Goal: Task Accomplishment & Management: Complete application form

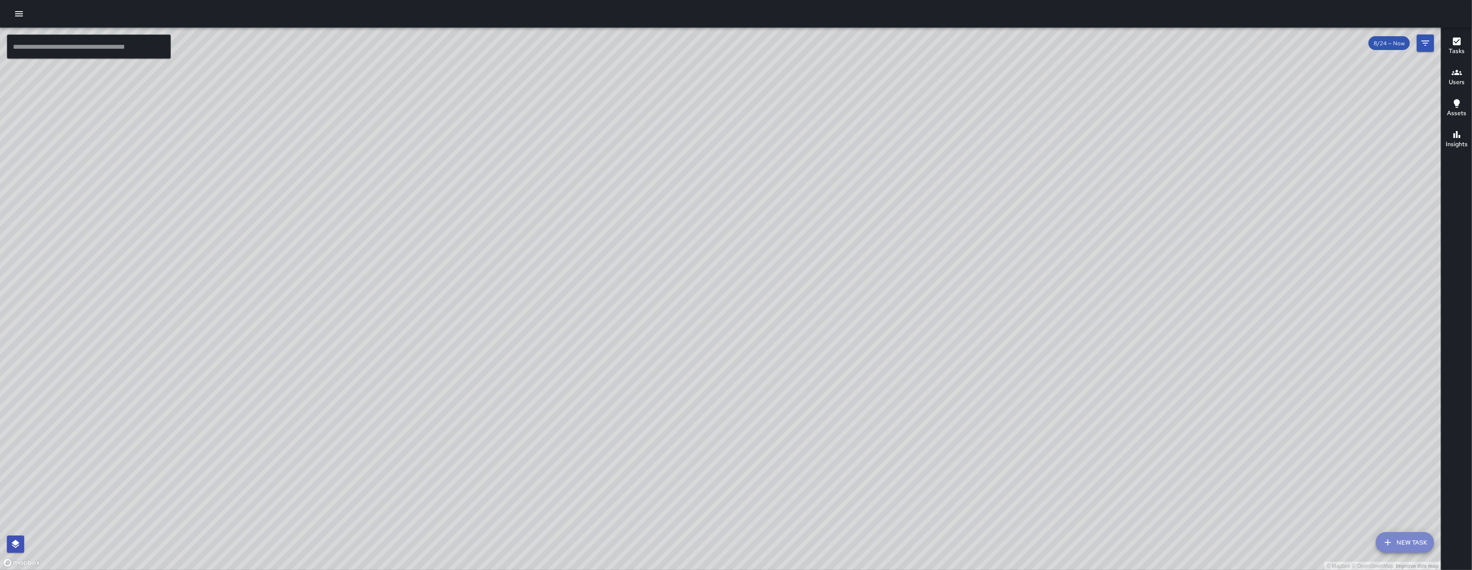
click at [1392, 543] on icon "button" at bounding box center [1388, 542] width 10 height 10
click at [1392, 543] on div "© Mapbox © OpenStreetMap Improve this map" at bounding box center [720, 299] width 1441 height 543
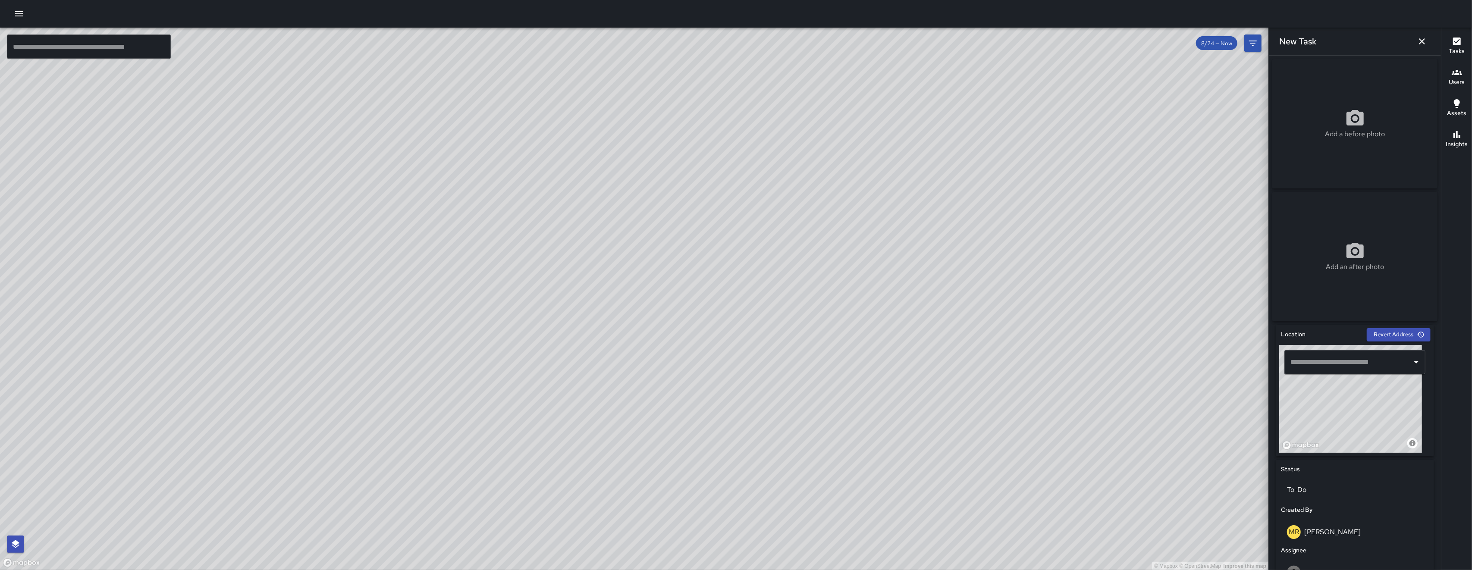
drag, startPoint x: 1315, startPoint y: 432, endPoint x: 1335, endPoint y: 428, distance: 19.8
click at [1335, 428] on div "© Mapbox © OpenStreetMap Improve this map" at bounding box center [1350, 399] width 143 height 108
drag, startPoint x: 1323, startPoint y: 407, endPoint x: 1434, endPoint y: 417, distance: 111.7
click at [1434, 417] on div "Add a before photo Add an after photo Location Revert Address © Mapbox © OpenSt…" at bounding box center [1355, 313] width 172 height 514
drag, startPoint x: 1344, startPoint y: 417, endPoint x: 1348, endPoint y: 424, distance: 8.5
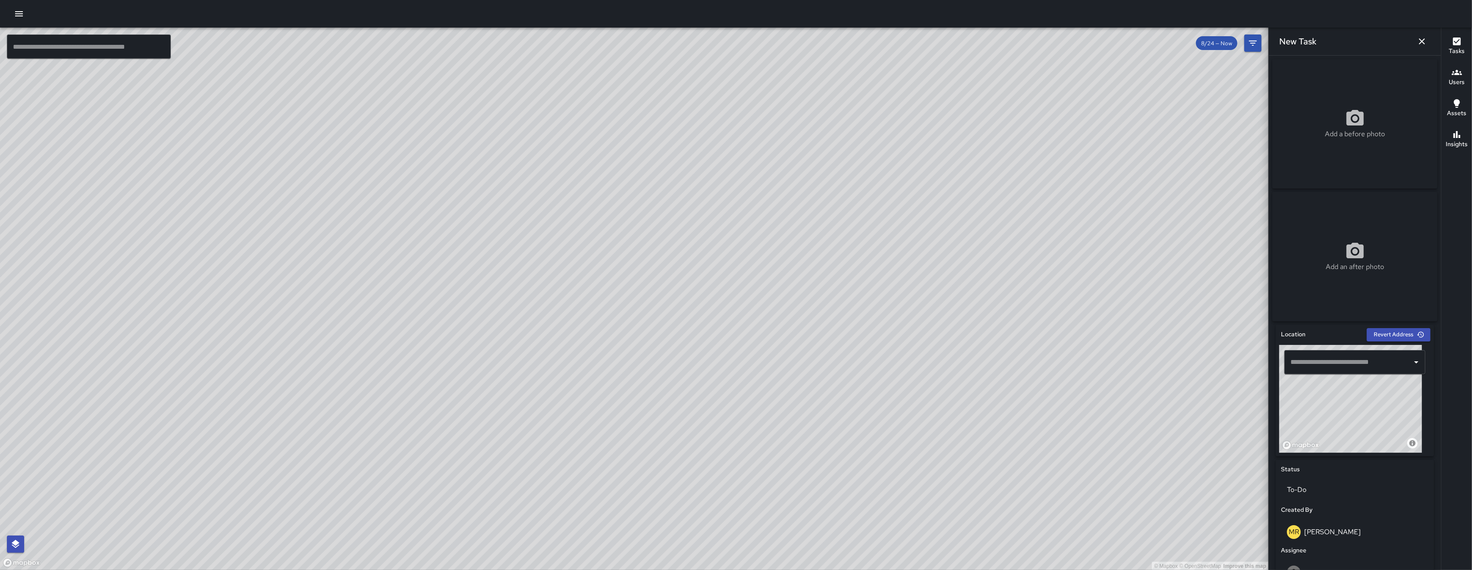
click at [1348, 424] on div "© Mapbox © OpenStreetMap Improve this map" at bounding box center [1350, 399] width 143 height 108
click at [1323, 364] on input "text" at bounding box center [1348, 362] width 120 height 16
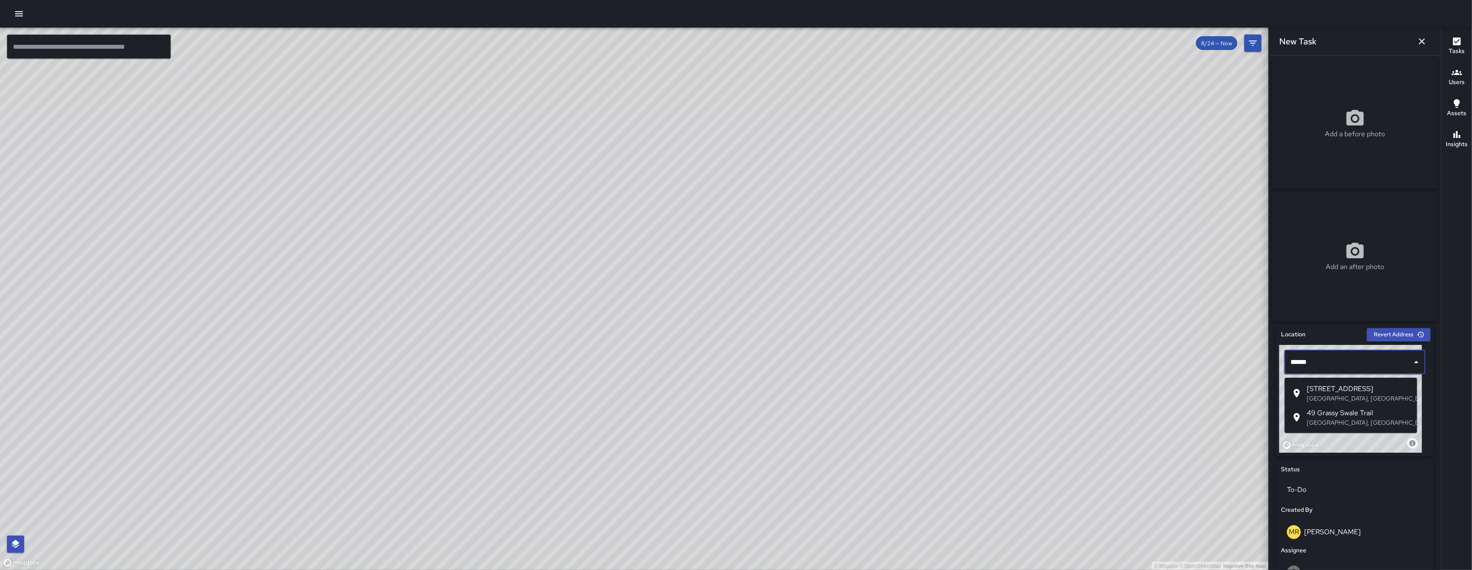
click at [1361, 386] on span "49 Grace St" at bounding box center [1358, 389] width 103 height 10
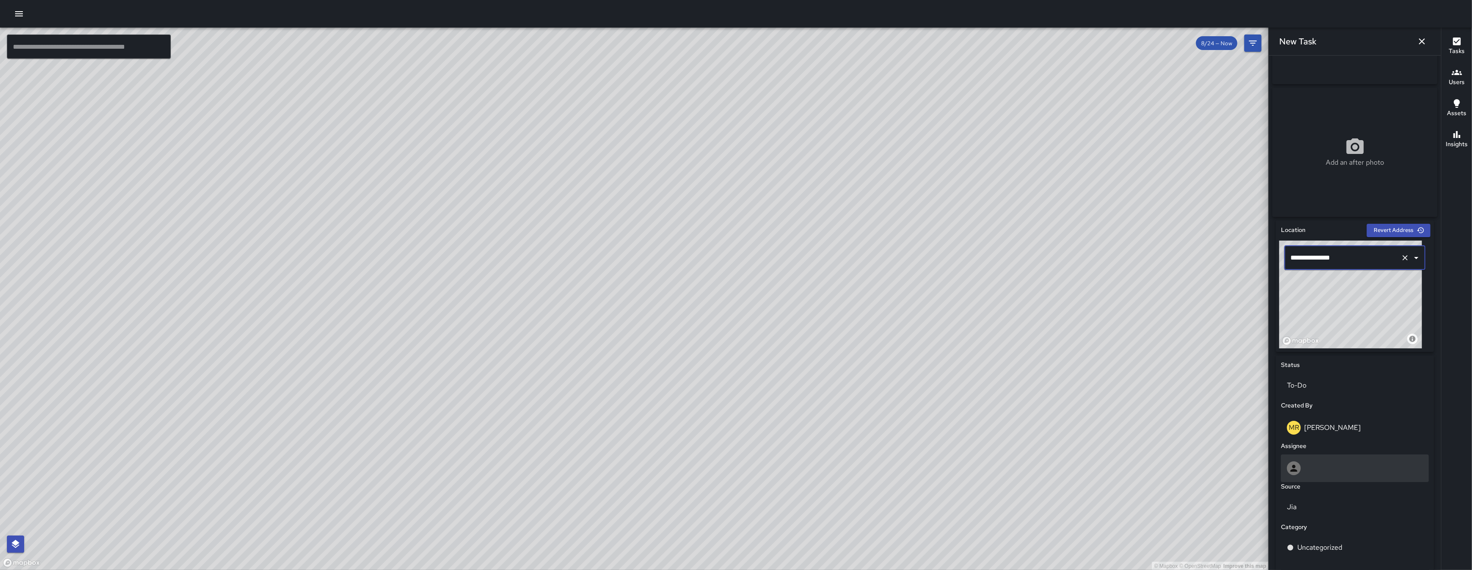
scroll to position [105, 0]
type input "**********"
click at [1325, 479] on div at bounding box center [1355, 468] width 148 height 28
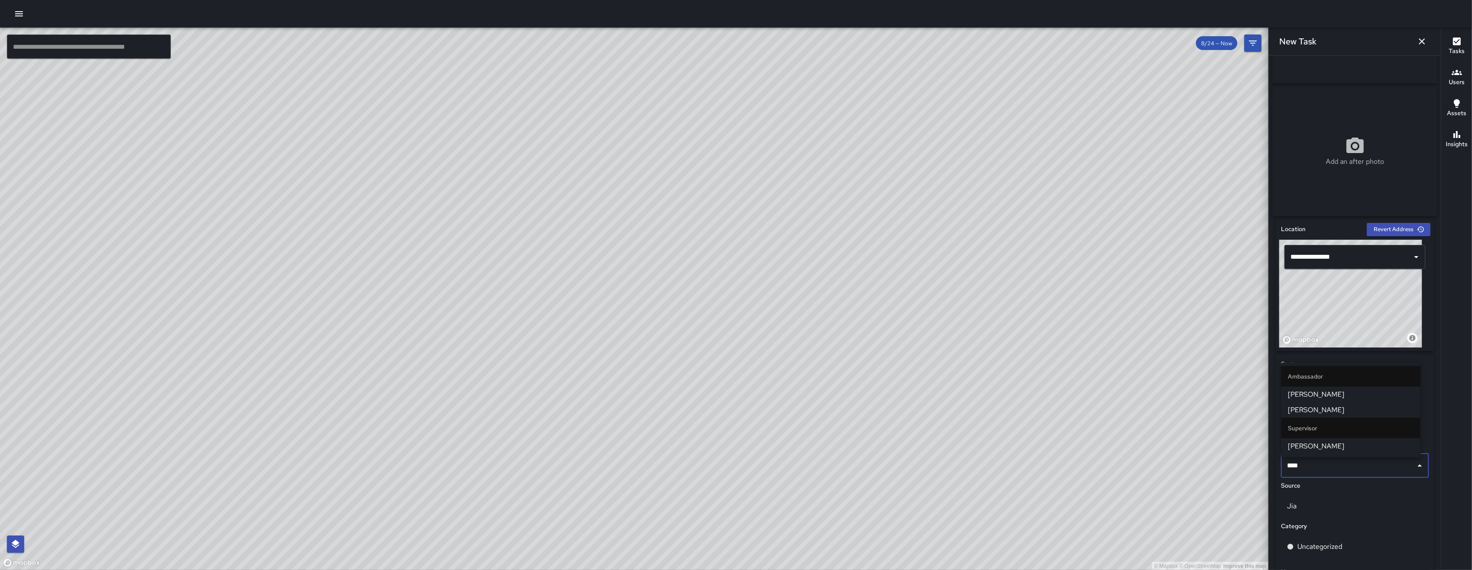
type input "*****"
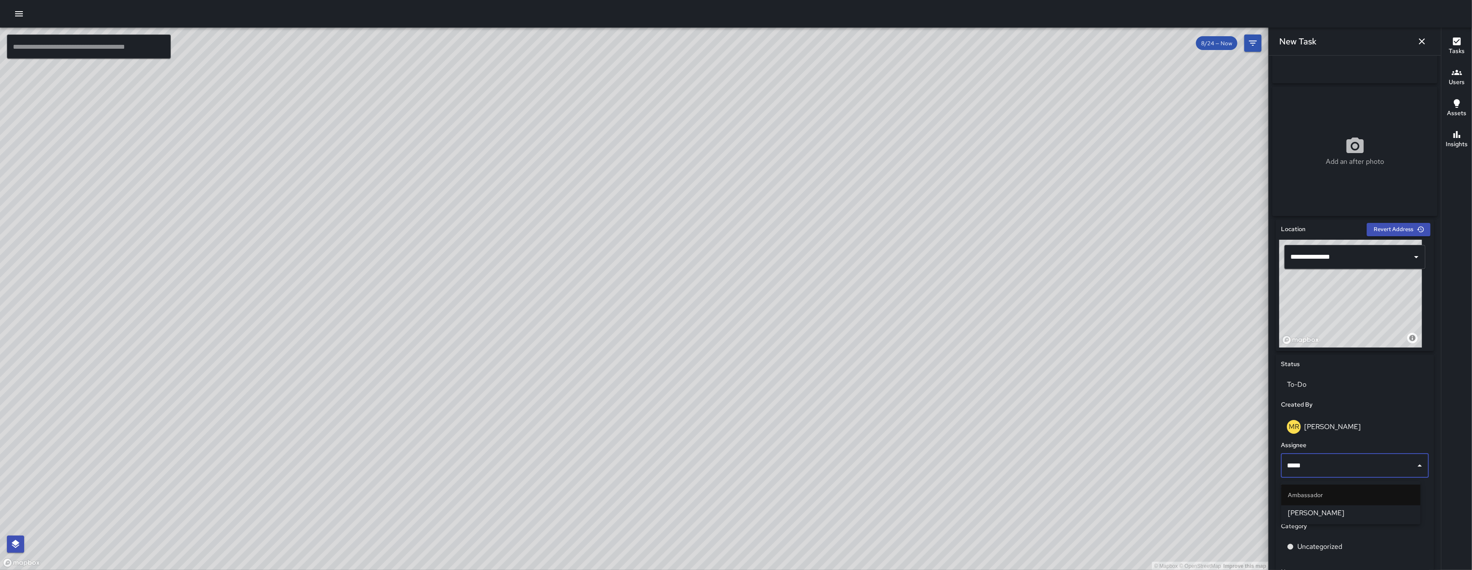
click at [1310, 514] on span "Davis Jones" at bounding box center [1350, 513] width 125 height 10
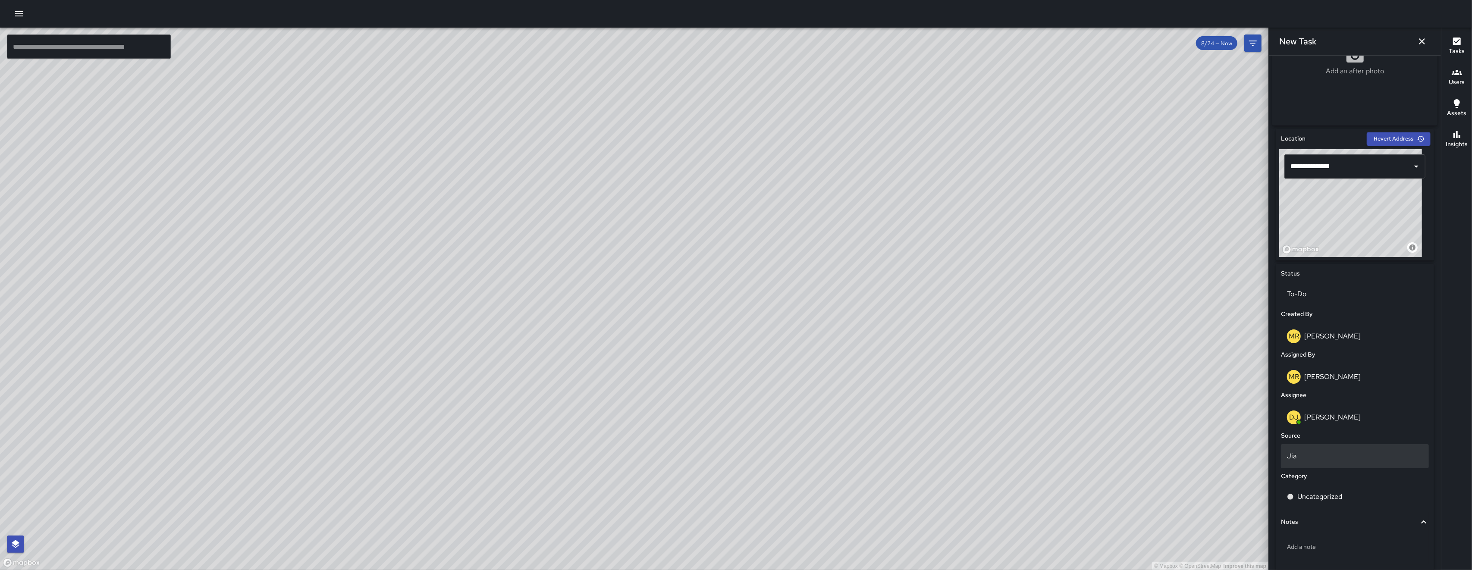
click at [1336, 454] on p "Jia" at bounding box center [1355, 456] width 136 height 10
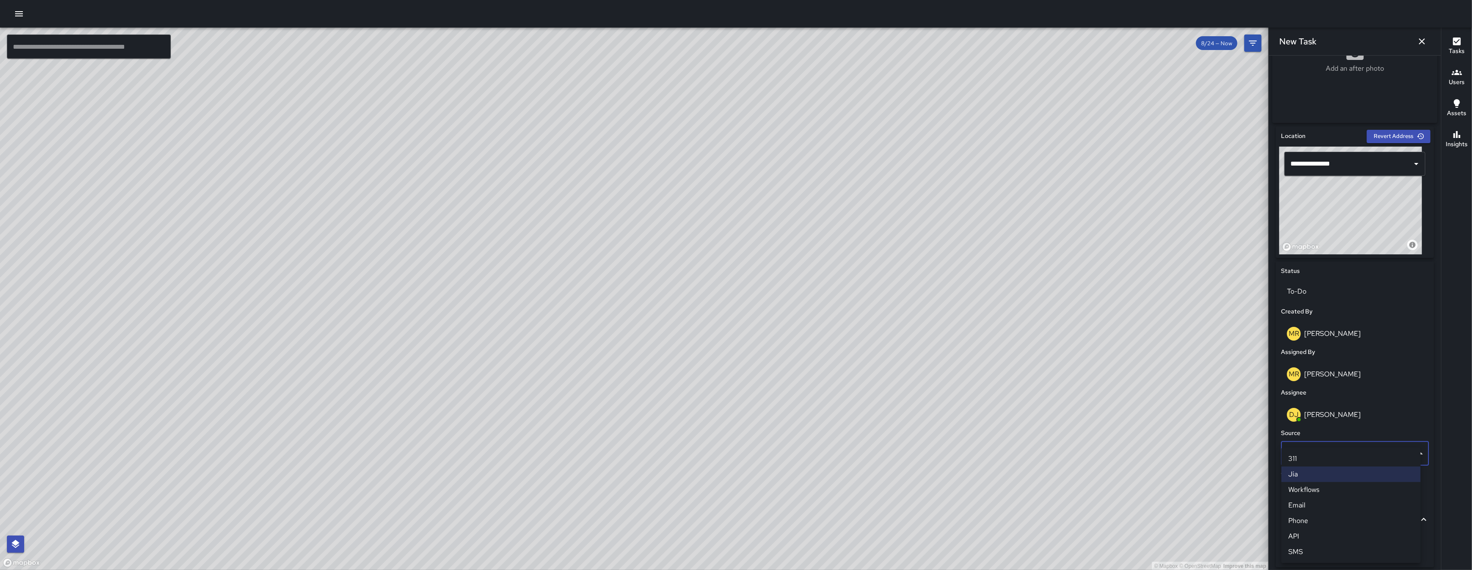
click at [1326, 517] on li "Phone" at bounding box center [1350, 521] width 139 height 16
click at [1311, 499] on p "Uncategorized" at bounding box center [1319, 494] width 45 height 10
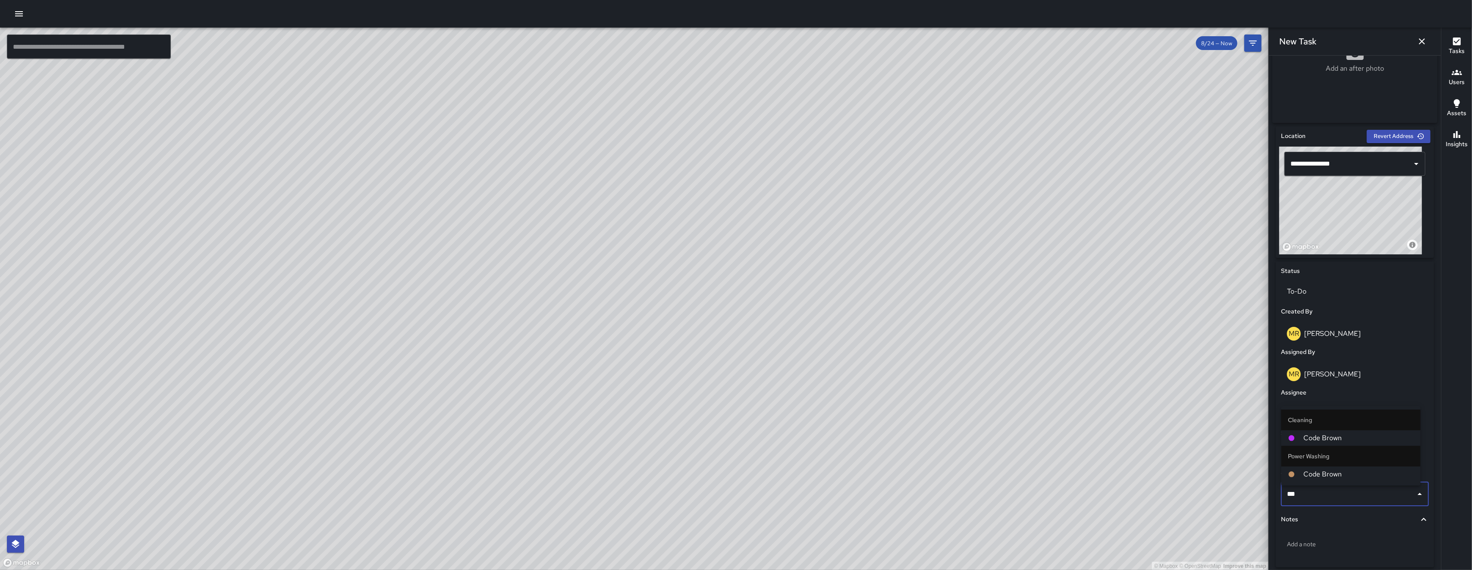
type input "****"
click at [1333, 441] on span "Code Brown" at bounding box center [1359, 438] width 110 height 10
click at [1311, 545] on p "Add a note" at bounding box center [1355, 544] width 136 height 9
type textarea "**********"
drag, startPoint x: 1407, startPoint y: 549, endPoint x: 1276, endPoint y: 532, distance: 131.7
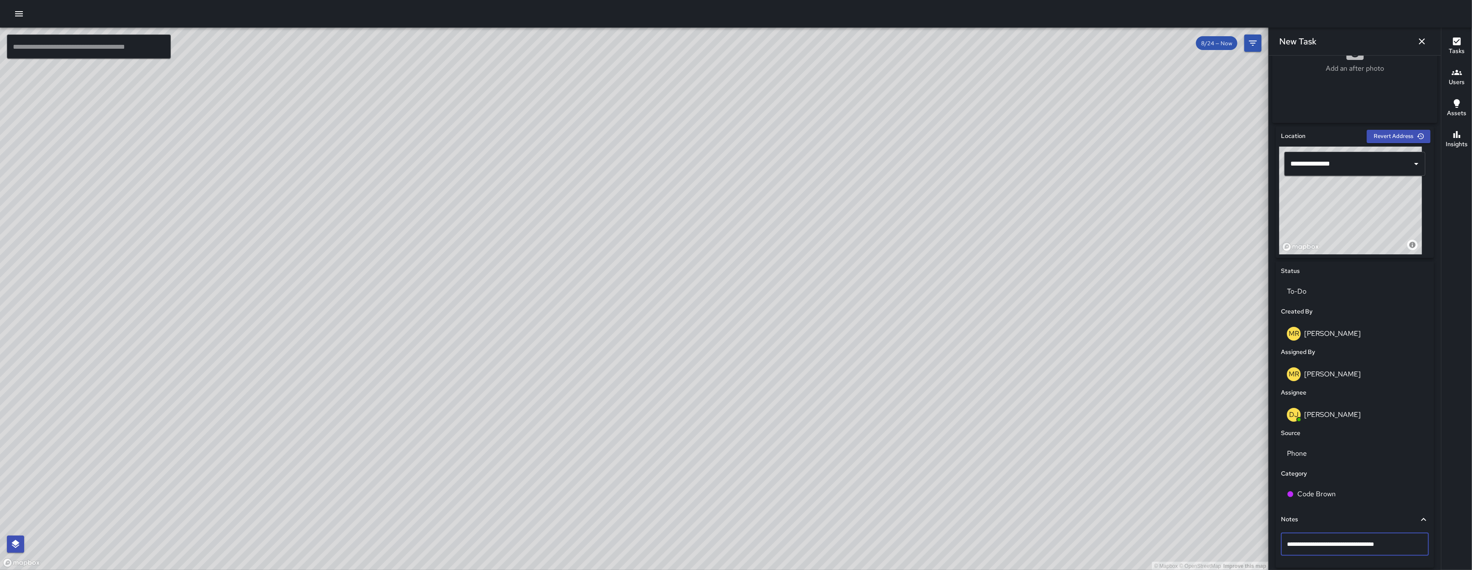
click at [1276, 532] on div "**********" at bounding box center [1355, 414] width 158 height 307
type textarea "********"
click at [1354, 545] on p "mulitple" at bounding box center [1355, 544] width 136 height 9
type textarea "**********"
click at [1307, 549] on p "mulitple code browns on grace st. sidewalks." at bounding box center [1355, 544] width 136 height 9
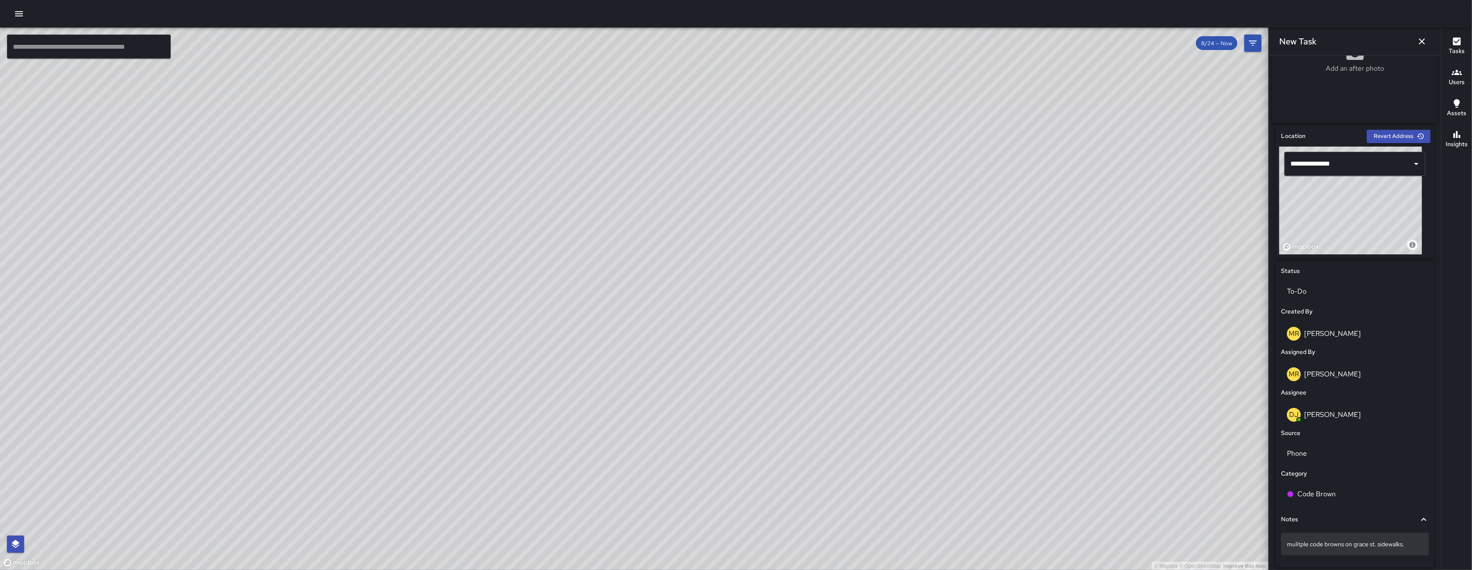
click at [1300, 549] on p "mulitple code browns on grace st. sidewalks." at bounding box center [1355, 544] width 136 height 9
click at [1308, 547] on textarea "**********" at bounding box center [1350, 544] width 127 height 9
type textarea "**********"
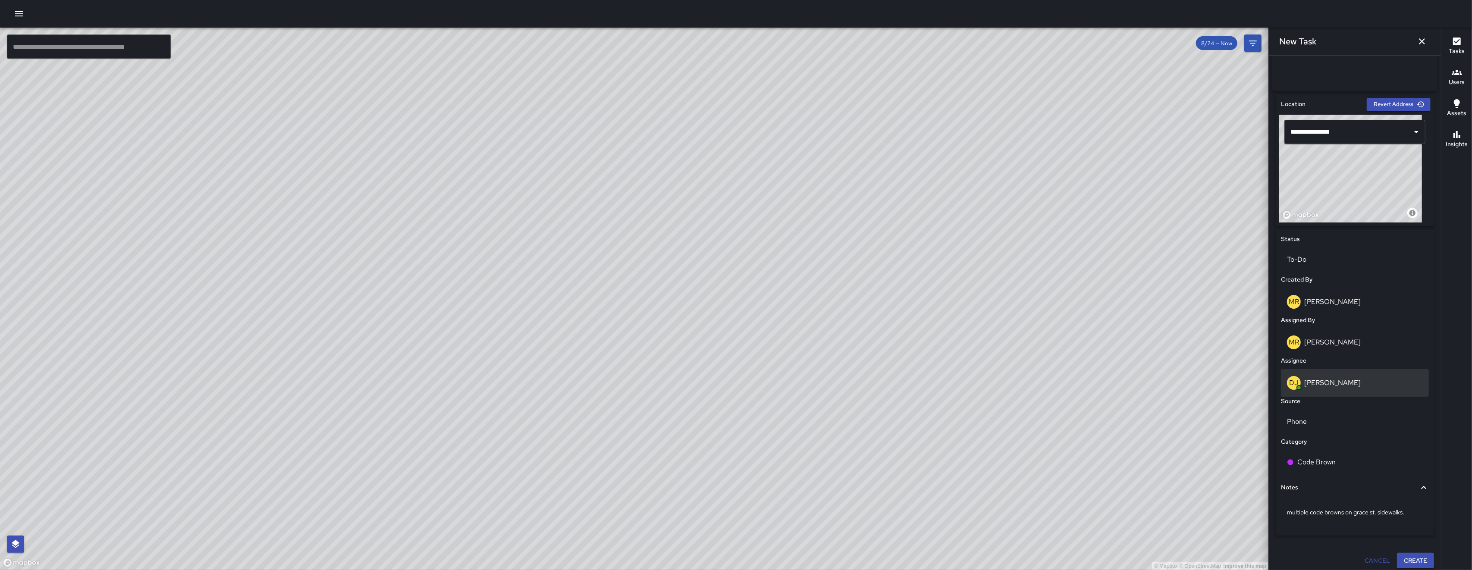
scroll to position [238, 0]
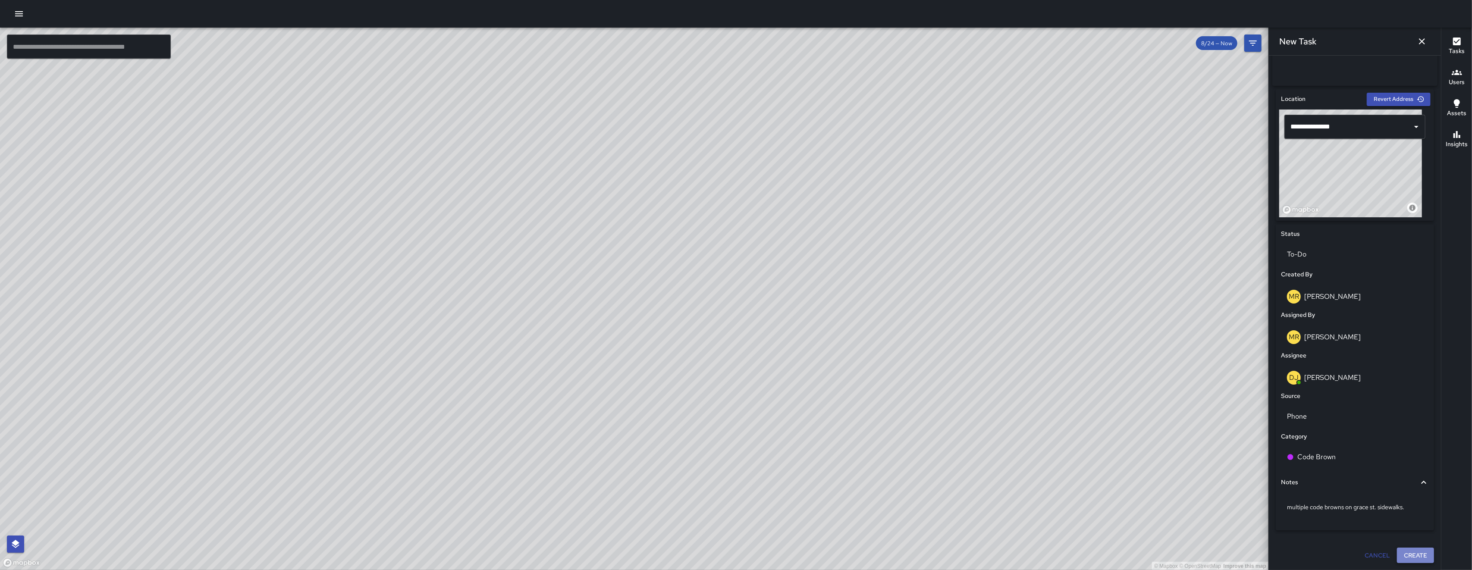
click at [1398, 559] on button "Create" at bounding box center [1415, 556] width 37 height 16
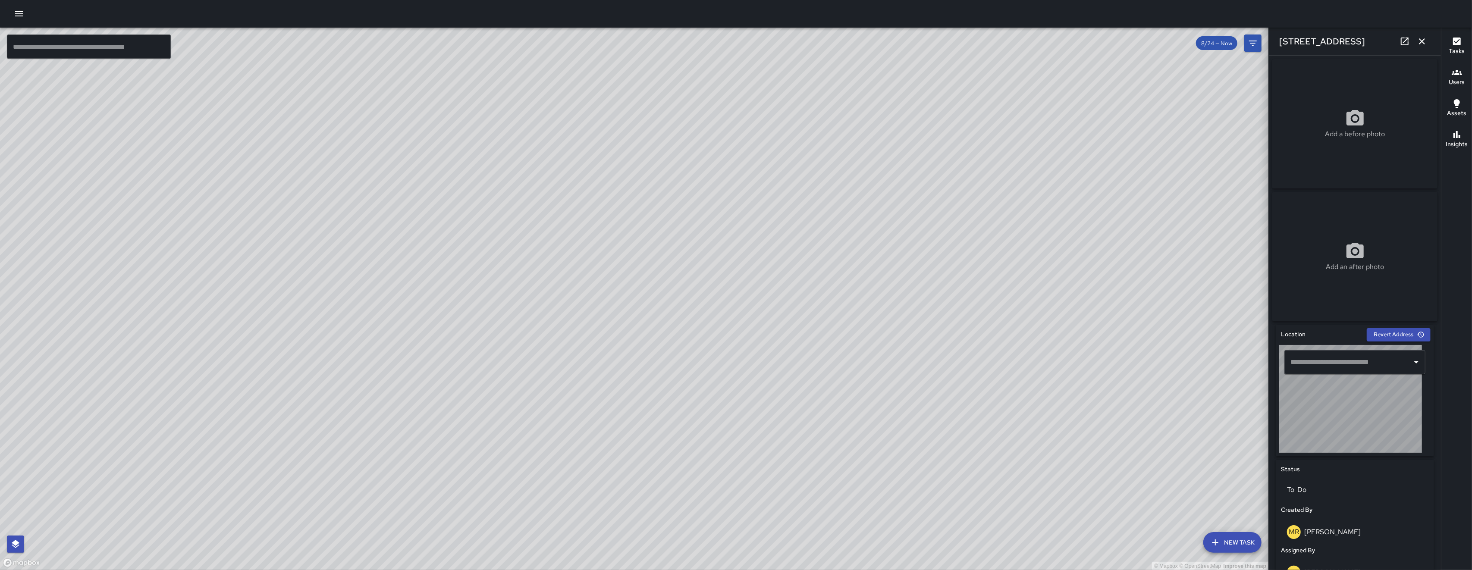
type input "**********"
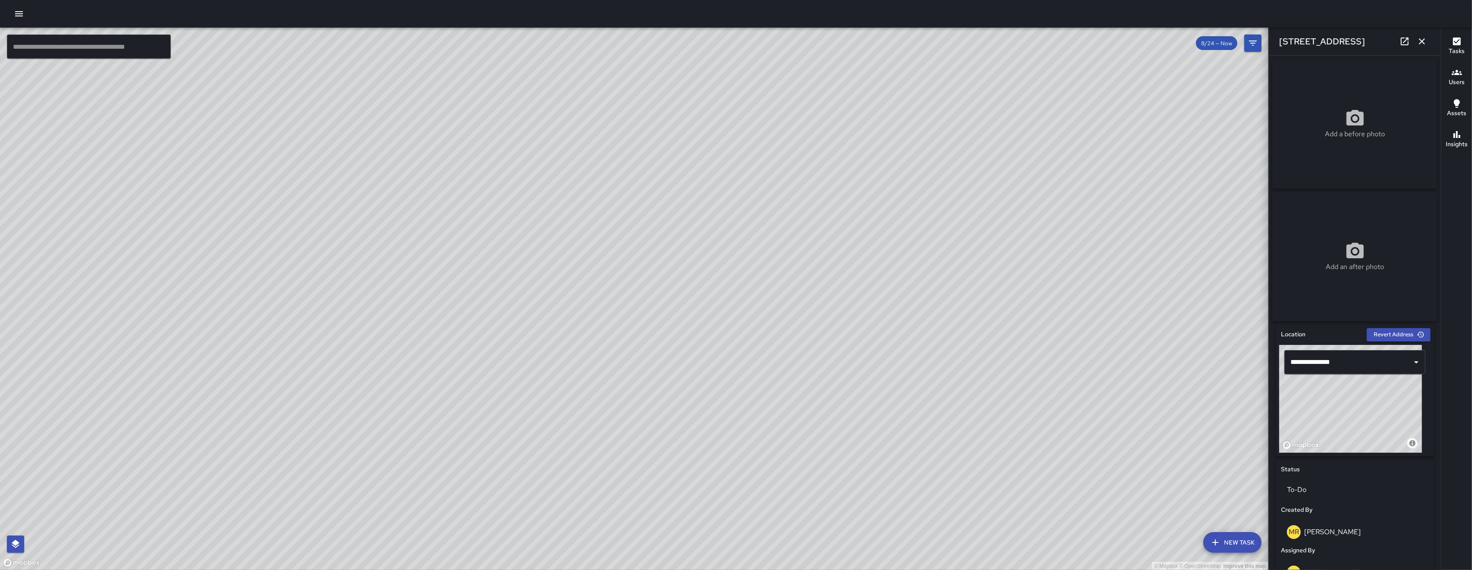
click at [1420, 38] on icon "button" at bounding box center [1422, 41] width 10 height 10
click at [1258, 38] on icon "Filters" at bounding box center [1253, 43] width 10 height 10
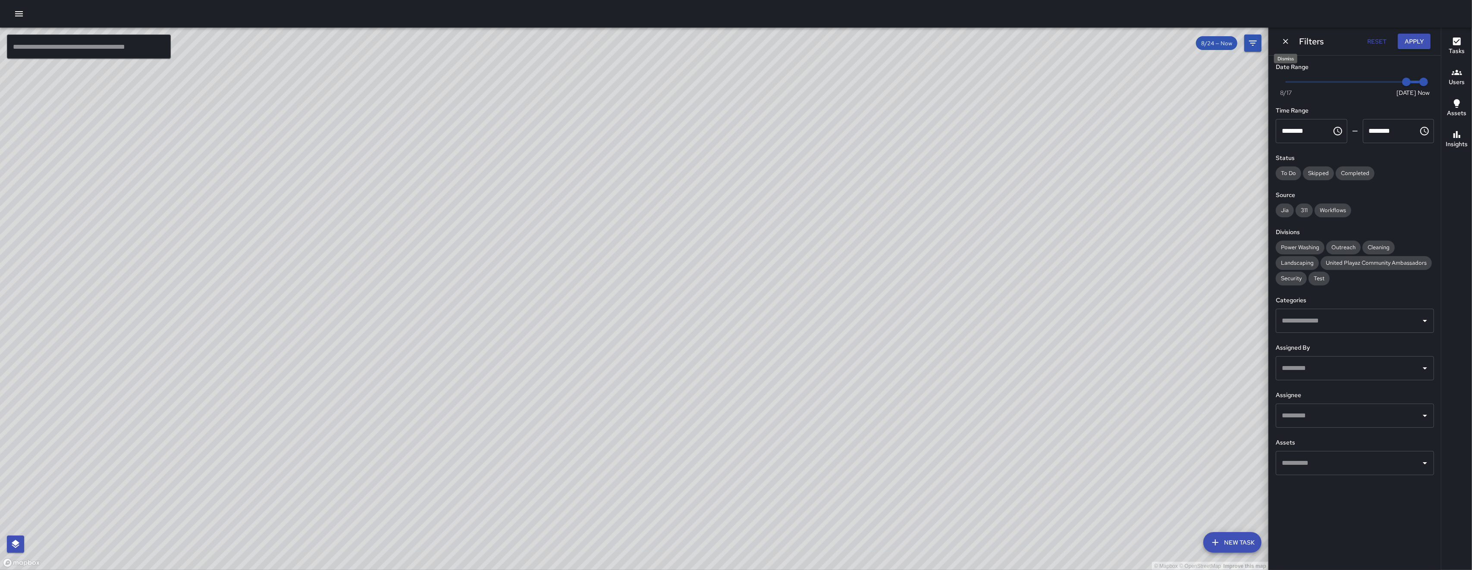
click at [1284, 41] on icon "Dismiss" at bounding box center [1285, 41] width 9 height 9
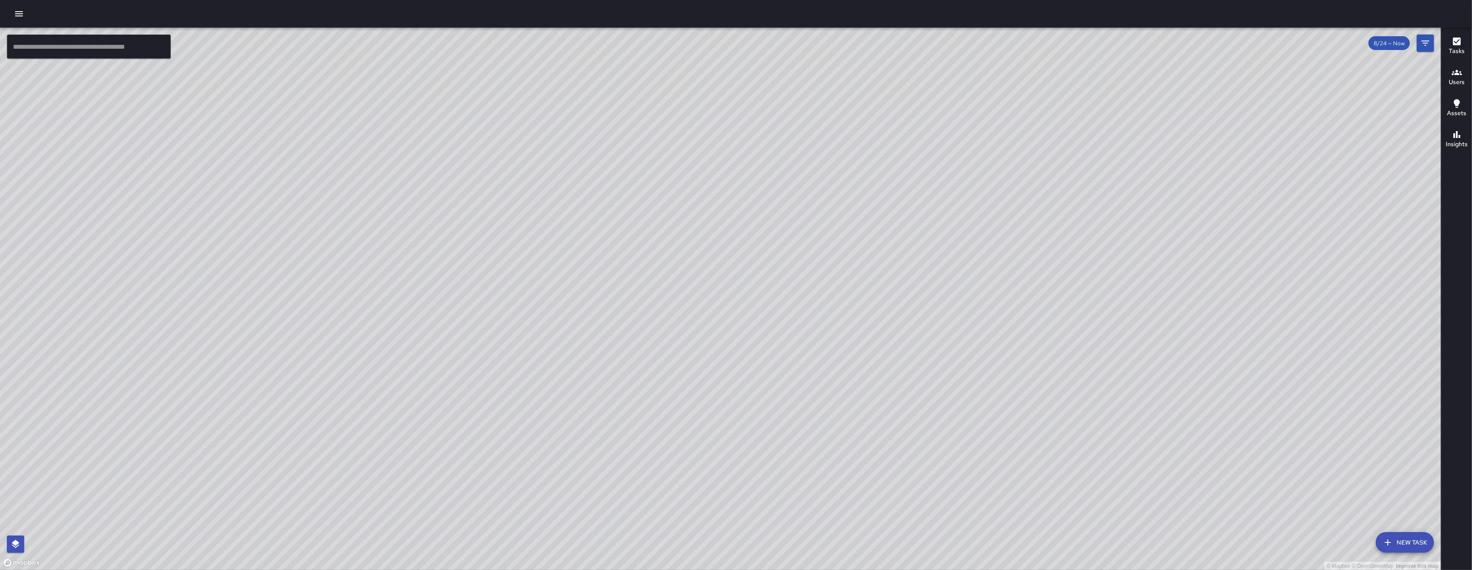
click at [721, 301] on div "© Mapbox © OpenStreetMap Improve this map DJ Davis Jones 49 Grace Street Create…" at bounding box center [720, 299] width 1441 height 543
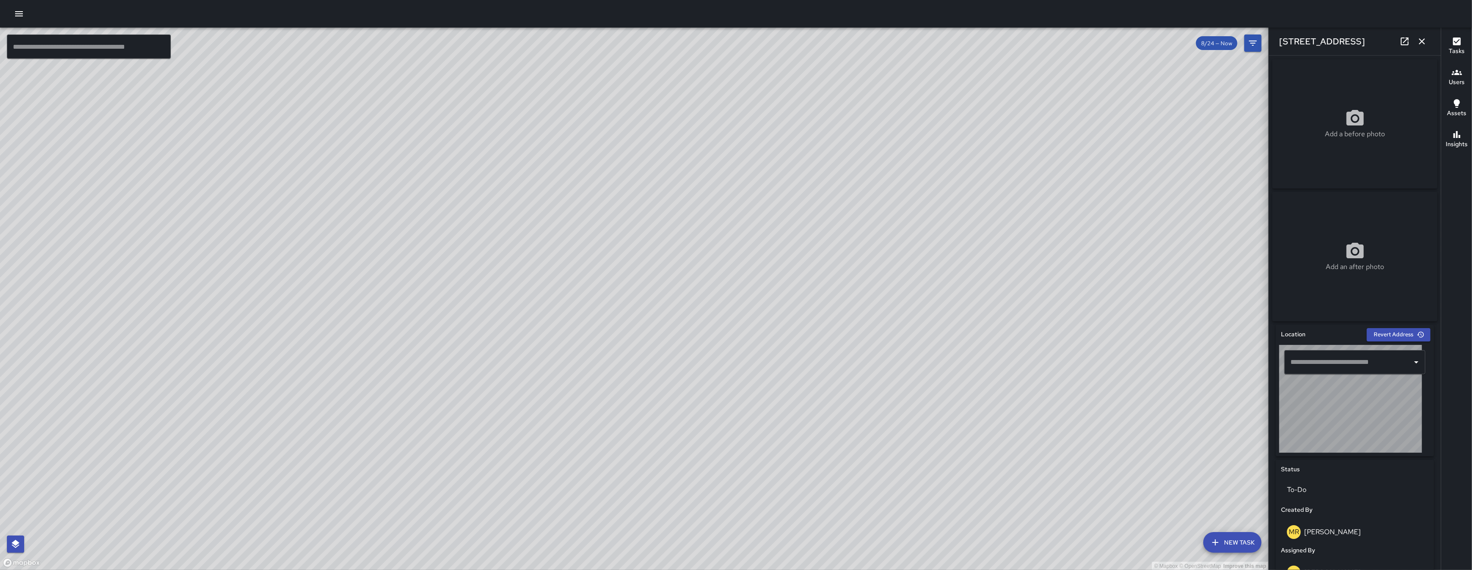
type input "**********"
click at [721, 302] on div "DJ Davis Jones 49 Grace Street Created on 8/24/2025, 11:56am PDT Code Brown mul…" at bounding box center [637, 352] width 179 height 102
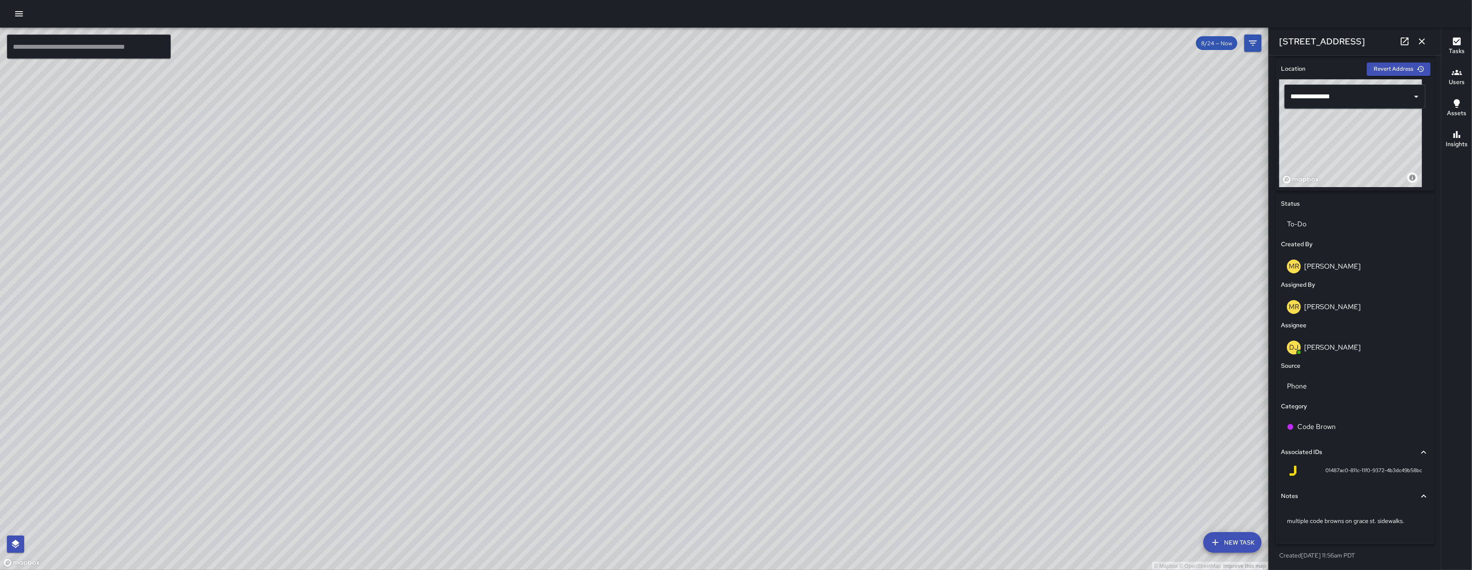
scroll to position [268, 0]
drag, startPoint x: 1408, startPoint y: 519, endPoint x: 1279, endPoint y: 524, distance: 129.0
click at [1279, 524] on div "Notes multiple code browns on grace st. sidewalks." at bounding box center [1354, 513] width 151 height 56
copy p "multiple code browns on grace st. sidewalks."
click at [1035, 315] on div "© Mapbox © OpenStreetMap Improve this map" at bounding box center [634, 299] width 1268 height 543
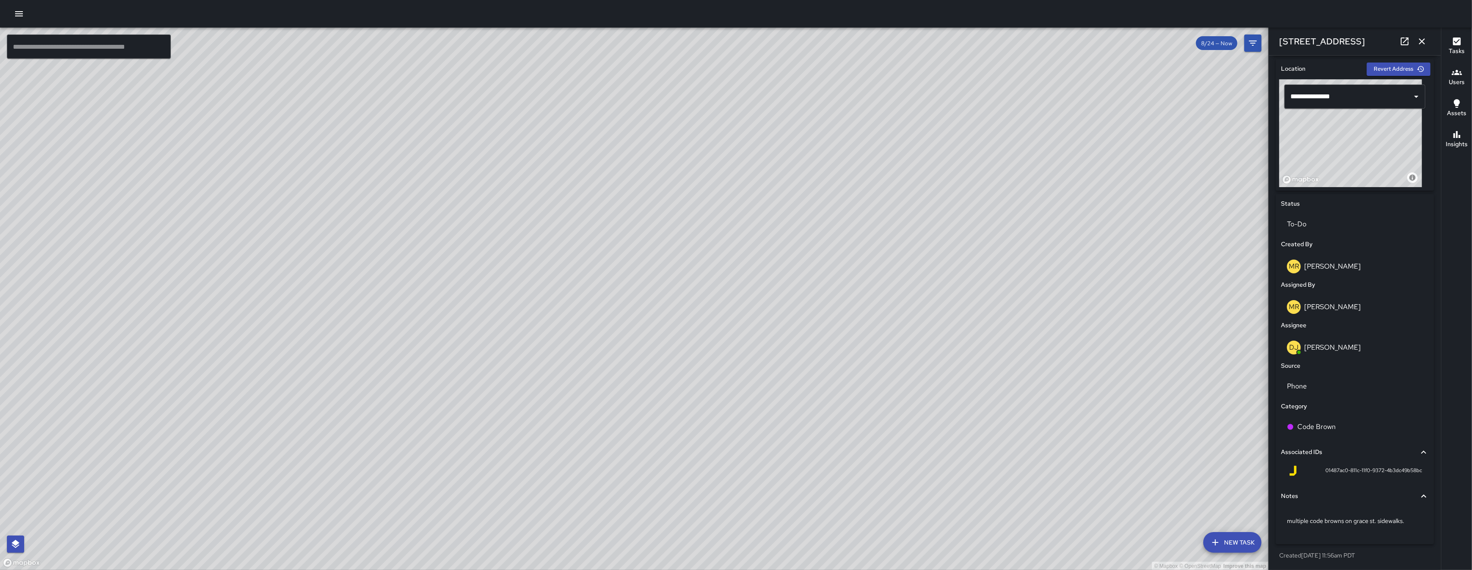
click at [1426, 37] on icon "button" at bounding box center [1422, 41] width 10 height 10
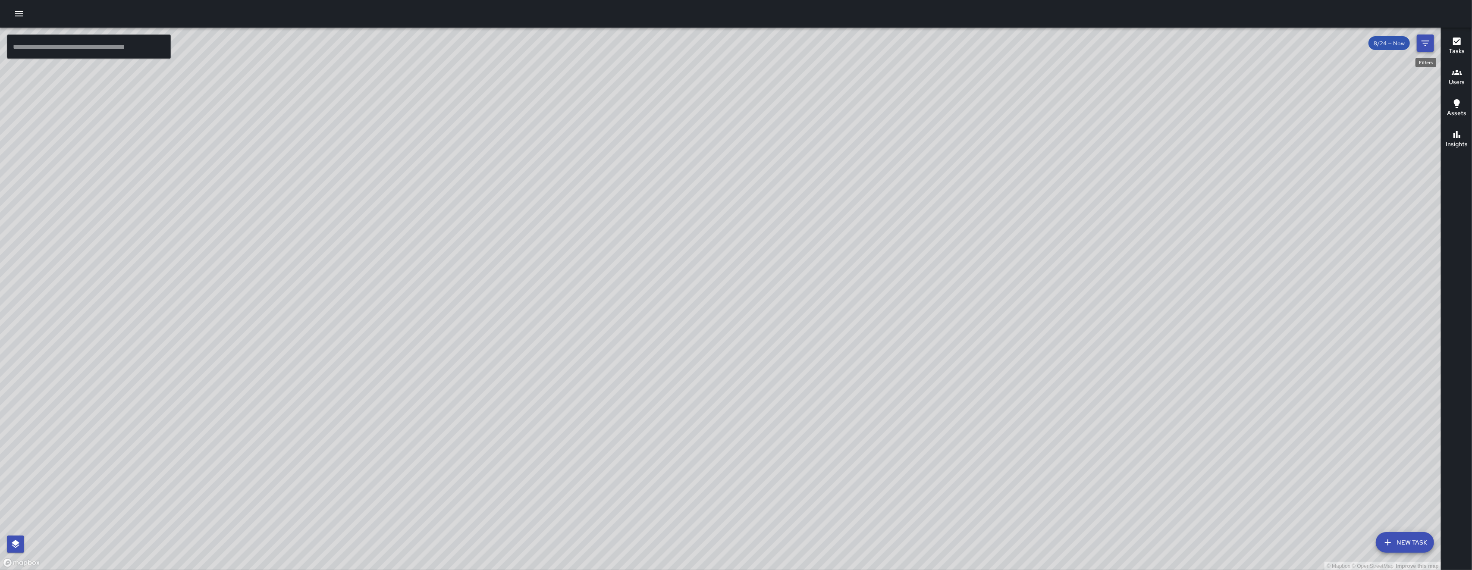
click at [1420, 47] on icon "Filters" at bounding box center [1425, 43] width 10 height 10
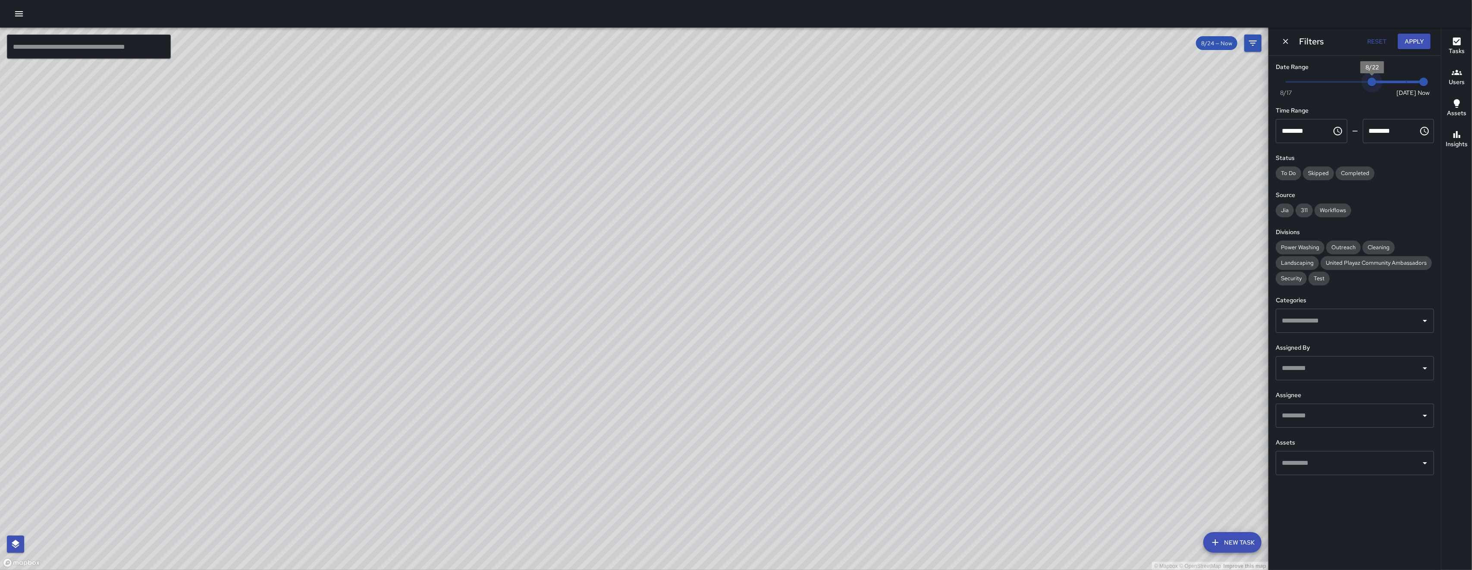
type input "*"
drag, startPoint x: 1395, startPoint y: 83, endPoint x: 1359, endPoint y: 83, distance: 35.4
click at [1359, 83] on span "8/21" at bounding box center [1355, 82] width 9 height 9
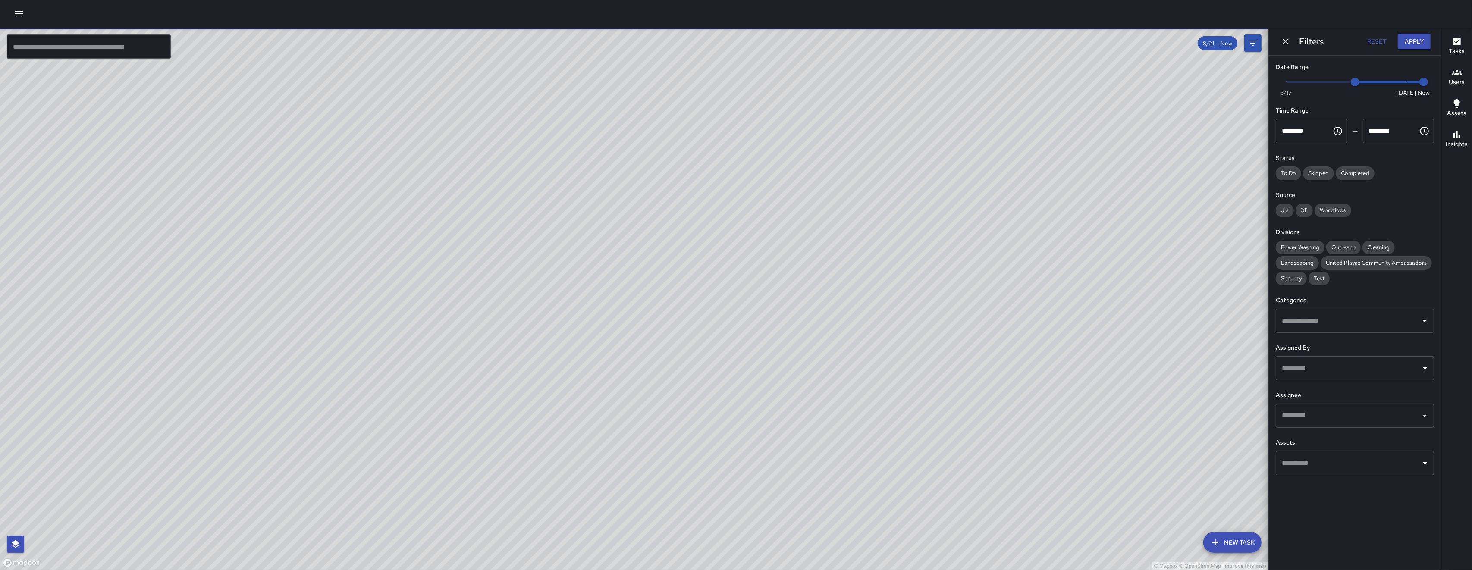
click at [1325, 316] on input "text" at bounding box center [1348, 321] width 138 height 16
click at [1327, 319] on input "text" at bounding box center [1348, 321] width 138 height 16
type input "****"
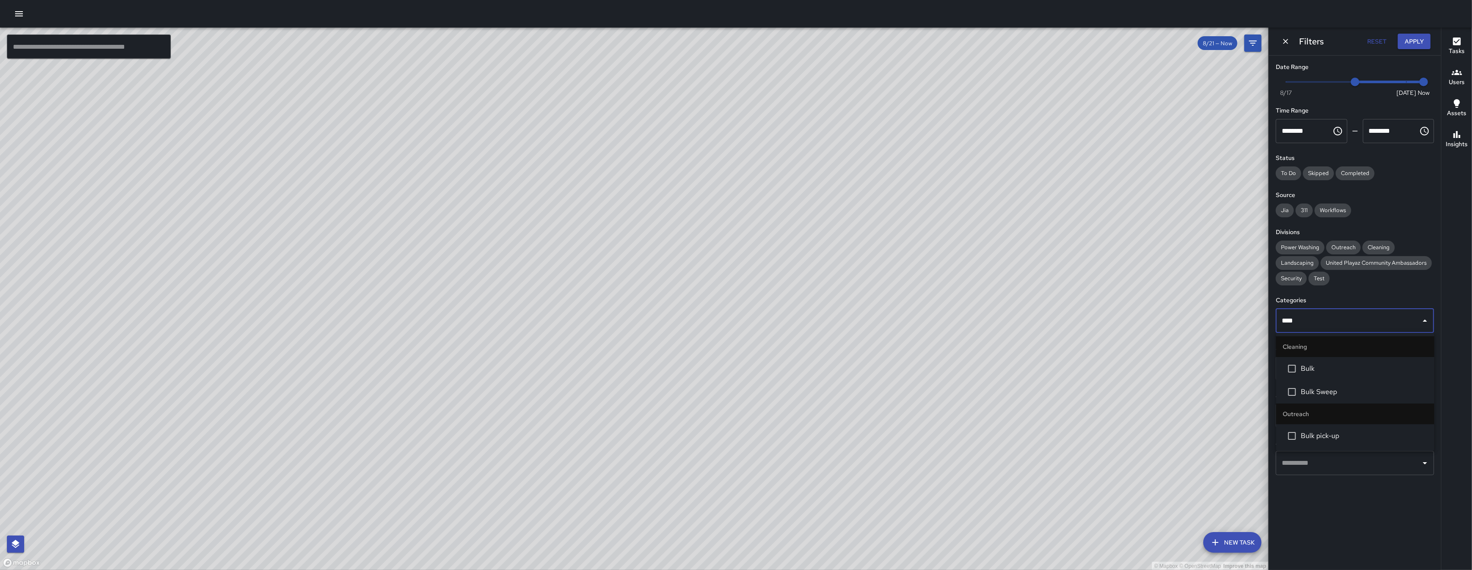
click at [1336, 370] on span "Bulk" at bounding box center [1364, 369] width 126 height 10
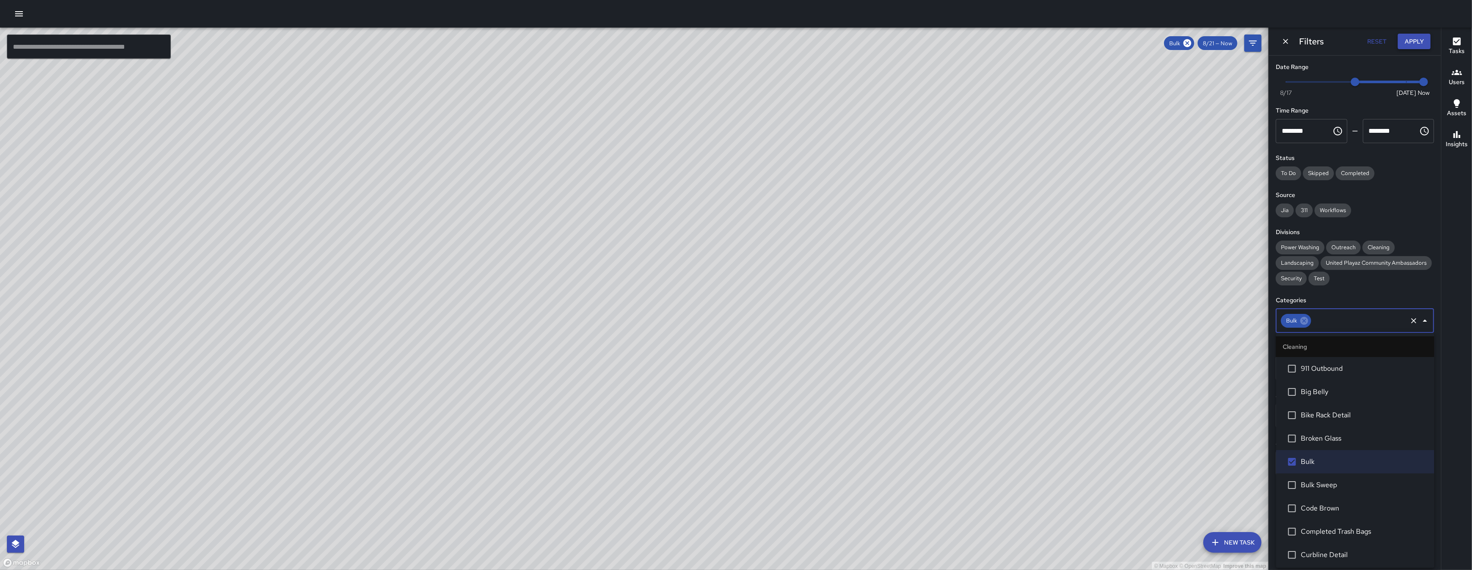
click at [1422, 43] on button "Apply" at bounding box center [1414, 42] width 33 height 16
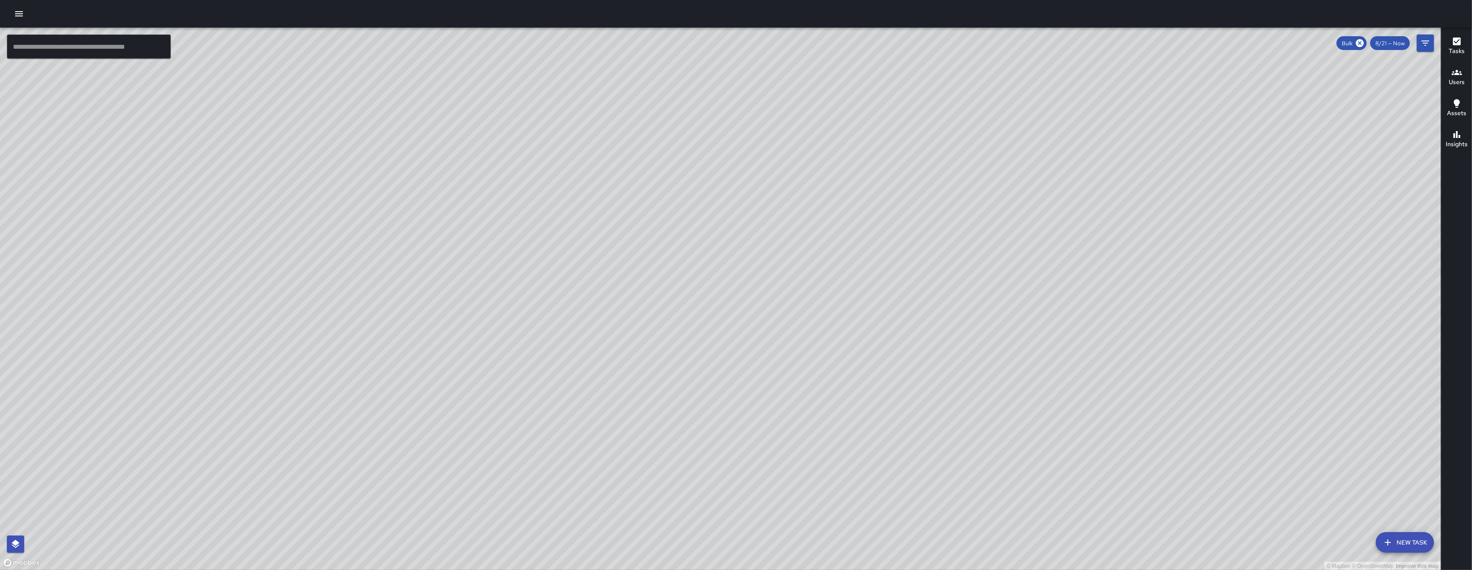
click at [100, 38] on input "text" at bounding box center [89, 46] width 164 height 24
paste input "**********"
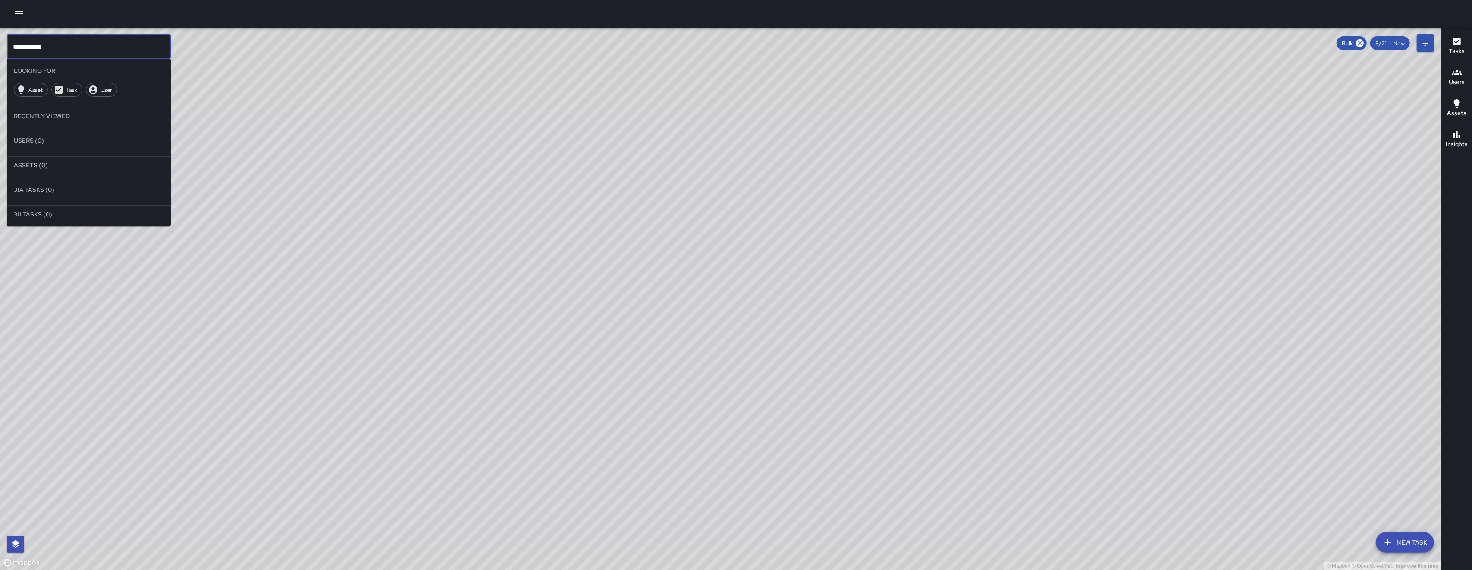
type input "**********"
drag, startPoint x: 868, startPoint y: 360, endPoint x: 718, endPoint y: 391, distance: 153.2
click at [622, 414] on div "© Mapbox © OpenStreetMap Improve this map" at bounding box center [720, 299] width 1441 height 543
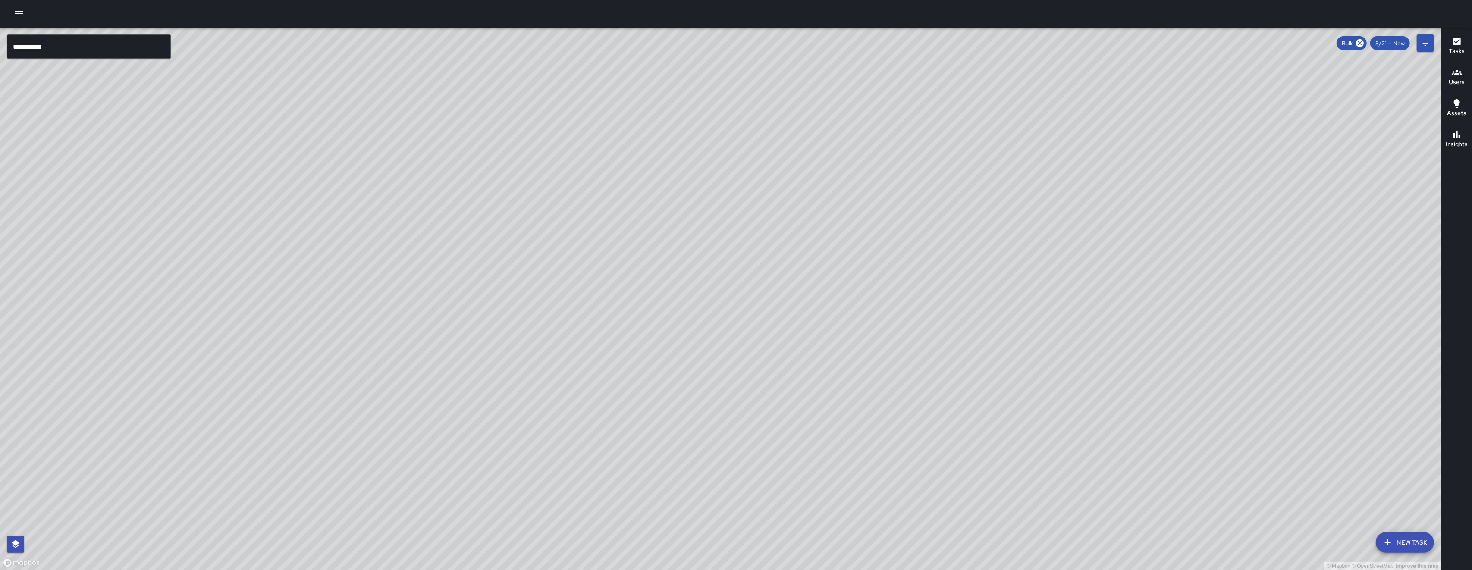
click at [804, 376] on div "© Mapbox © OpenStreetMap Improve this map" at bounding box center [720, 299] width 1441 height 543
click at [1386, 545] on icon "button" at bounding box center [1388, 542] width 10 height 10
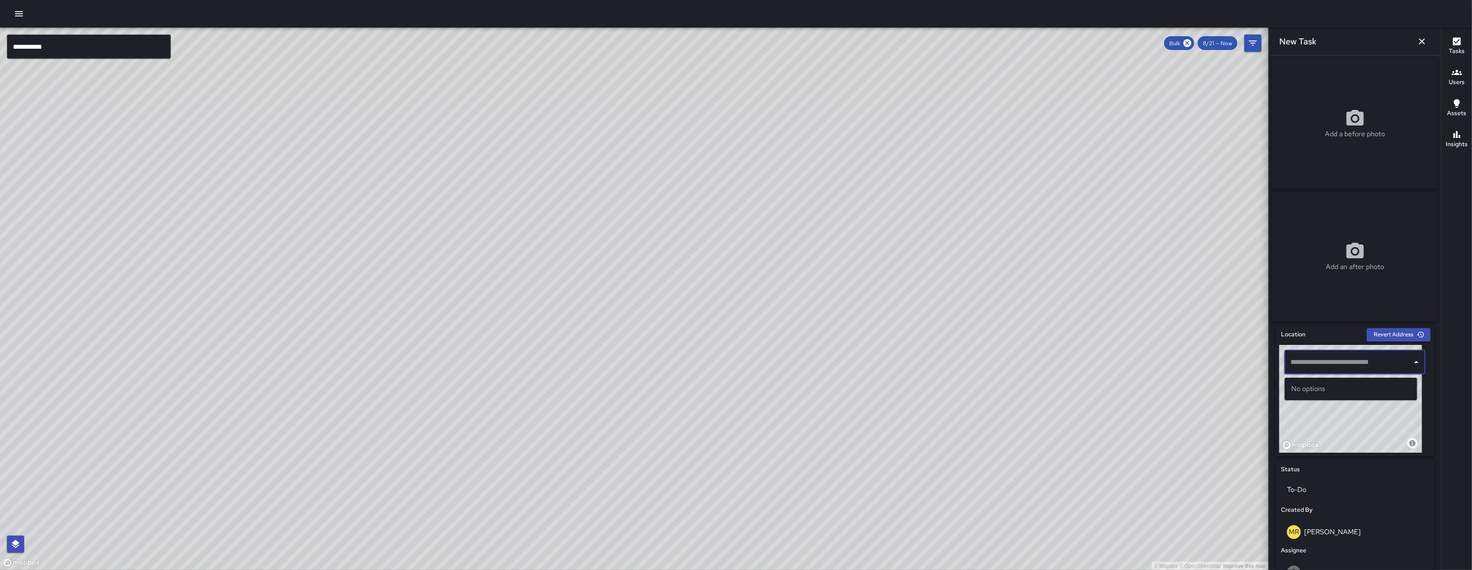
click at [1307, 358] on input "text" at bounding box center [1348, 362] width 120 height 16
paste input "**********"
click at [1351, 397] on p "San Francisco, CA, USA" at bounding box center [1358, 398] width 103 height 9
type input "**********"
drag, startPoint x: 635, startPoint y: 251, endPoint x: 484, endPoint y: 351, distance: 180.7
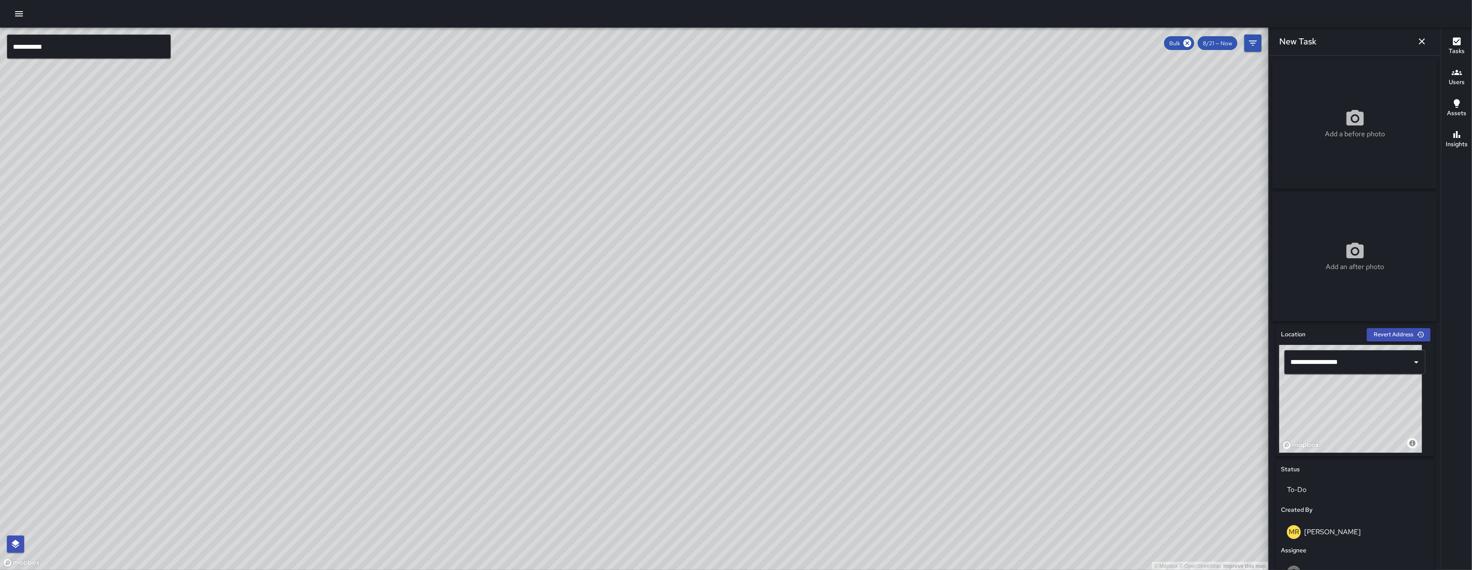
click at [485, 351] on div "© Mapbox © OpenStreetMap Improve this map" at bounding box center [634, 299] width 1268 height 543
click at [484, 351] on div "© Mapbox © OpenStreetMap Improve this map" at bounding box center [634, 299] width 1268 height 543
drag, startPoint x: 561, startPoint y: 400, endPoint x: 593, endPoint y: 346, distance: 62.1
click at [588, 356] on div "© Mapbox © OpenStreetMap Improve this map" at bounding box center [634, 299] width 1268 height 543
drag, startPoint x: 593, startPoint y: 346, endPoint x: 596, endPoint y: 342, distance: 5.3
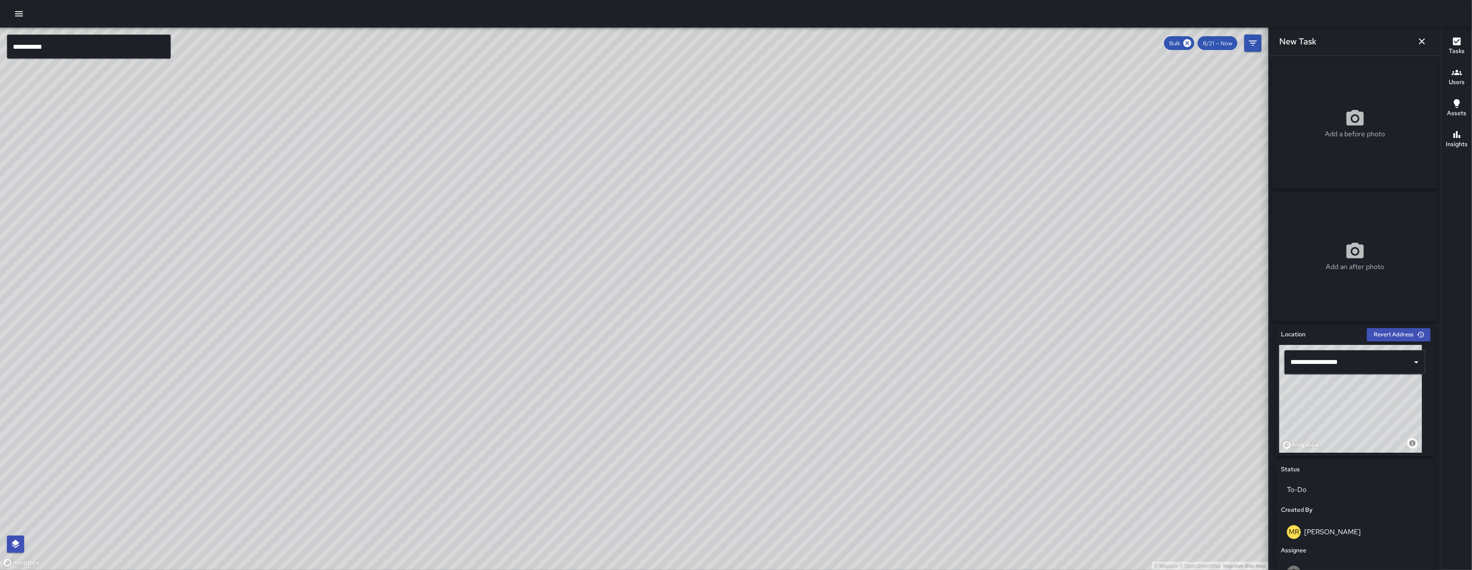
click at [596, 342] on div "© Mapbox © OpenStreetMap Improve this map" at bounding box center [634, 299] width 1268 height 543
click at [1190, 44] on icon at bounding box center [1187, 43] width 8 height 8
click at [1418, 40] on icon "button" at bounding box center [1422, 41] width 10 height 10
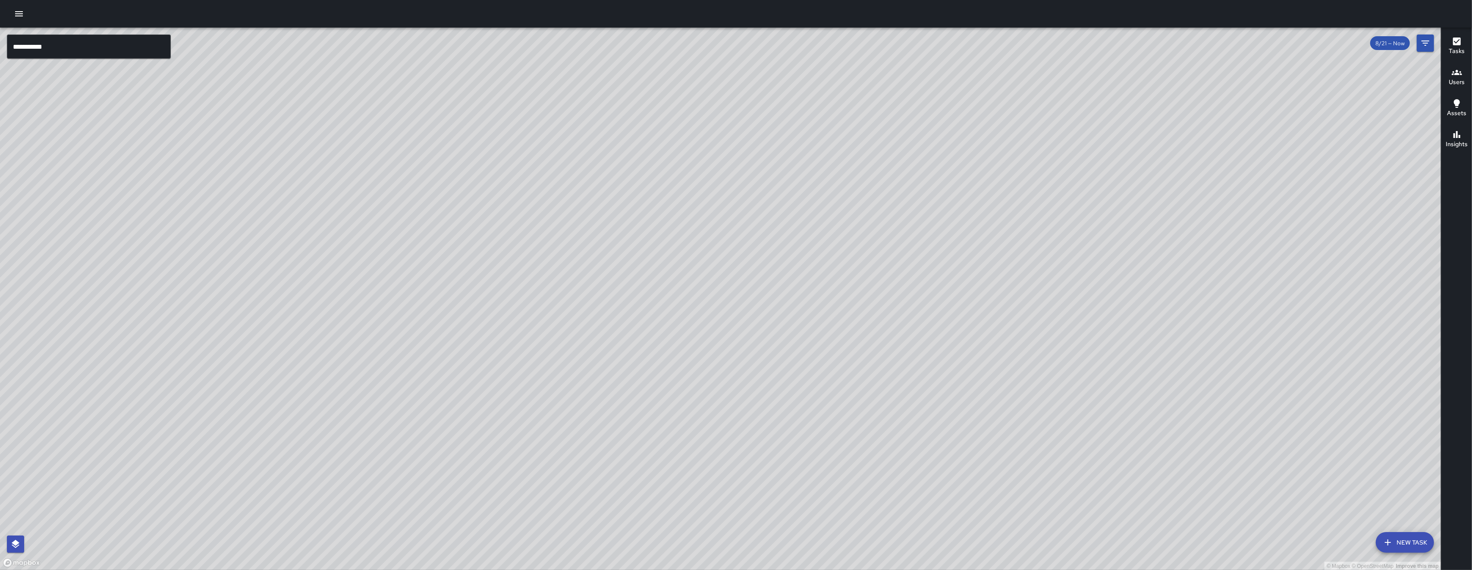
click at [128, 45] on input "**********" at bounding box center [89, 46] width 164 height 24
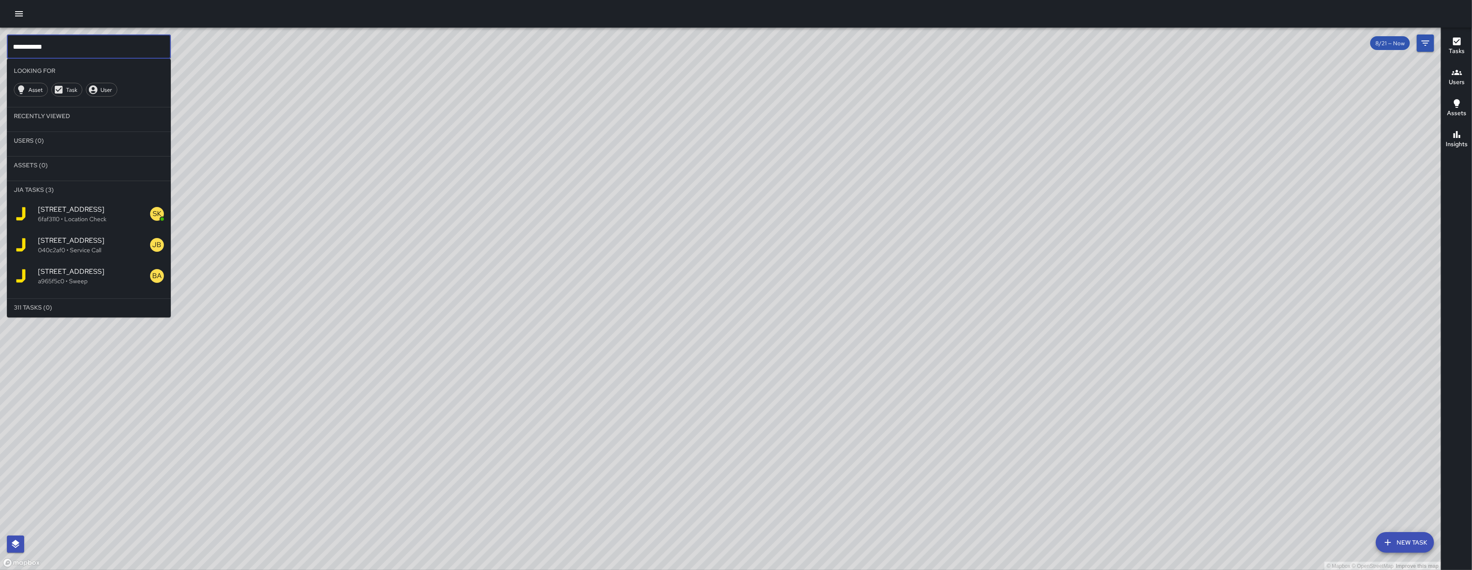
click at [128, 45] on input "**********" at bounding box center [89, 46] width 164 height 24
paste input "text"
type input "**********"
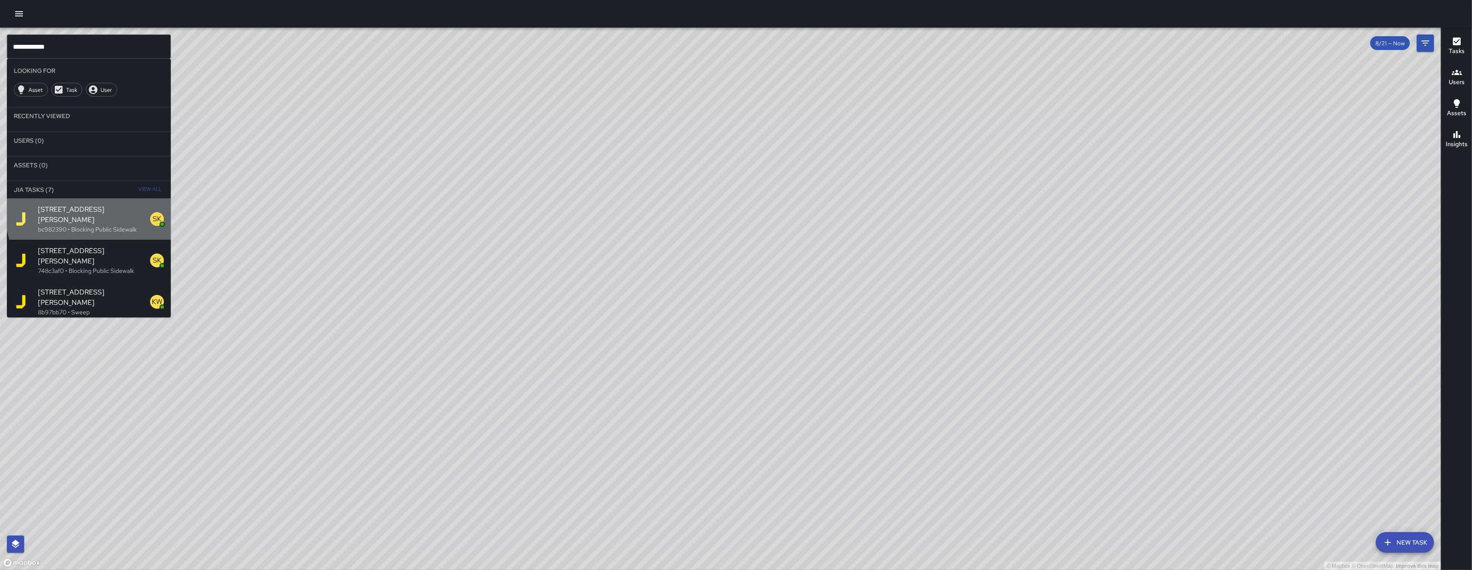
click at [115, 206] on span "155 Harriet Street" at bounding box center [94, 214] width 112 height 21
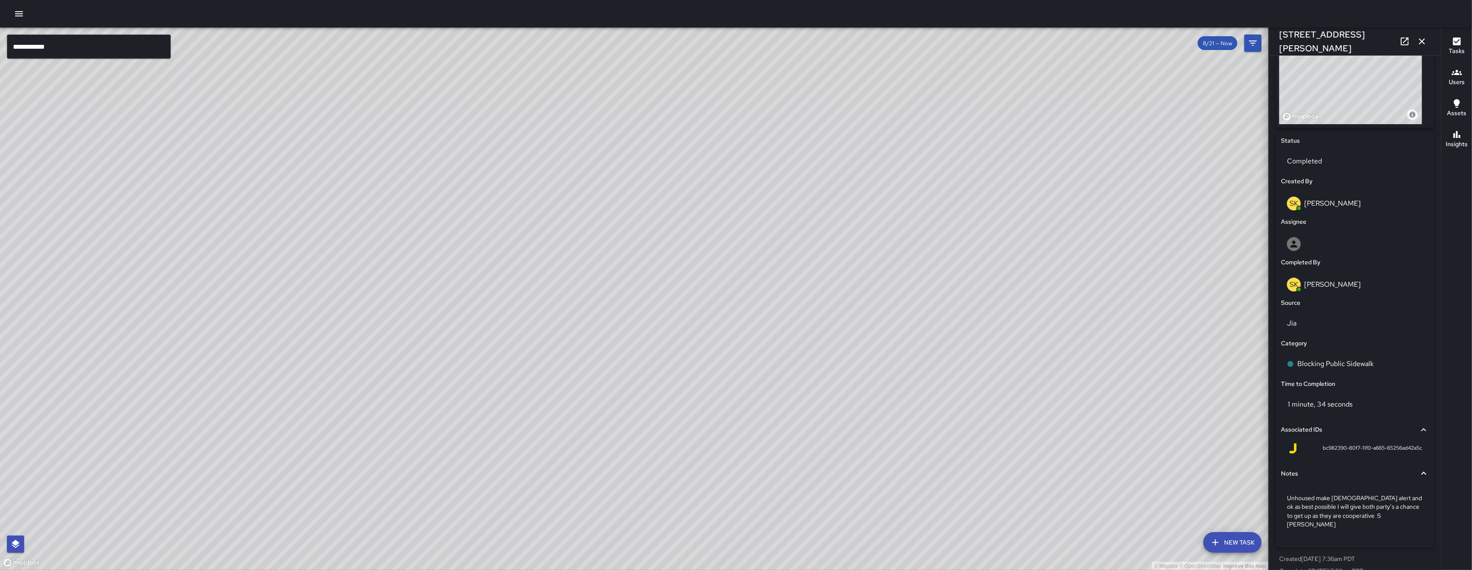
scroll to position [339, 0]
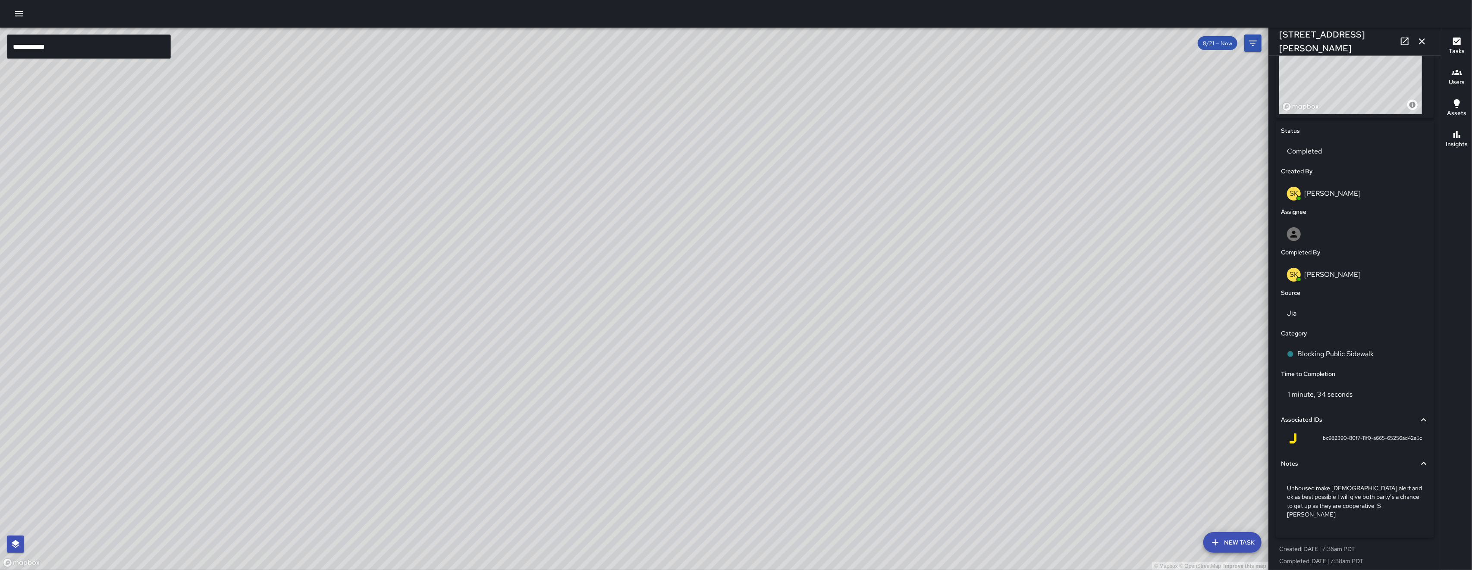
click at [326, 461] on div "© Mapbox © OpenStreetMap Improve this map" at bounding box center [634, 299] width 1268 height 543
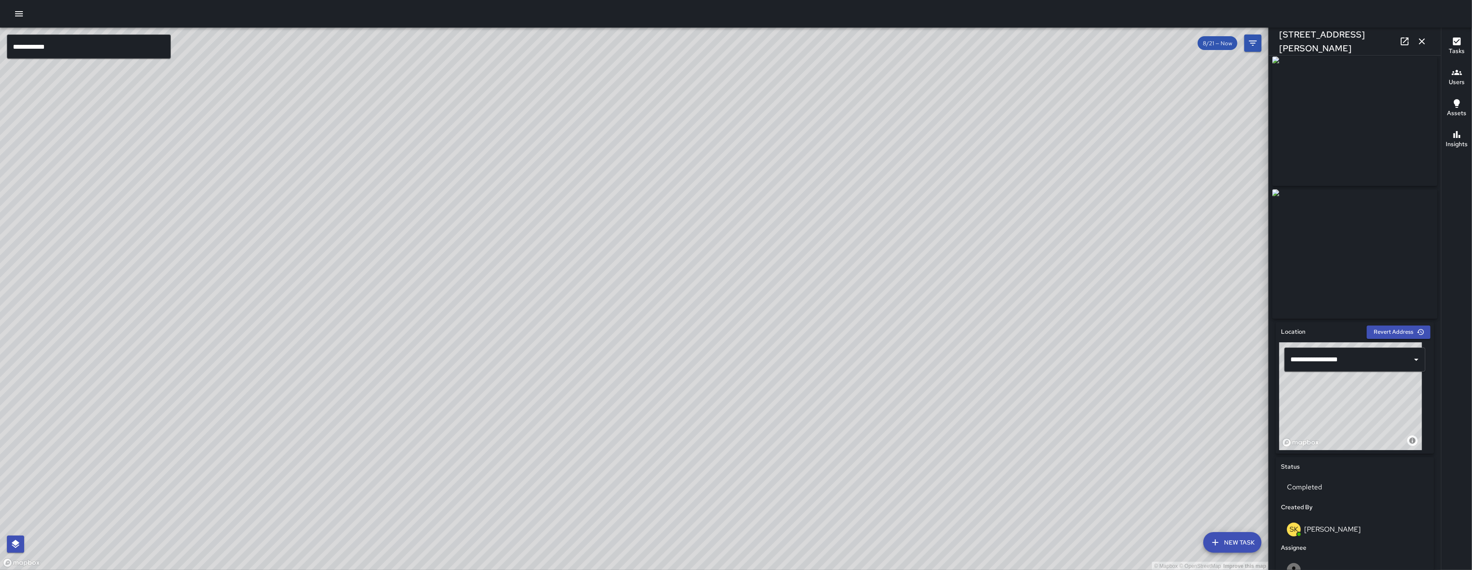
scroll to position [0, 0]
click at [650, 309] on div "© Mapbox © OpenStreetMap Improve this map SK SEAN KELLEY 75 Columbia Square Str…" at bounding box center [634, 299] width 1268 height 543
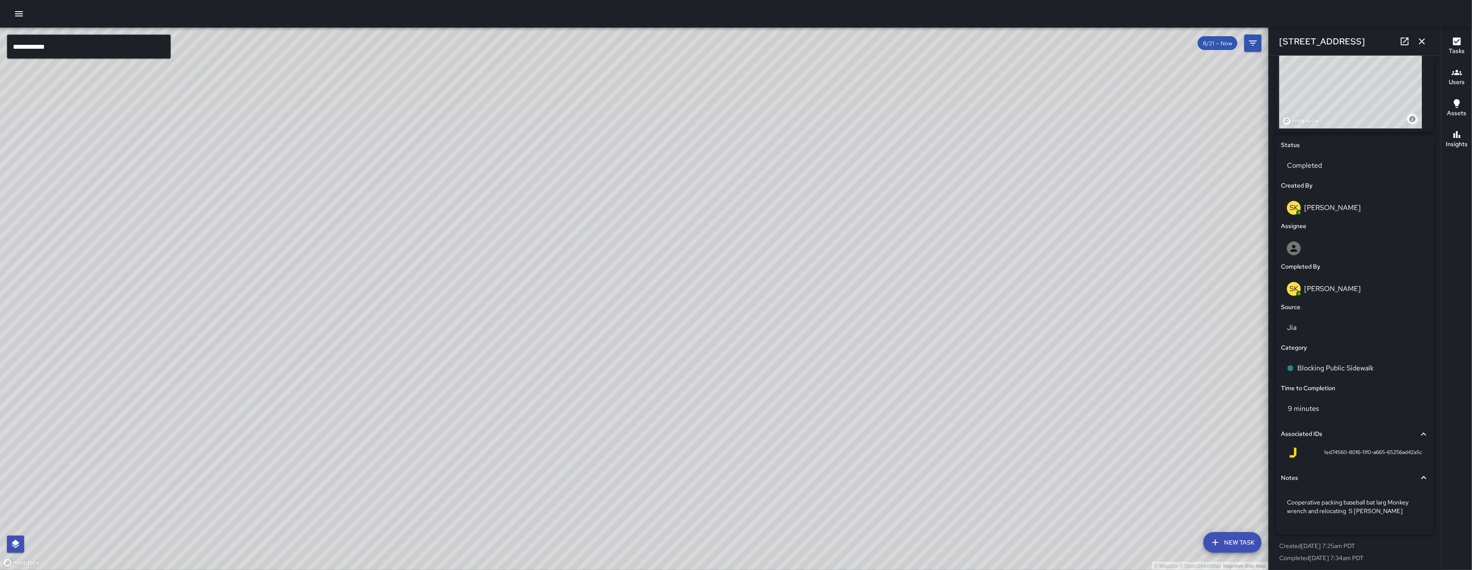
scroll to position [323, 0]
click at [290, 313] on div "© Mapbox © OpenStreetMap Improve this map" at bounding box center [634, 299] width 1268 height 543
drag, startPoint x: 290, startPoint y: 313, endPoint x: 516, endPoint y: 305, distance: 225.7
click at [516, 305] on div "© Mapbox © OpenStreetMap Improve this map" at bounding box center [634, 299] width 1268 height 543
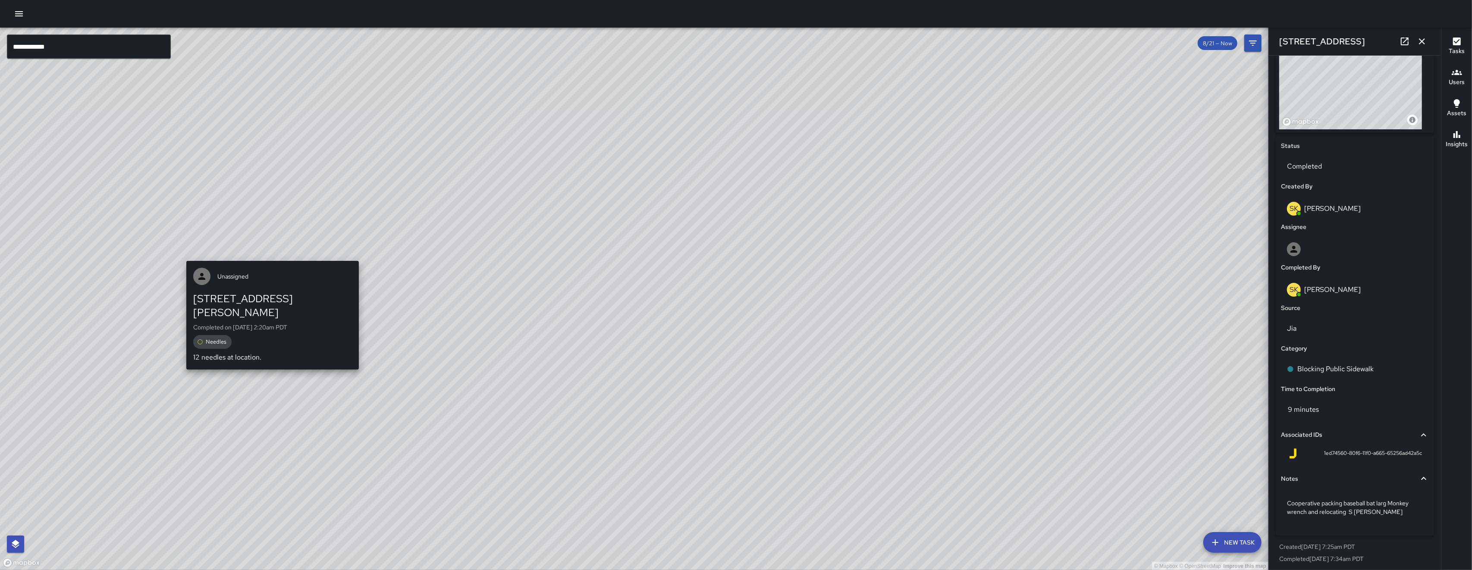
click at [253, 250] on div "© Mapbox © OpenStreetMap Improve this map Unassigned 155 Harriet Street Complet…" at bounding box center [634, 299] width 1268 height 543
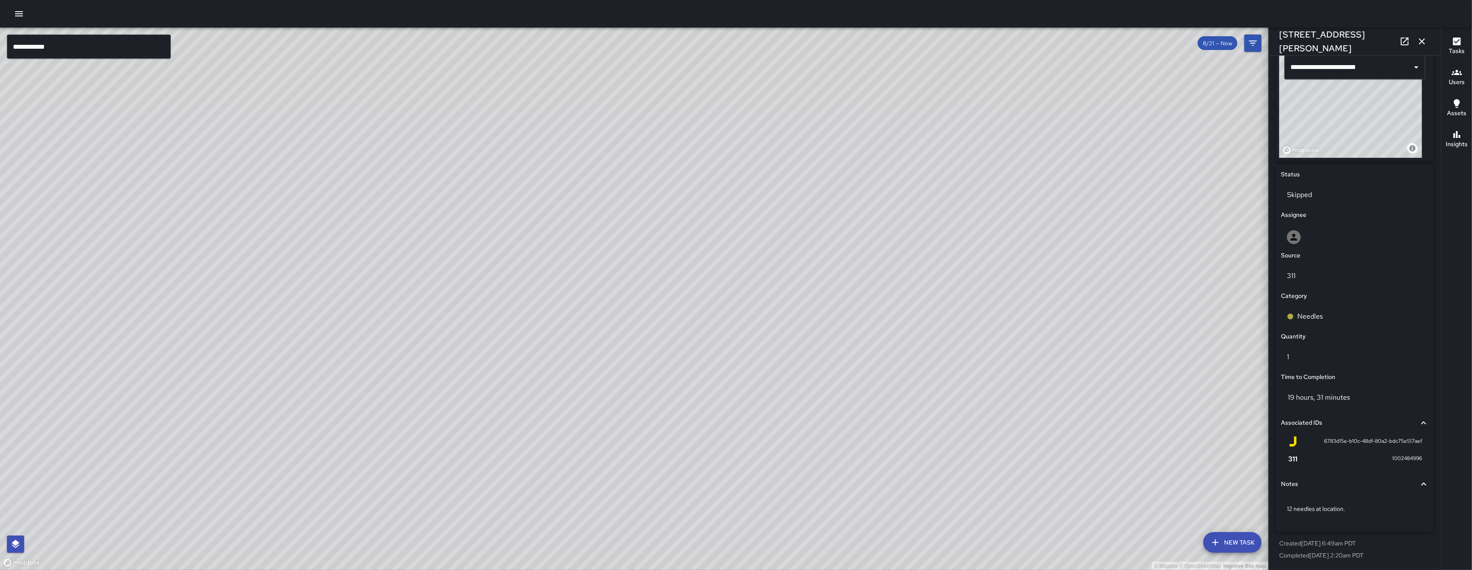
click at [670, 306] on div "© Mapbox © OpenStreetMap Improve this map SK SEAN KELLEY 155 Harriet Street Com…" at bounding box center [634, 299] width 1268 height 543
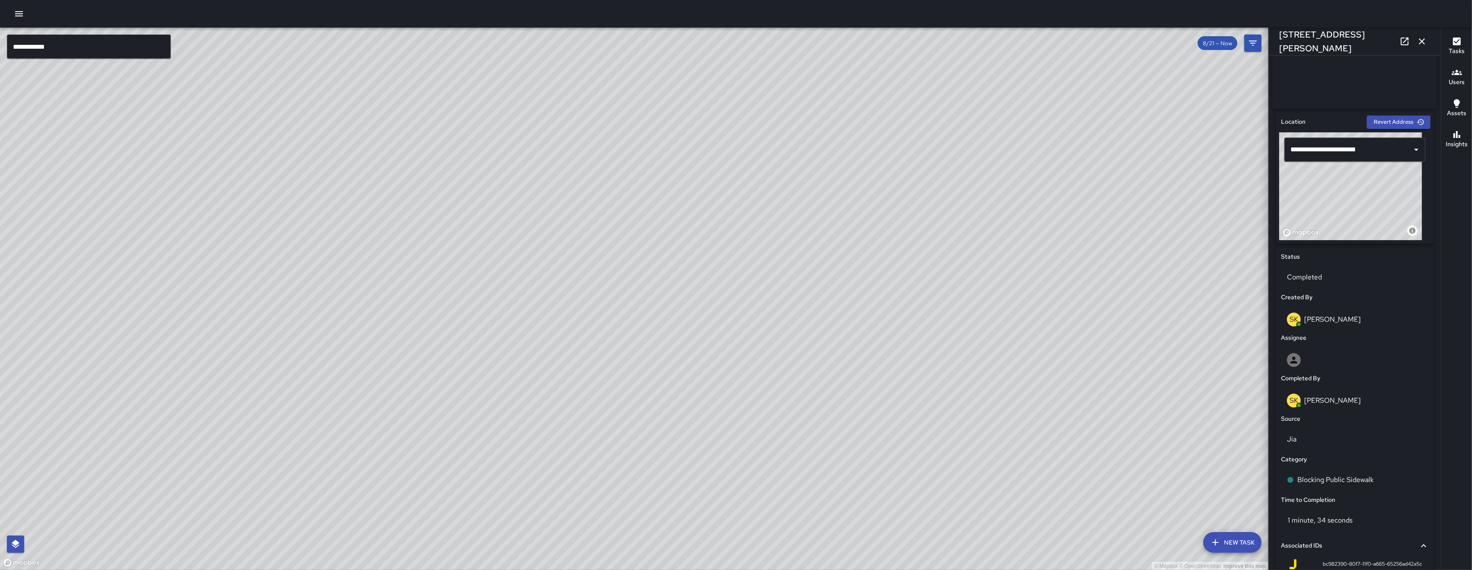
scroll to position [0, 0]
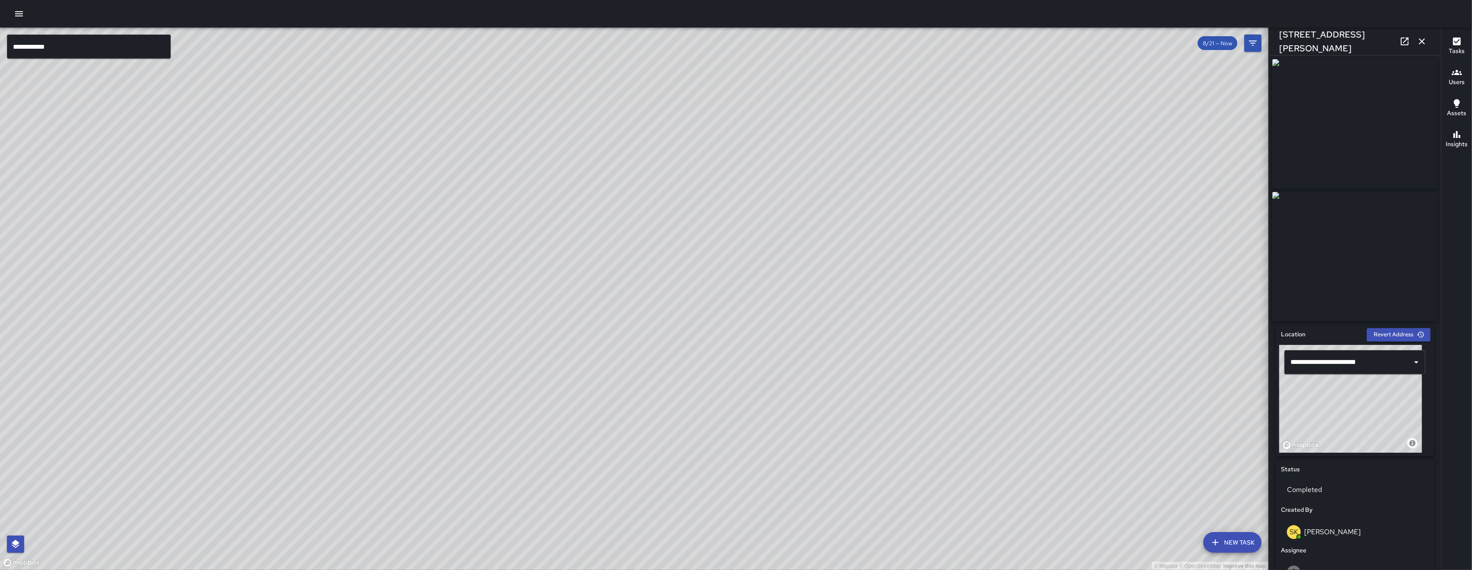
click at [641, 256] on div "SK SEAN KELLEY" at bounding box center [641, 267] width 172 height 31
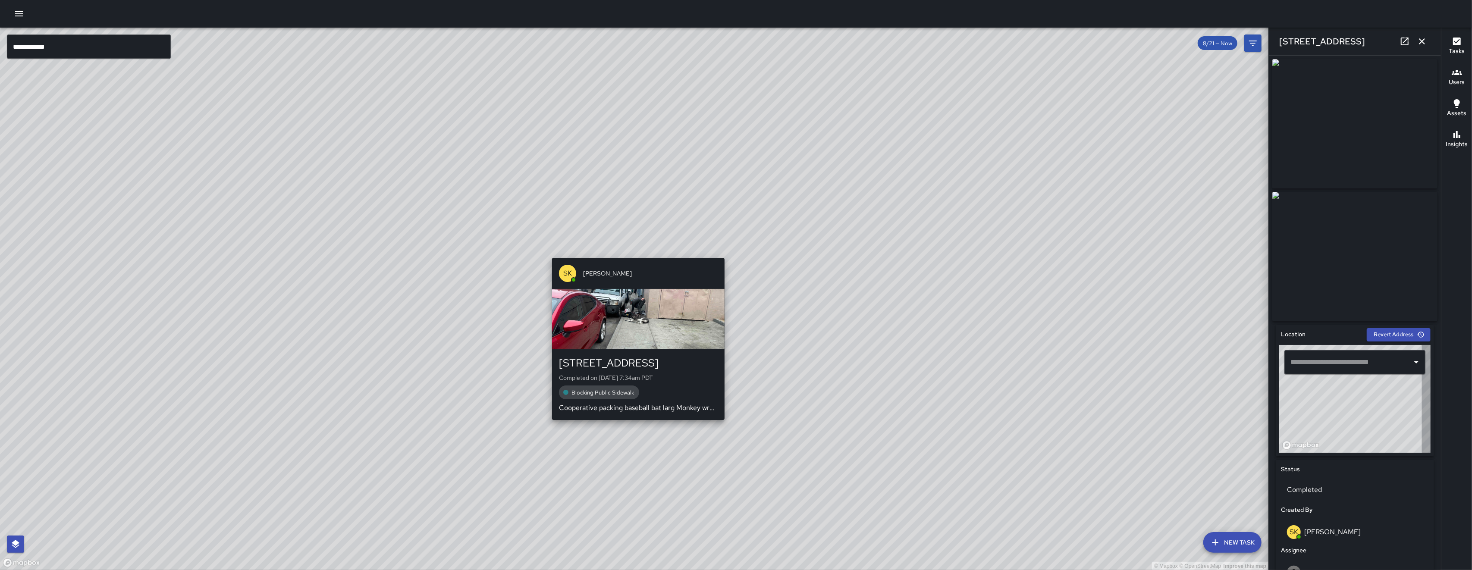
type input "**********"
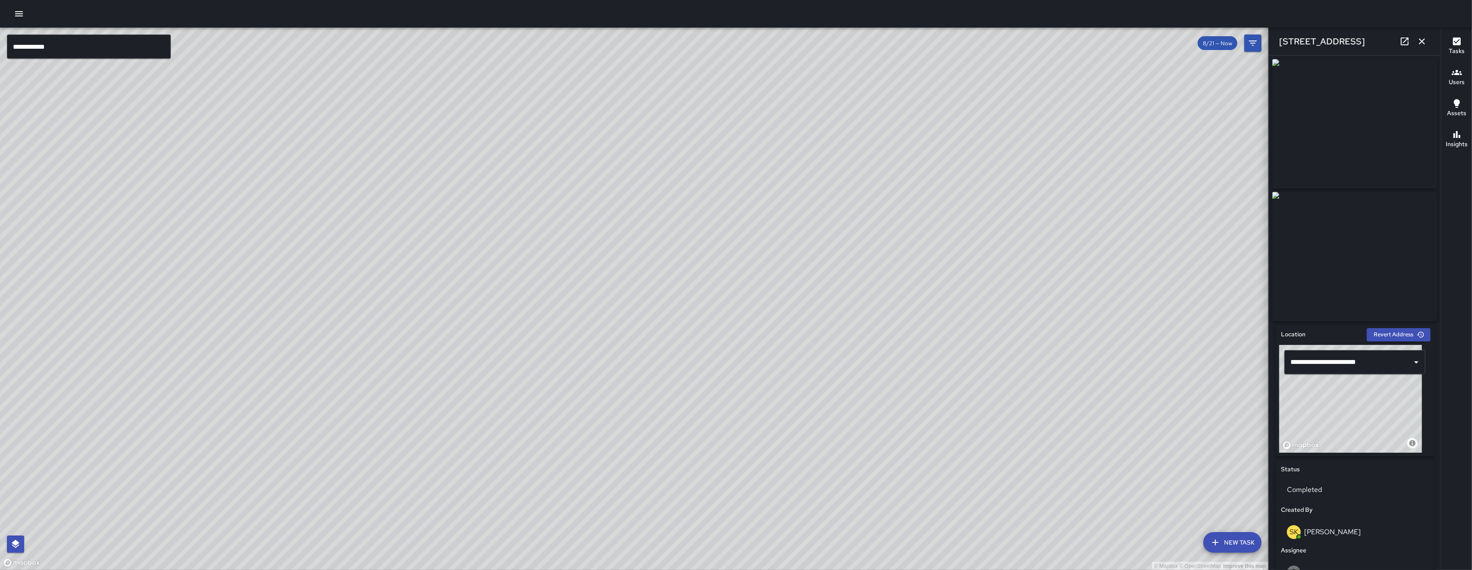
click at [1407, 39] on icon at bounding box center [1405, 42] width 8 height 8
click at [524, 227] on div "© Mapbox © OpenStreetMap Improve this map SK SEAN KELLEY 155 Harriet Street Com…" at bounding box center [634, 299] width 1268 height 543
drag, startPoint x: 574, startPoint y: 381, endPoint x: 581, endPoint y: 323, distance: 58.2
click at [622, 407] on div "© Mapbox © OpenStreetMap Improve this map" at bounding box center [634, 299] width 1268 height 543
drag, startPoint x: 502, startPoint y: 350, endPoint x: 505, endPoint y: 362, distance: 12.0
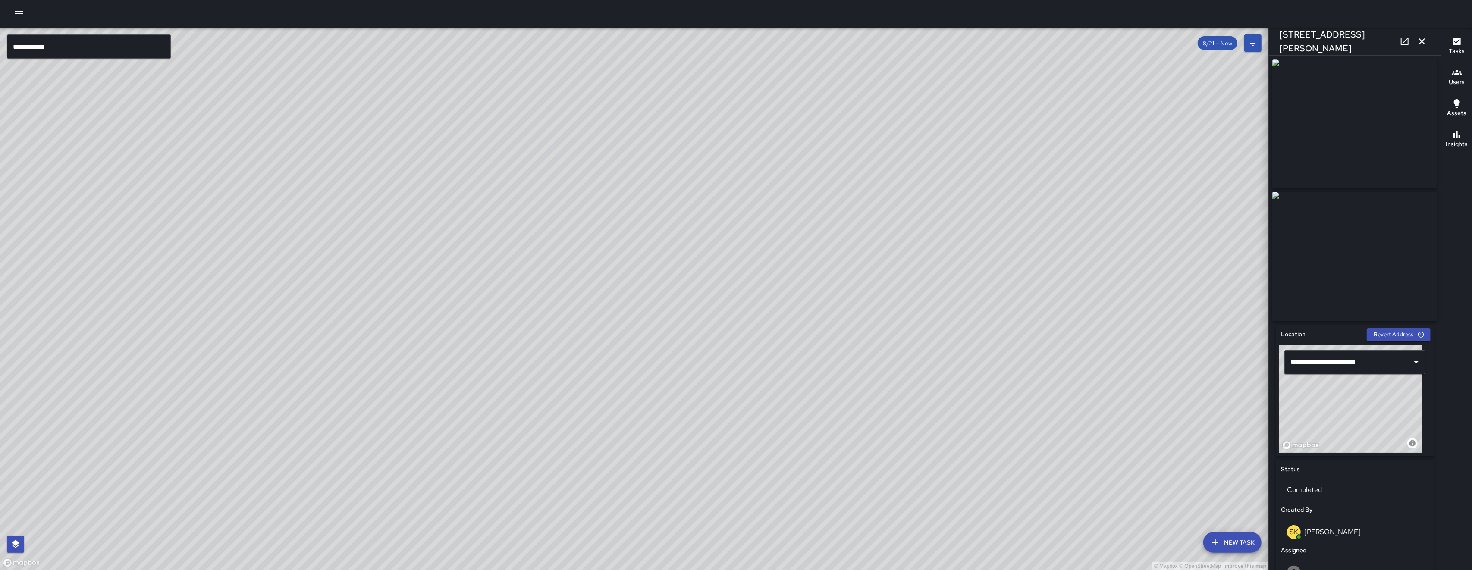
click at [505, 364] on div "© Mapbox © OpenStreetMap Improve this map" at bounding box center [634, 299] width 1268 height 543
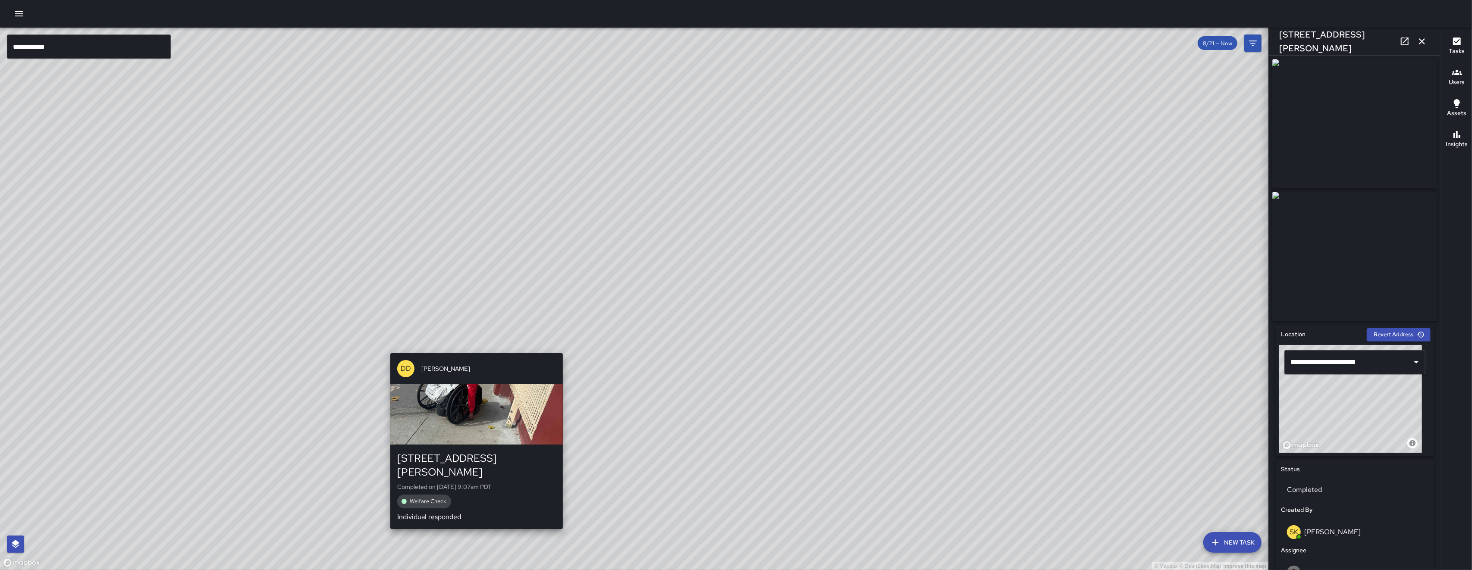
click at [485, 357] on div "DD Diego De La Oliva" at bounding box center [476, 368] width 172 height 31
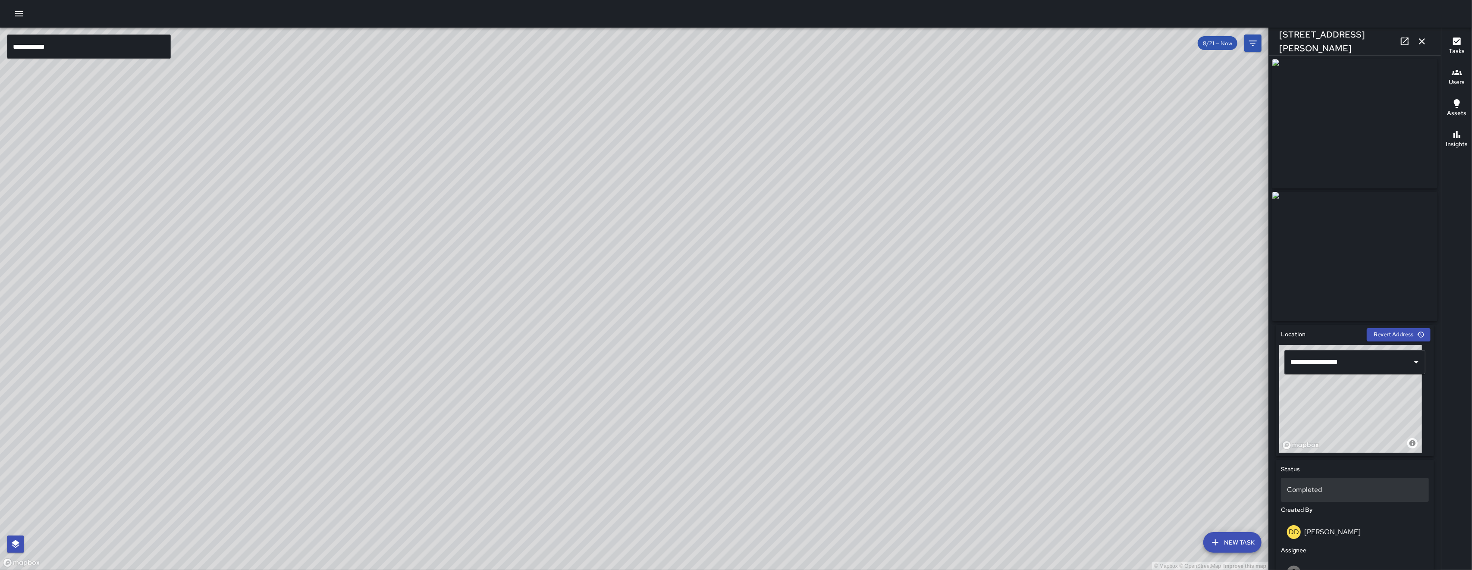
scroll to position [321, 0]
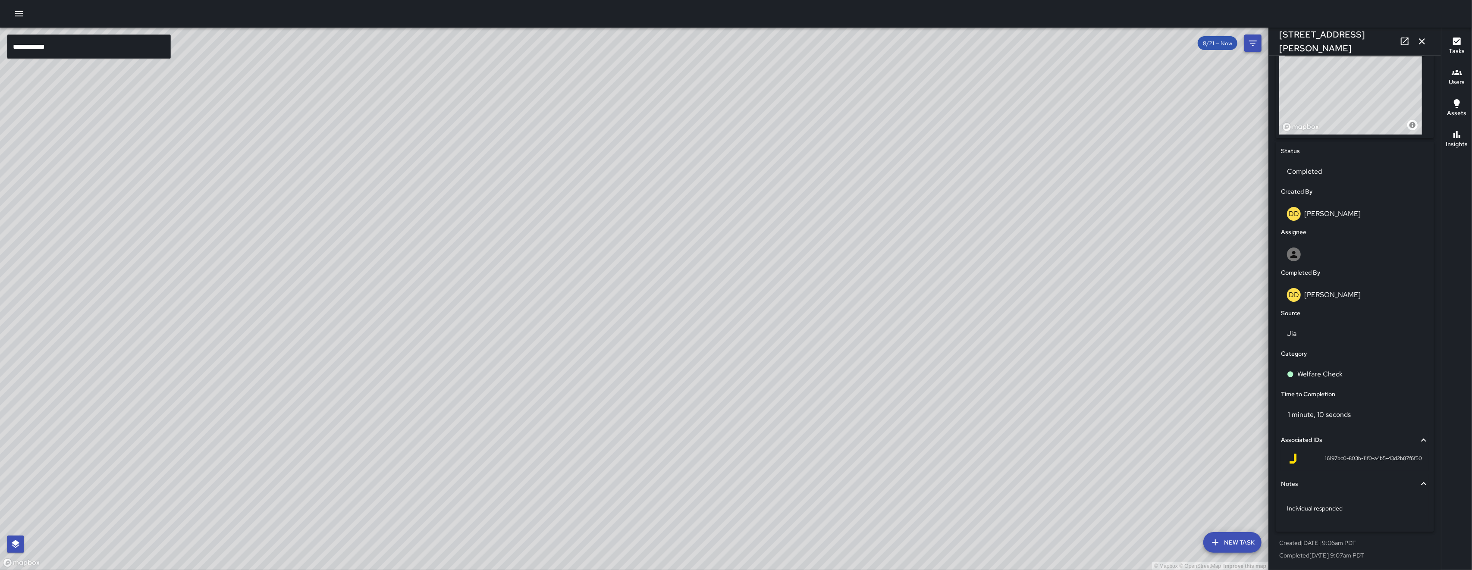
click at [1417, 42] on icon "button" at bounding box center [1422, 41] width 10 height 10
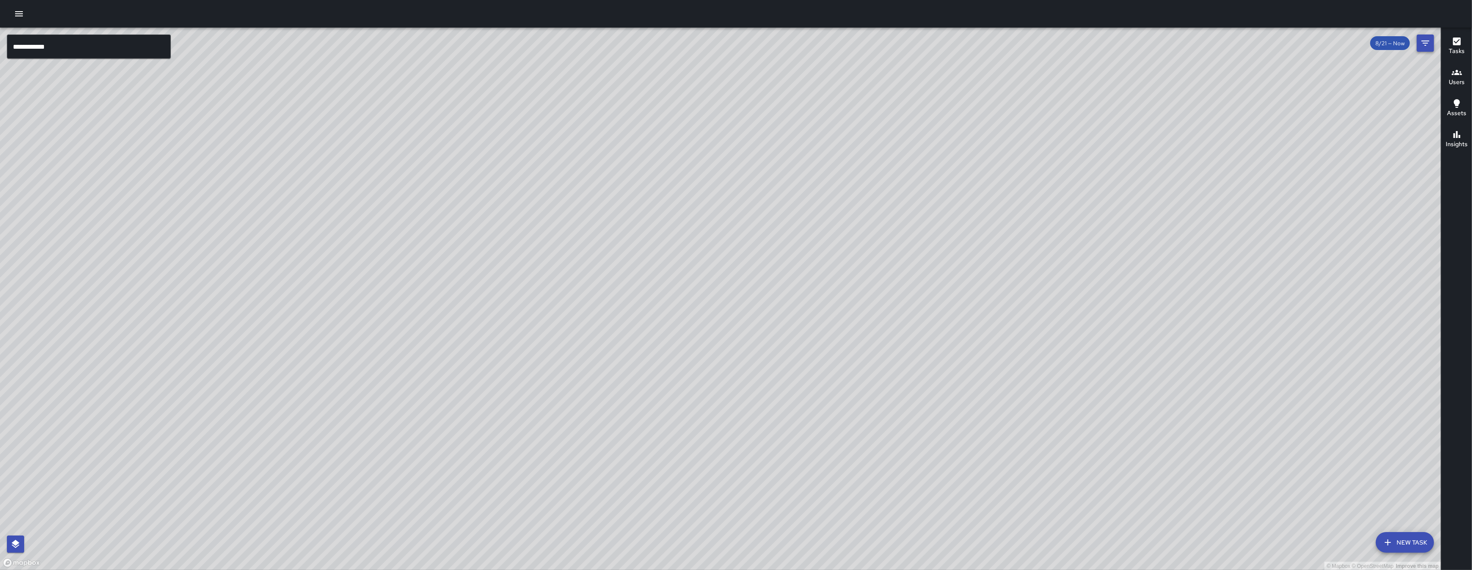
click at [1430, 41] on icon "Filters" at bounding box center [1425, 43] width 10 height 10
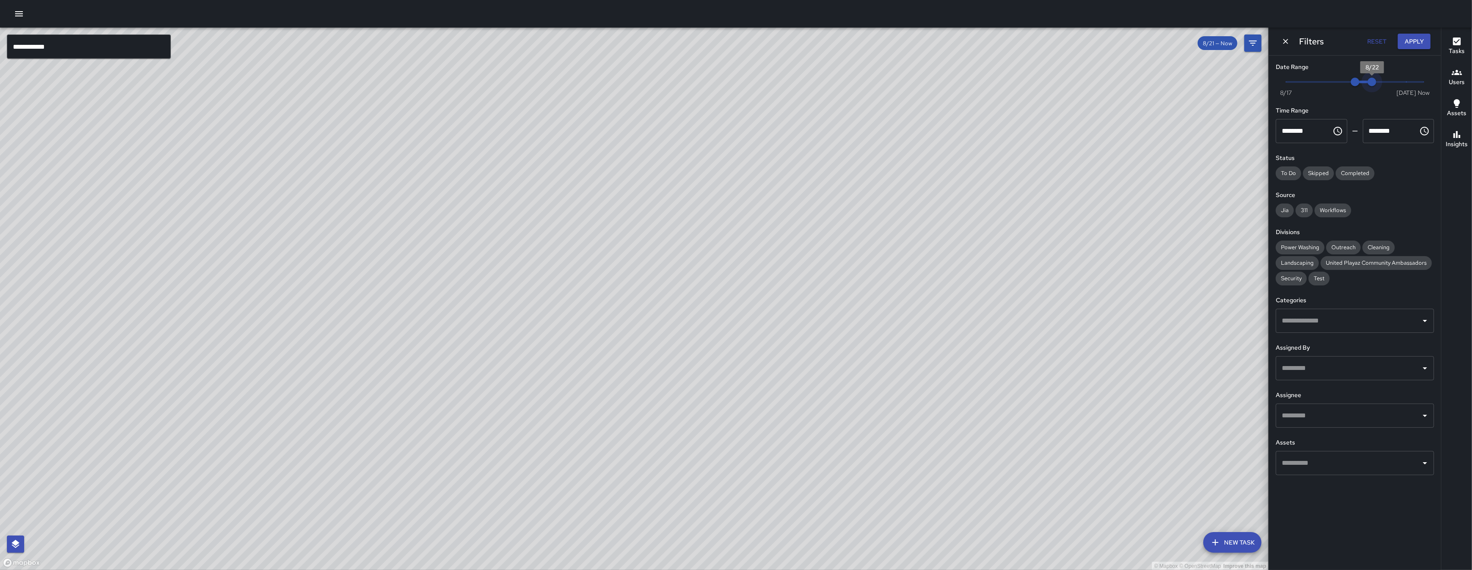
drag, startPoint x: 1420, startPoint y: 86, endPoint x: 1367, endPoint y: 88, distance: 52.7
click at [1367, 86] on span "8/22" at bounding box center [1371, 82] width 9 height 9
click at [1296, 269] on div "Landscaping" at bounding box center [1297, 263] width 43 height 14
click at [1297, 275] on span "Security" at bounding box center [1291, 278] width 31 height 7
click at [1300, 261] on span "Landscaping" at bounding box center [1297, 262] width 43 height 7
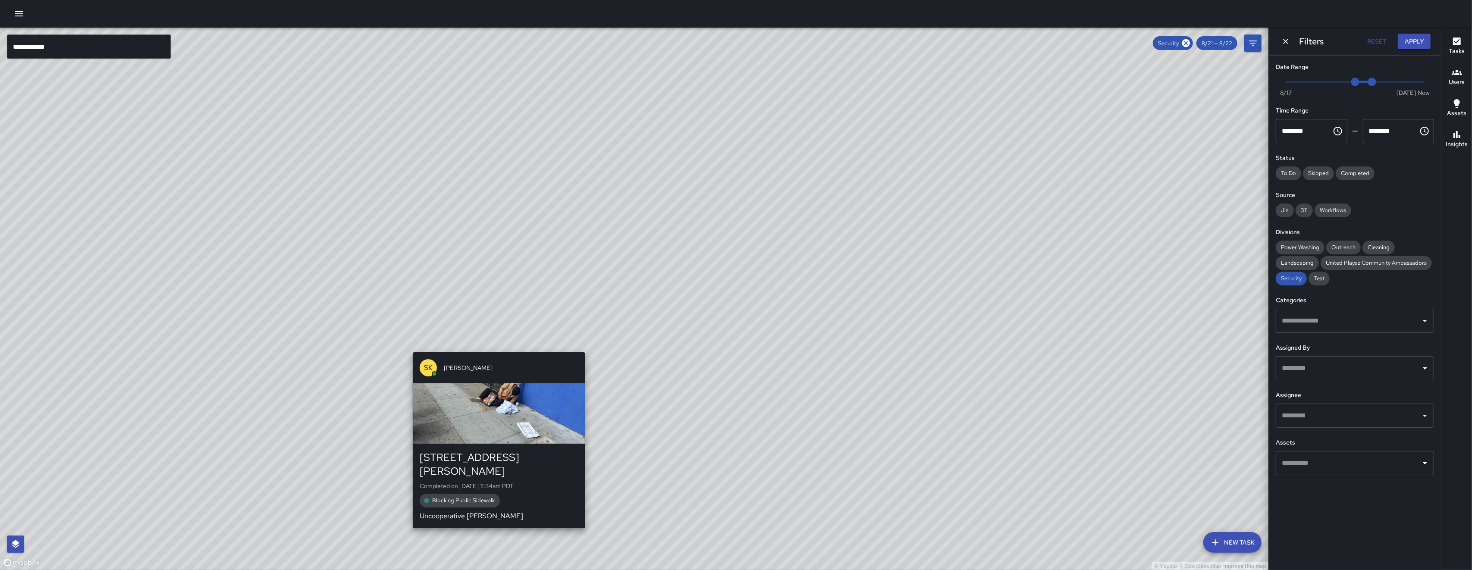
click at [494, 345] on div "© Mapbox © OpenStreetMap Improve this map SK SEAN KELLEY 1054 Howard Street Com…" at bounding box center [634, 299] width 1268 height 543
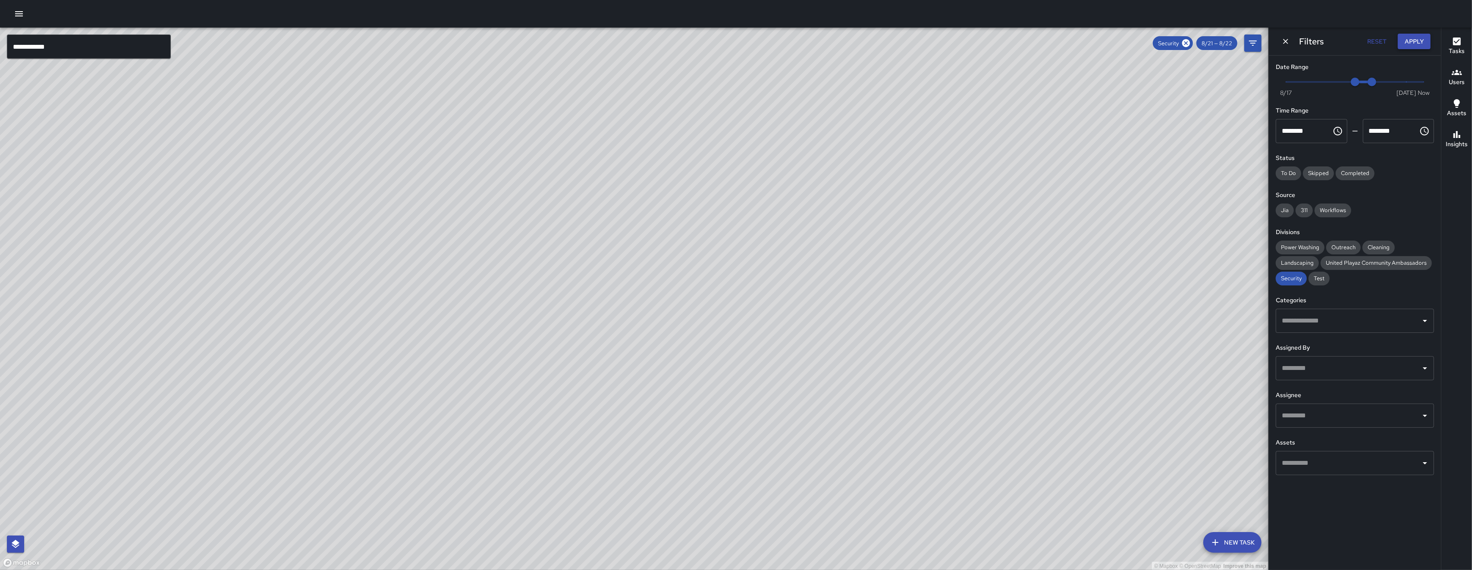
click at [1427, 44] on button "Apply" at bounding box center [1414, 42] width 33 height 16
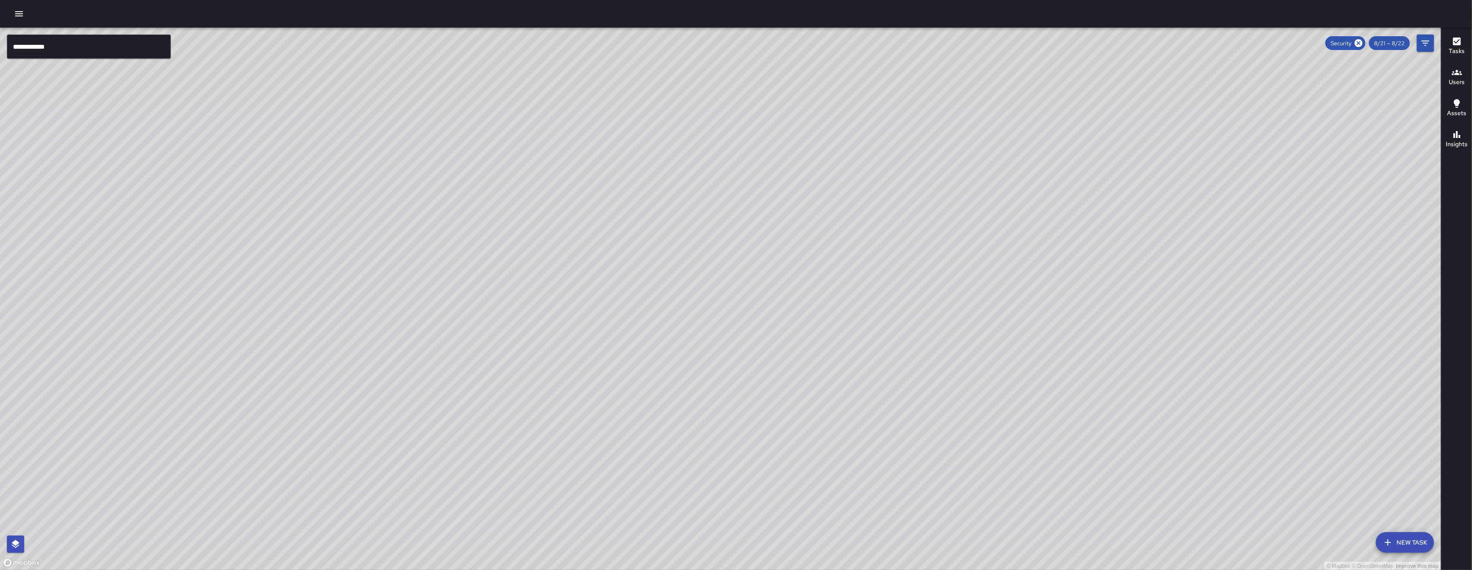
click at [590, 353] on div "© Mapbox © OpenStreetMap Improve this map SK SEAN KELLEY 1054 Howard Street Com…" at bounding box center [720, 299] width 1441 height 543
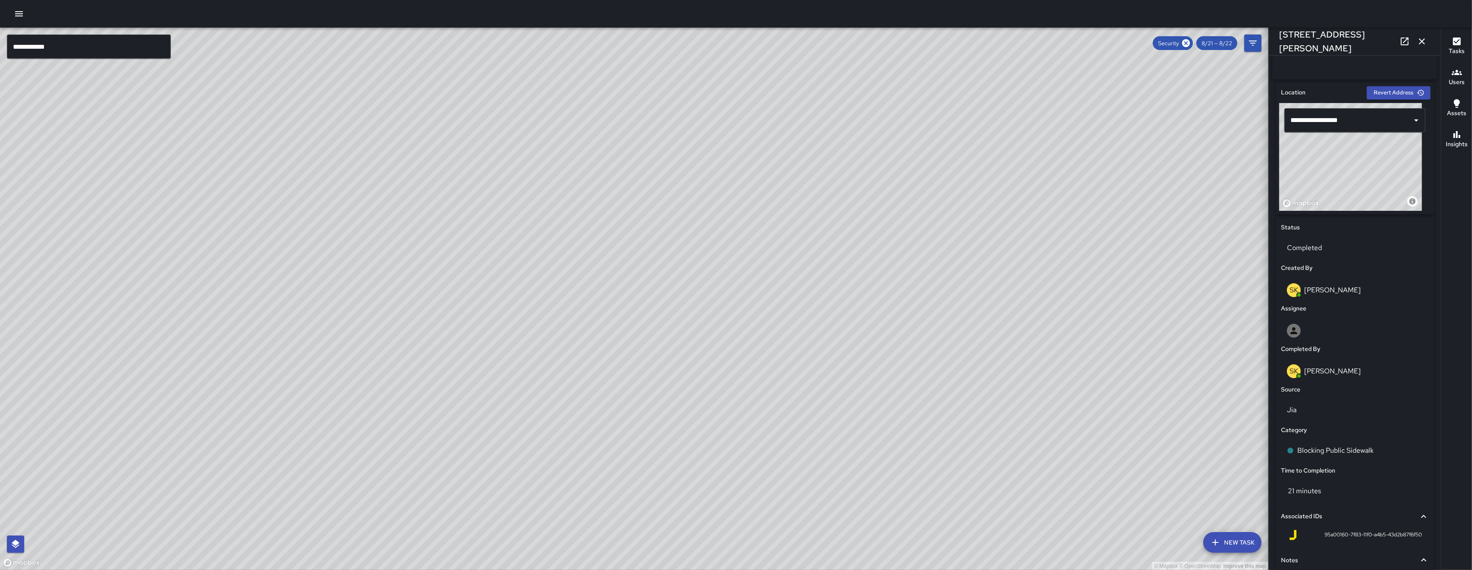
scroll to position [242, 0]
click at [1423, 38] on icon "button" at bounding box center [1422, 41] width 10 height 10
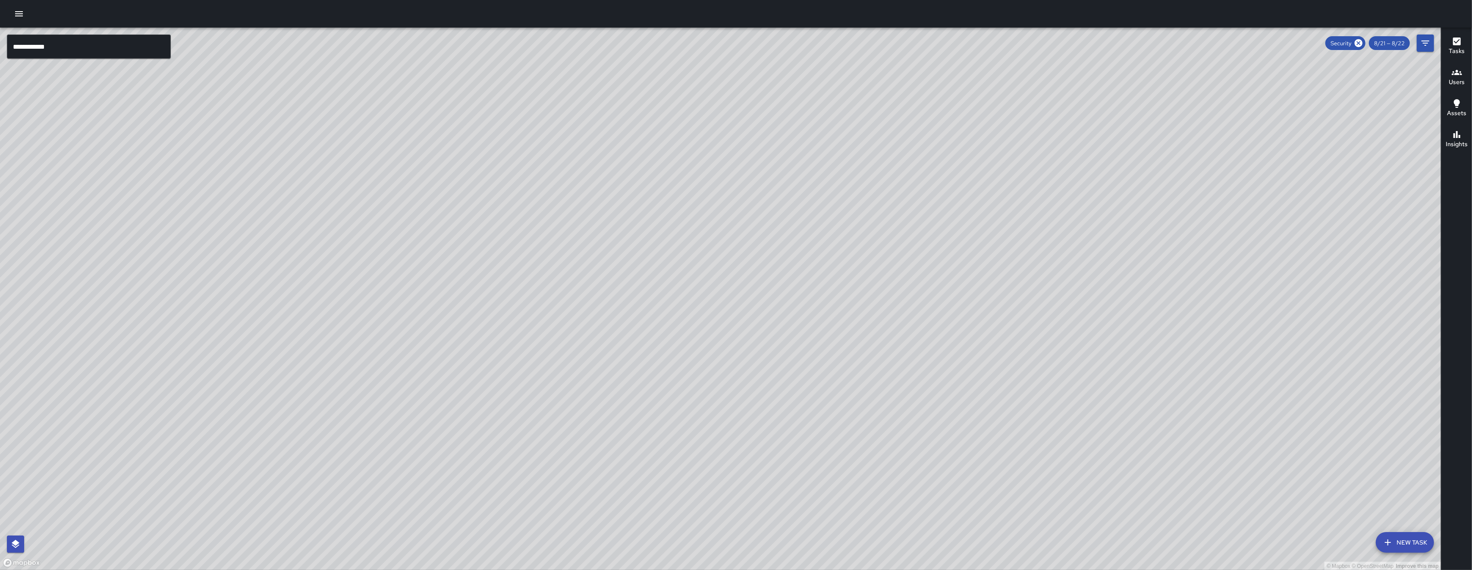
drag, startPoint x: 579, startPoint y: 297, endPoint x: 569, endPoint y: 257, distance: 41.2
click at [579, 300] on div "© Mapbox © OpenStreetMap Improve this map" at bounding box center [720, 299] width 1441 height 543
click at [1358, 44] on icon at bounding box center [1358, 42] width 9 height 9
drag, startPoint x: 690, startPoint y: 489, endPoint x: 785, endPoint y: 379, distance: 145.6
click at [784, 388] on div "© Mapbox © OpenStreetMap Improve this map" at bounding box center [720, 299] width 1441 height 543
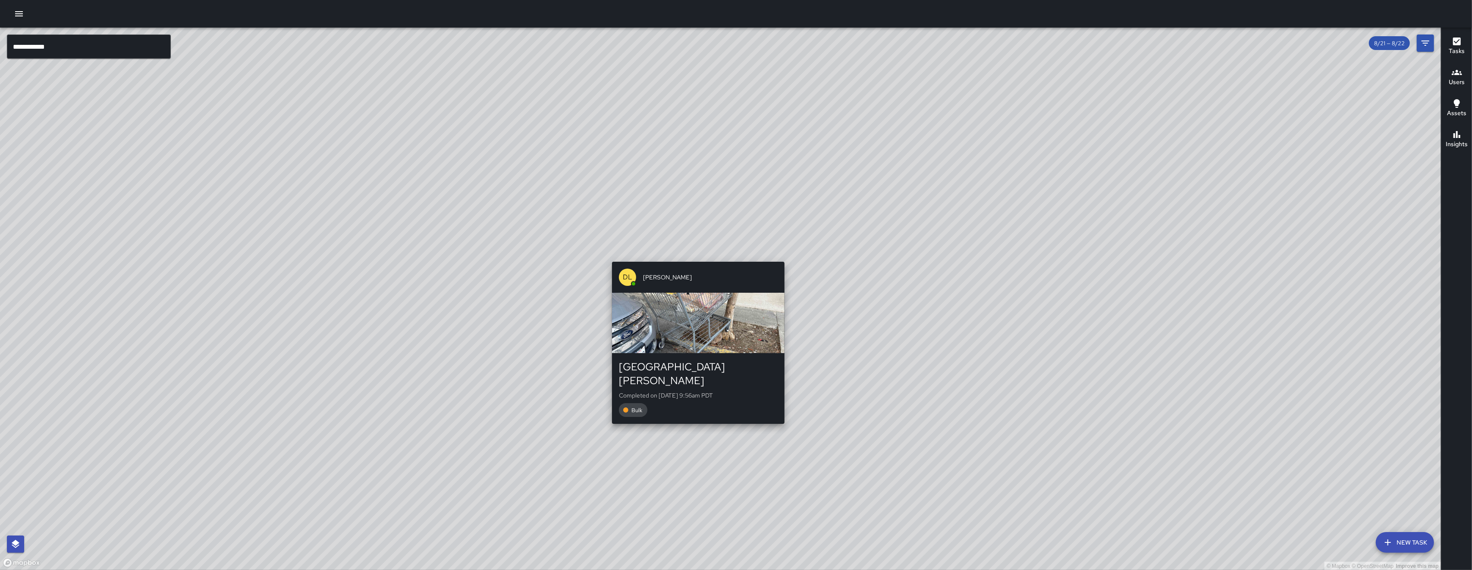
click at [694, 419] on div "© Mapbox © OpenStreetMap Improve this map DL David Lewis 1077 Howard Street Com…" at bounding box center [720, 299] width 1441 height 543
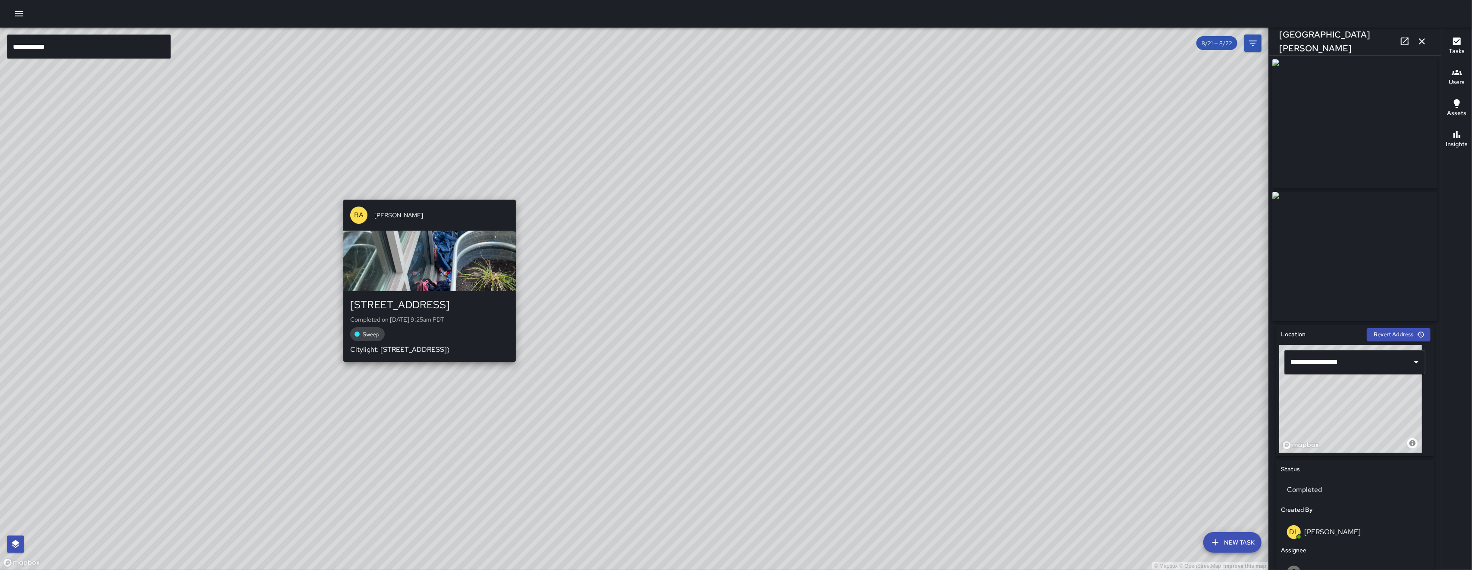
click at [428, 194] on div "© Mapbox © OpenStreetMap Improve this map BA Bryan Alexander 588 Minna Street C…" at bounding box center [634, 299] width 1268 height 543
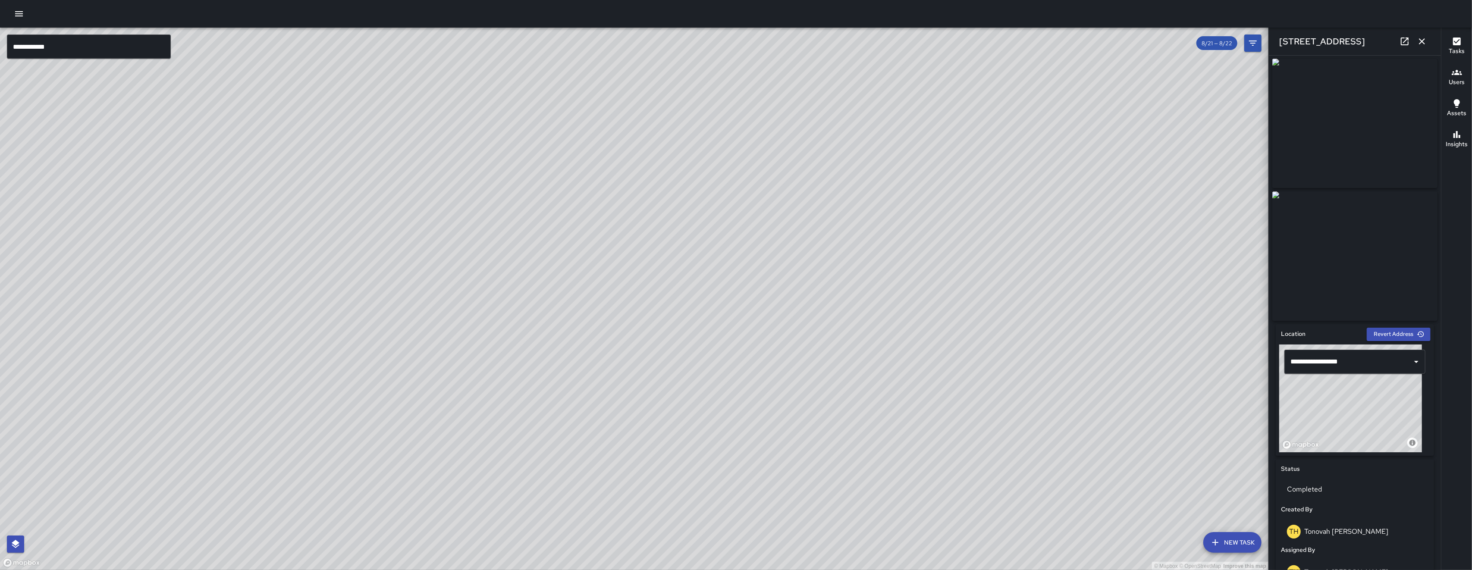
scroll to position [0, 0]
click at [1402, 40] on icon at bounding box center [1404, 41] width 10 height 10
drag, startPoint x: 874, startPoint y: 309, endPoint x: 866, endPoint y: 297, distance: 14.4
click at [866, 297] on div "© Mapbox © OpenStreetMap Improve this map" at bounding box center [634, 299] width 1268 height 543
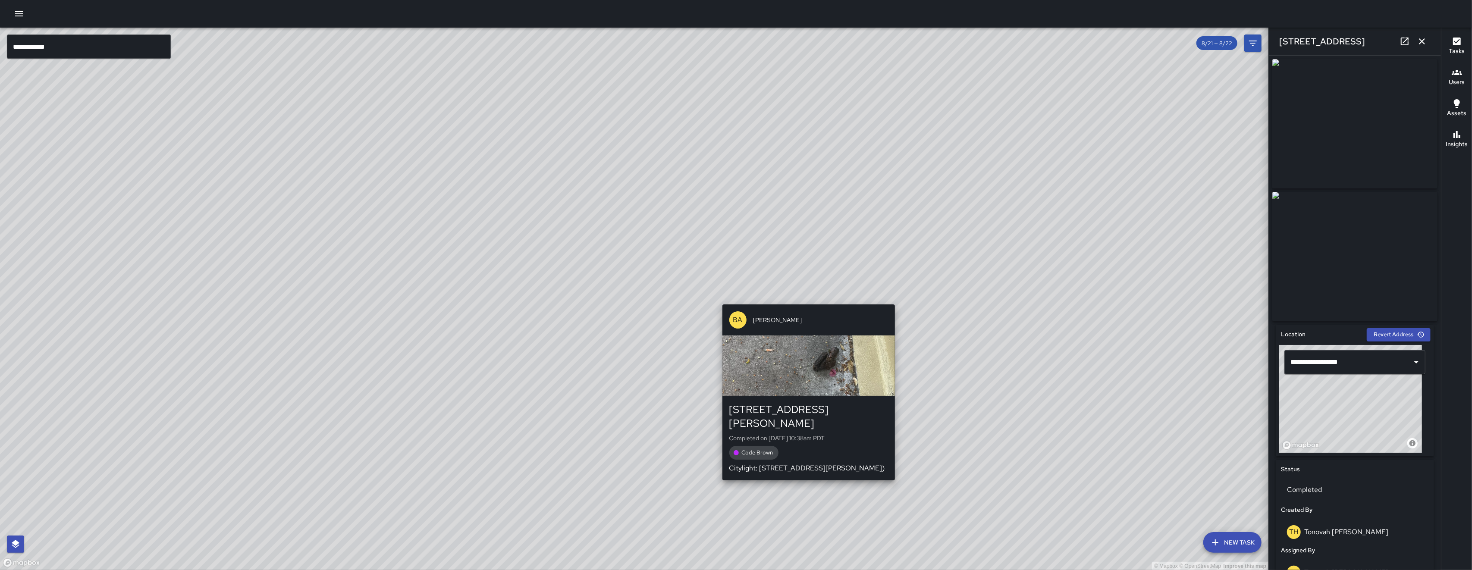
click at [805, 298] on div "© Mapbox © OpenStreetMap Improve this map BA Bryan Alexander 63 Moss Street Com…" at bounding box center [634, 299] width 1268 height 543
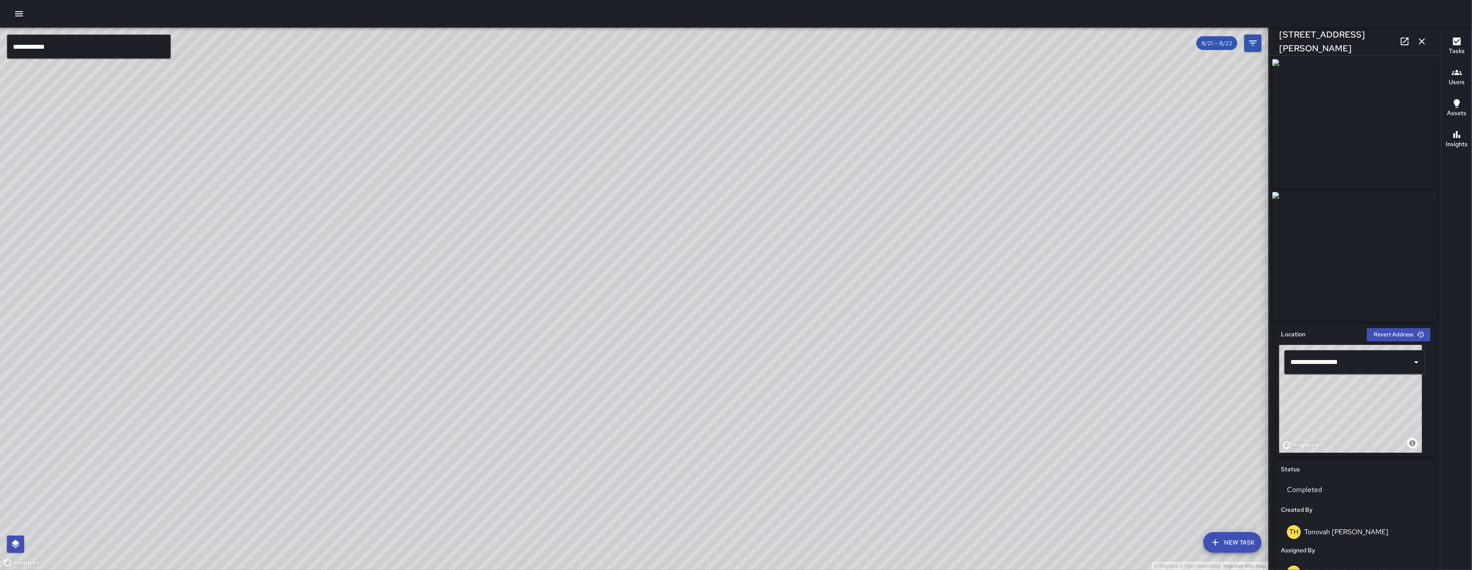
click at [1405, 34] on link at bounding box center [1404, 41] width 17 height 17
click at [1423, 41] on icon "button" at bounding box center [1422, 41] width 10 height 10
click at [1423, 41] on div "**********" at bounding box center [736, 299] width 1472 height 542
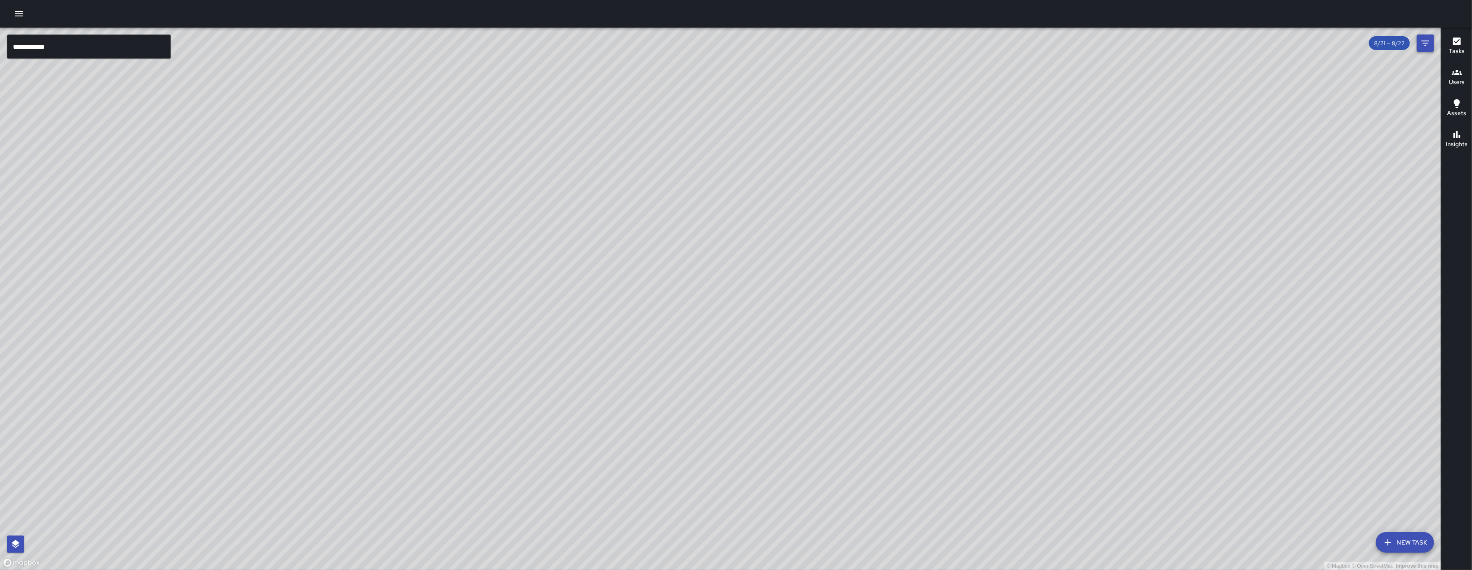
click at [1420, 47] on icon "Filters" at bounding box center [1425, 43] width 10 height 10
click at [1420, 47] on div "© Mapbox © OpenStreetMap Improve this map" at bounding box center [720, 299] width 1441 height 543
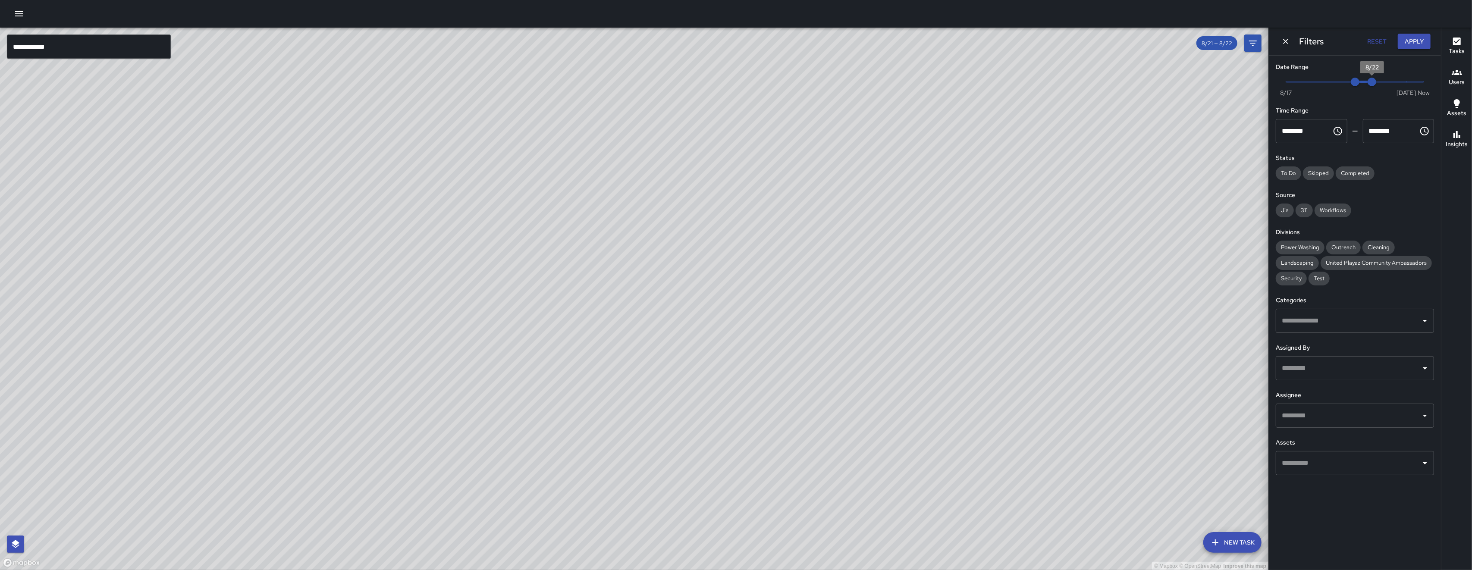
type input "*"
drag, startPoint x: 1423, startPoint y: 85, endPoint x: 1443, endPoint y: 85, distance: 19.8
click at [1443, 85] on div "**********" at bounding box center [736, 299] width 1472 height 542
click at [1443, 85] on button "Users" at bounding box center [1456, 77] width 31 height 31
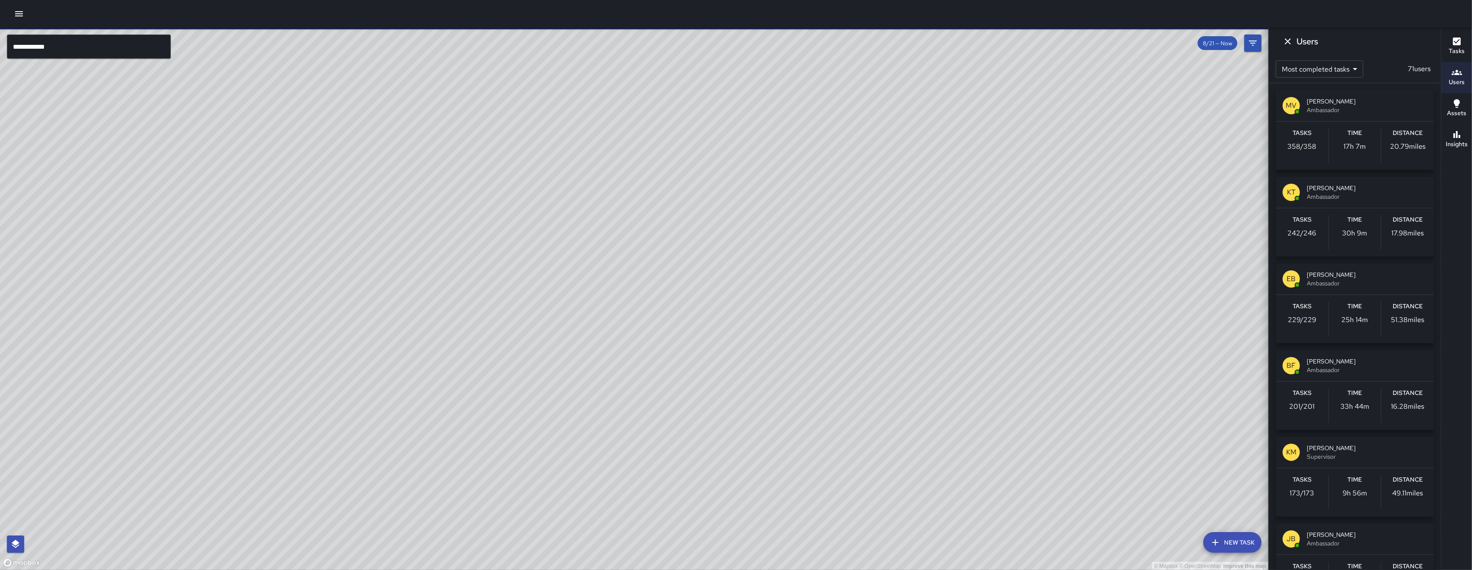
drag, startPoint x: 741, startPoint y: 436, endPoint x: 745, endPoint y: 281, distance: 155.3
click at [745, 281] on div "© Mapbox © OpenStreetMap Improve this map" at bounding box center [634, 299] width 1268 height 543
drag, startPoint x: 705, startPoint y: 320, endPoint x: 669, endPoint y: 468, distance: 152.6
click at [679, 426] on div "© Mapbox © OpenStreetMap Improve this map" at bounding box center [634, 299] width 1268 height 543
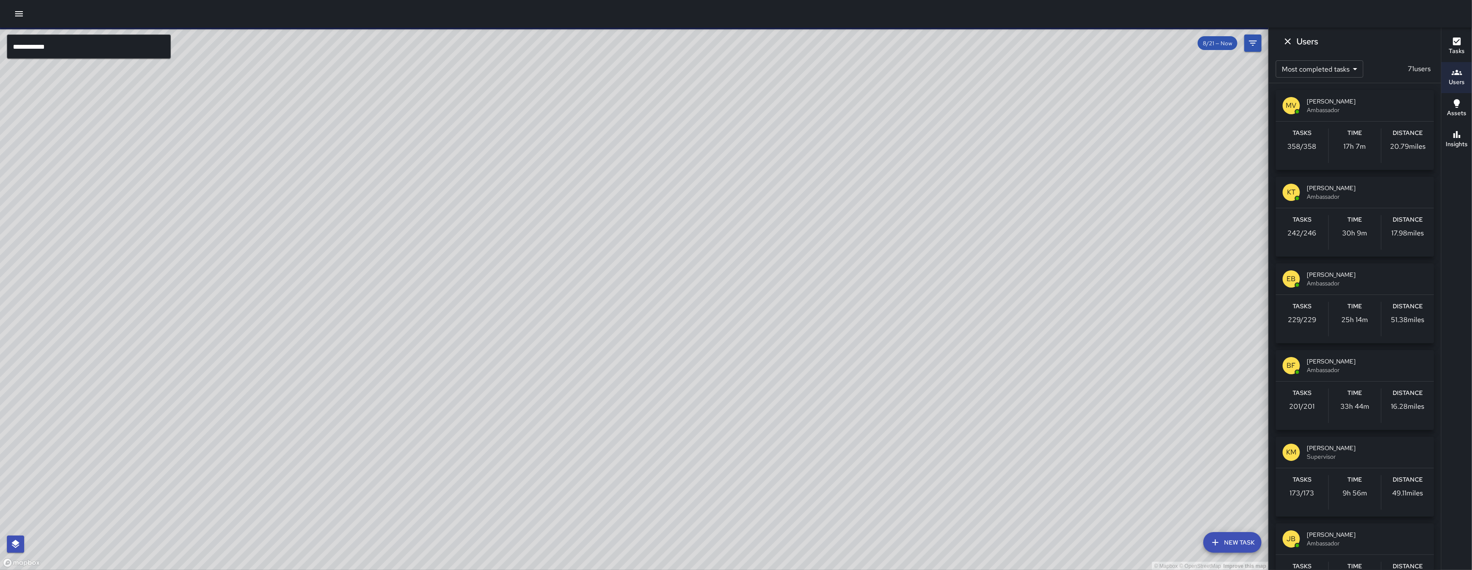
click at [669, 468] on div "© Mapbox © OpenStreetMap Improve this map" at bounding box center [634, 299] width 1268 height 543
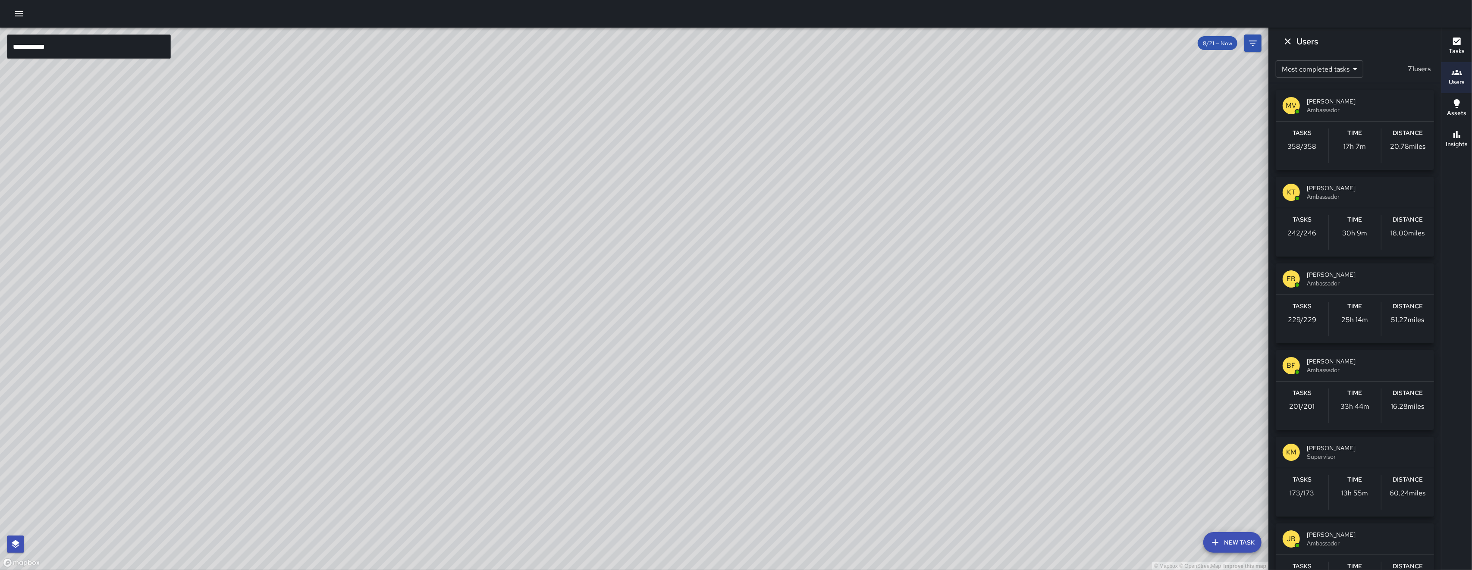
drag, startPoint x: 521, startPoint y: 493, endPoint x: 663, endPoint y: 349, distance: 202.2
click at [663, 349] on div "© Mapbox © OpenStreetMap Improve this map" at bounding box center [634, 299] width 1268 height 543
drag, startPoint x: 625, startPoint y: 410, endPoint x: 301, endPoint y: 175, distance: 400.1
click at [640, 283] on div "© Mapbox © OpenStreetMap Improve this map" at bounding box center [634, 299] width 1268 height 543
click at [26, 50] on input "**********" at bounding box center [89, 46] width 164 height 24
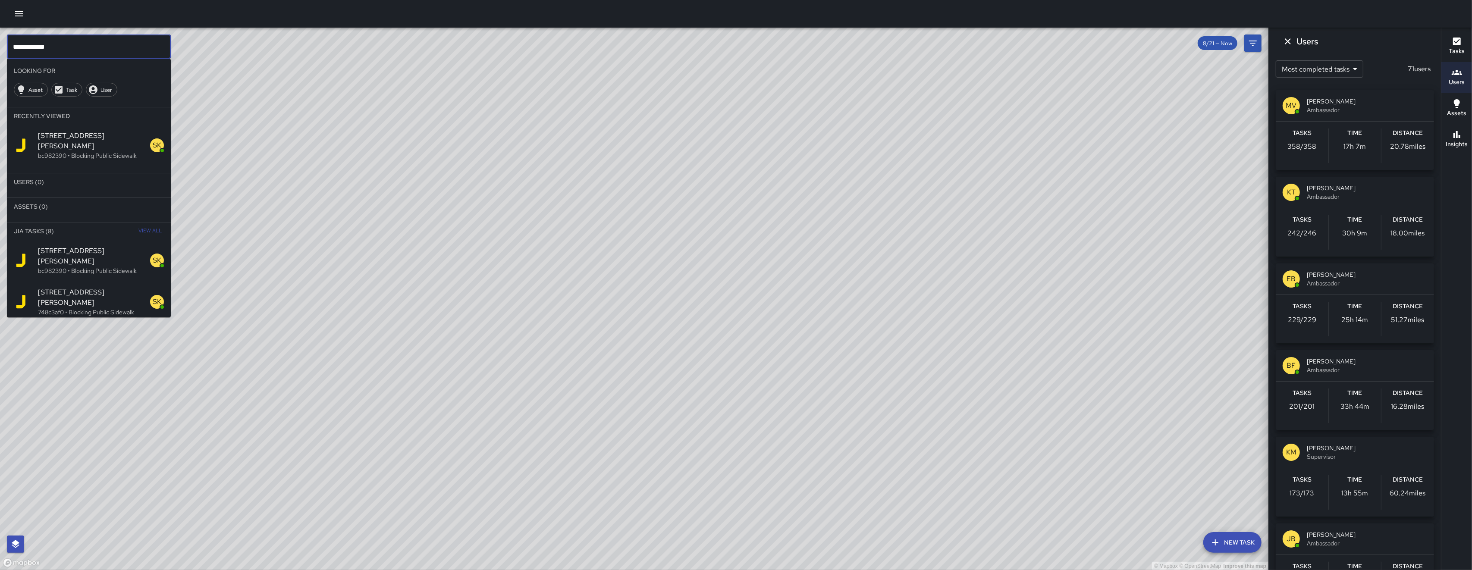
click at [124, 31] on div "© Mapbox © OpenStreetMap Improve this map" at bounding box center [634, 299] width 1268 height 543
click at [110, 45] on input "**********" at bounding box center [89, 46] width 164 height 24
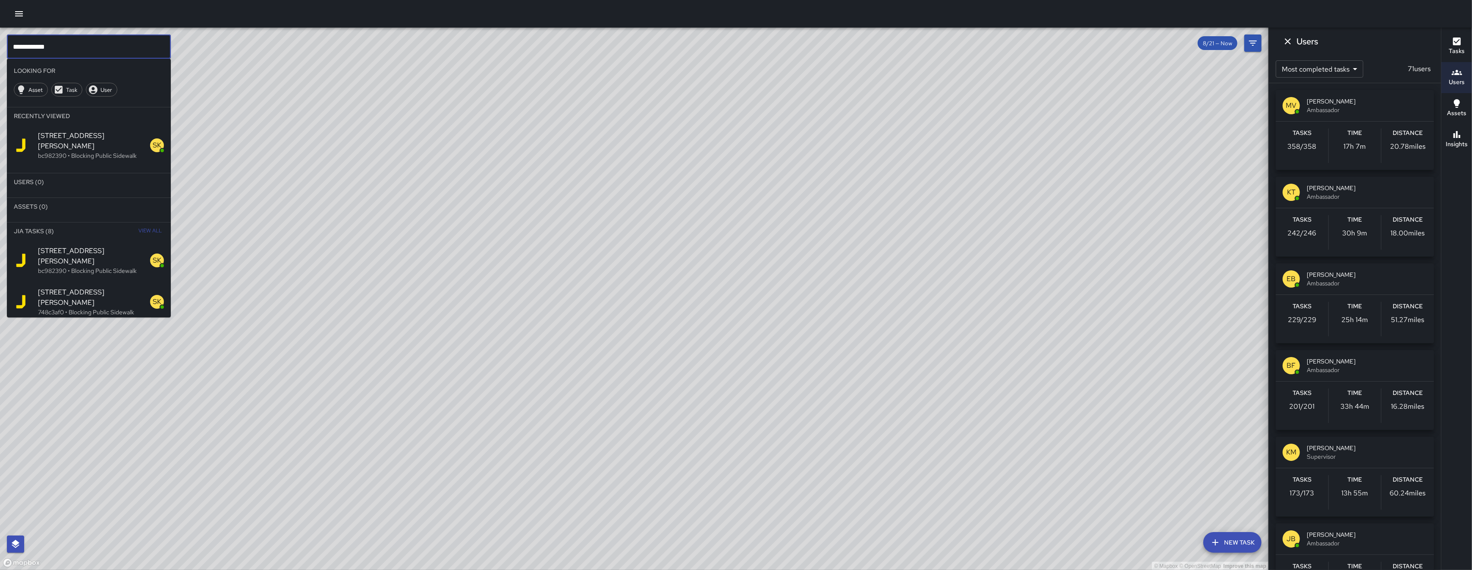
click at [110, 45] on input "**********" at bounding box center [89, 46] width 164 height 24
type input "****"
click at [85, 197] on span "[PERSON_NAME]" at bounding box center [101, 202] width 126 height 10
click at [85, 190] on div "© Mapbox © OpenStreetMap Improve this map" at bounding box center [634, 299] width 1268 height 543
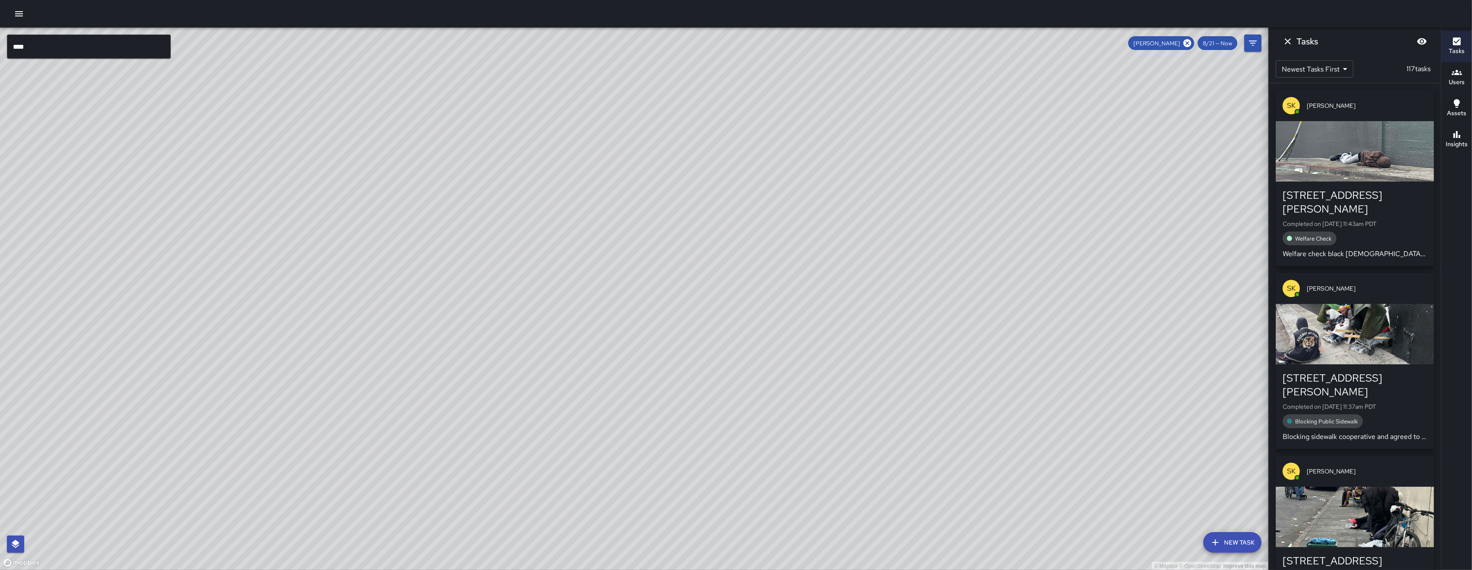
drag, startPoint x: 409, startPoint y: 328, endPoint x: 233, endPoint y: 365, distance: 179.7
click at [195, 406] on div "© Mapbox © OpenStreetMap Improve this map" at bounding box center [634, 299] width 1268 height 543
drag, startPoint x: 259, startPoint y: 262, endPoint x: 283, endPoint y: 350, distance: 91.8
click at [283, 350] on div "© Mapbox © OpenStreetMap Improve this map" at bounding box center [634, 299] width 1268 height 543
click at [1288, 43] on icon "Dismiss" at bounding box center [1287, 41] width 10 height 10
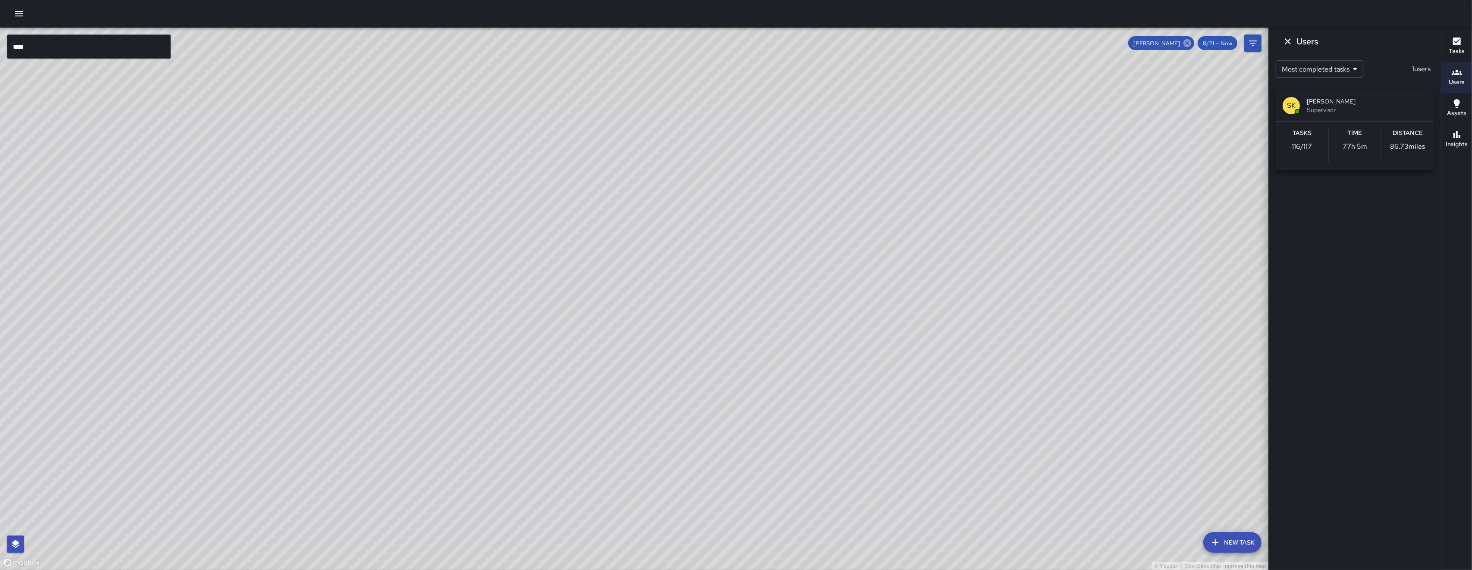
click at [1186, 46] on icon at bounding box center [1187, 43] width 8 height 8
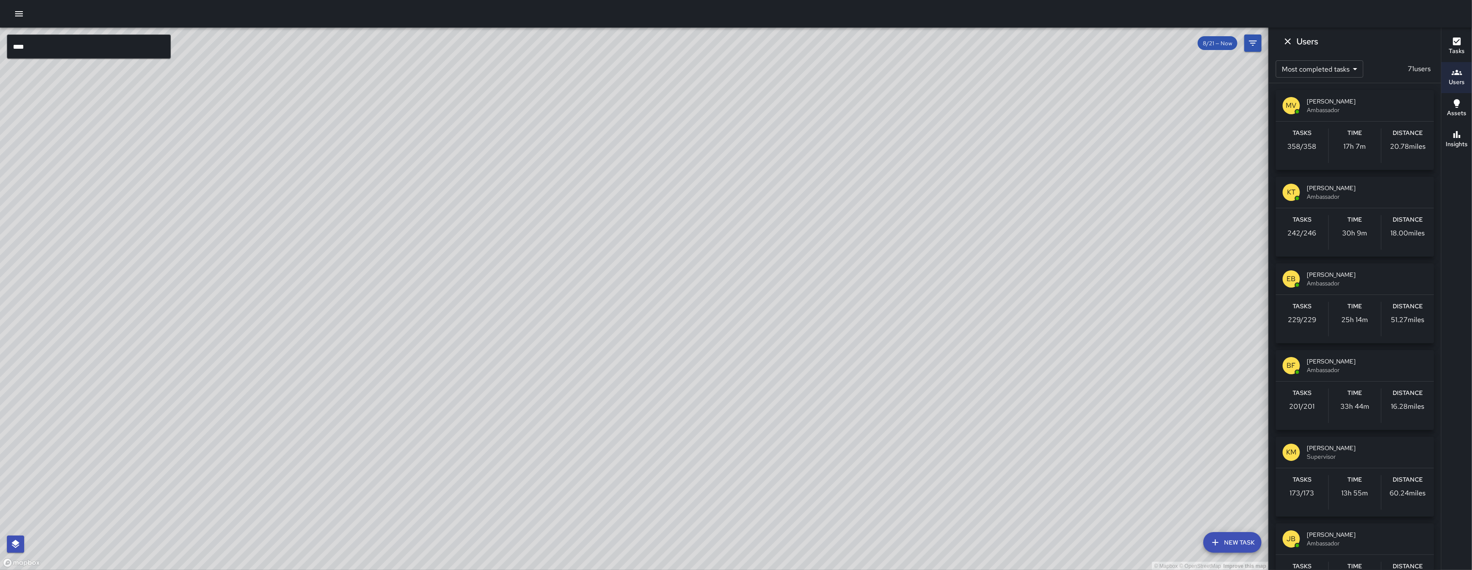
drag, startPoint x: 445, startPoint y: 452, endPoint x: 668, endPoint y: 313, distance: 262.5
click at [671, 296] on div "© Mapbox © OpenStreetMap Improve this map" at bounding box center [634, 299] width 1268 height 543
click at [585, 332] on div "© Mapbox © OpenStreetMap Improve this map" at bounding box center [634, 299] width 1268 height 543
drag, startPoint x: 615, startPoint y: 312, endPoint x: 636, endPoint y: 298, distance: 24.9
click at [634, 300] on div "© Mapbox © OpenStreetMap Improve this map" at bounding box center [634, 299] width 1268 height 543
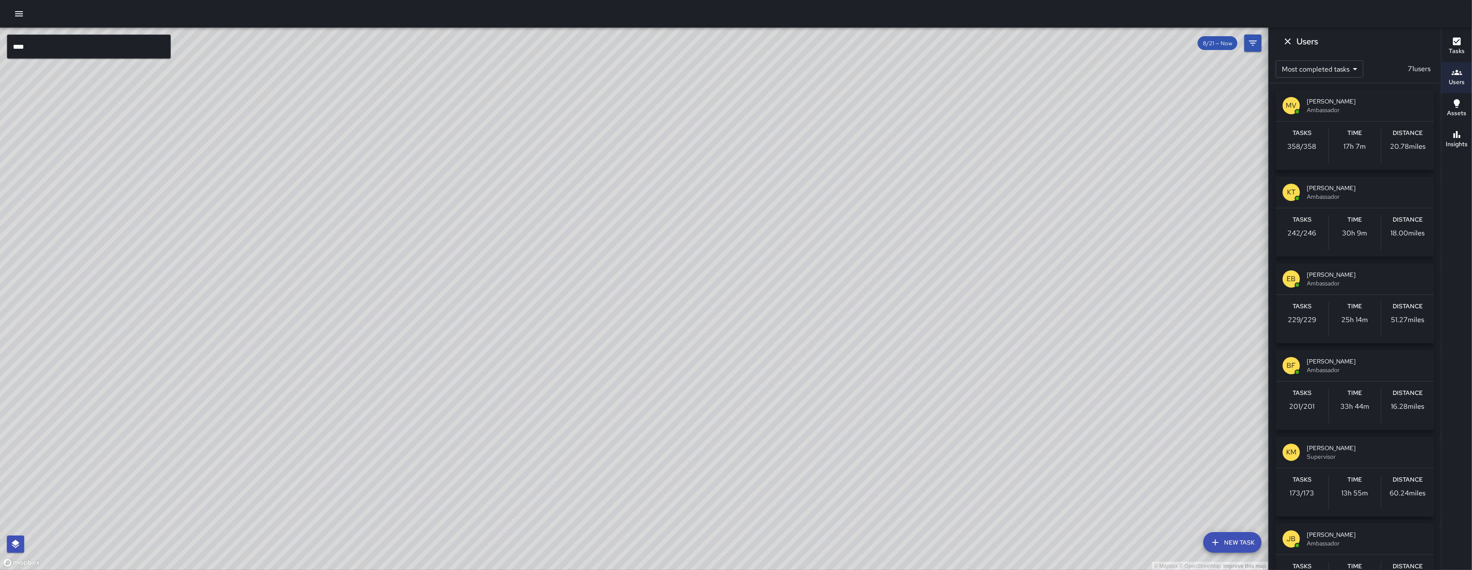
click at [636, 298] on div "© Mapbox © OpenStreetMap Improve this map" at bounding box center [634, 299] width 1268 height 543
click at [1280, 41] on button "Dismiss" at bounding box center [1287, 41] width 17 height 17
click at [1281, 41] on button "Dismiss" at bounding box center [1287, 41] width 17 height 17
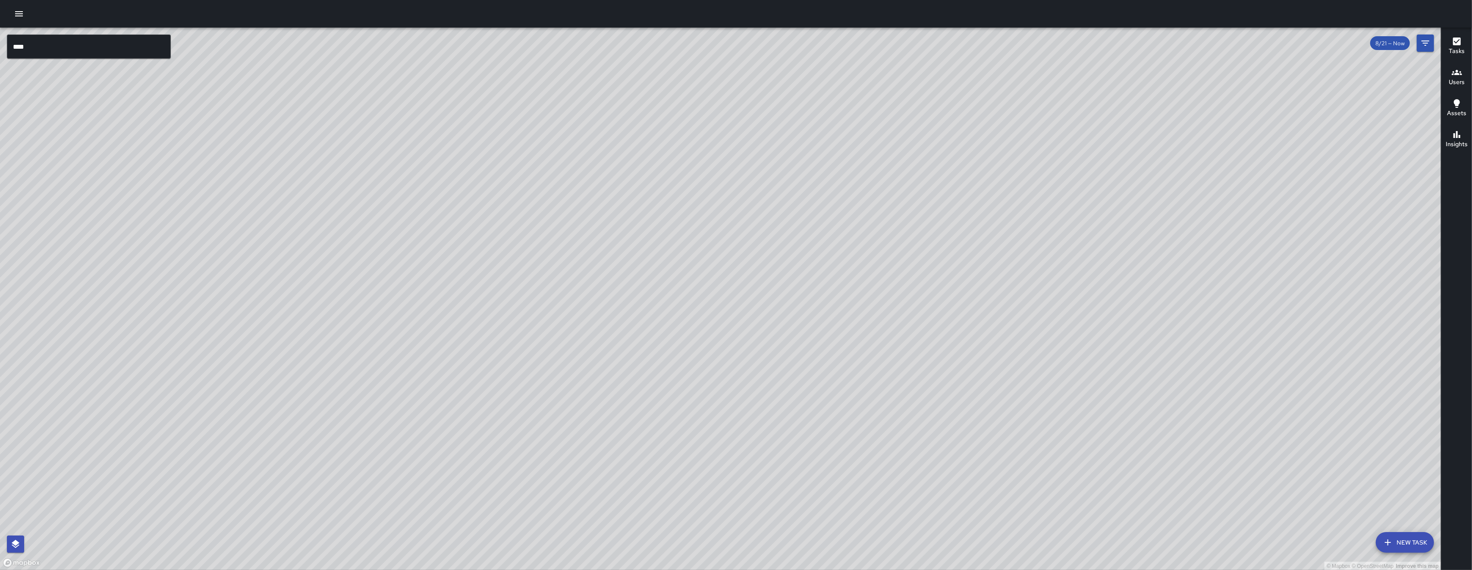
click at [1416, 49] on div "8/21 — Now" at bounding box center [1402, 42] width 64 height 17
click at [1417, 48] on button "Filters" at bounding box center [1425, 42] width 17 height 17
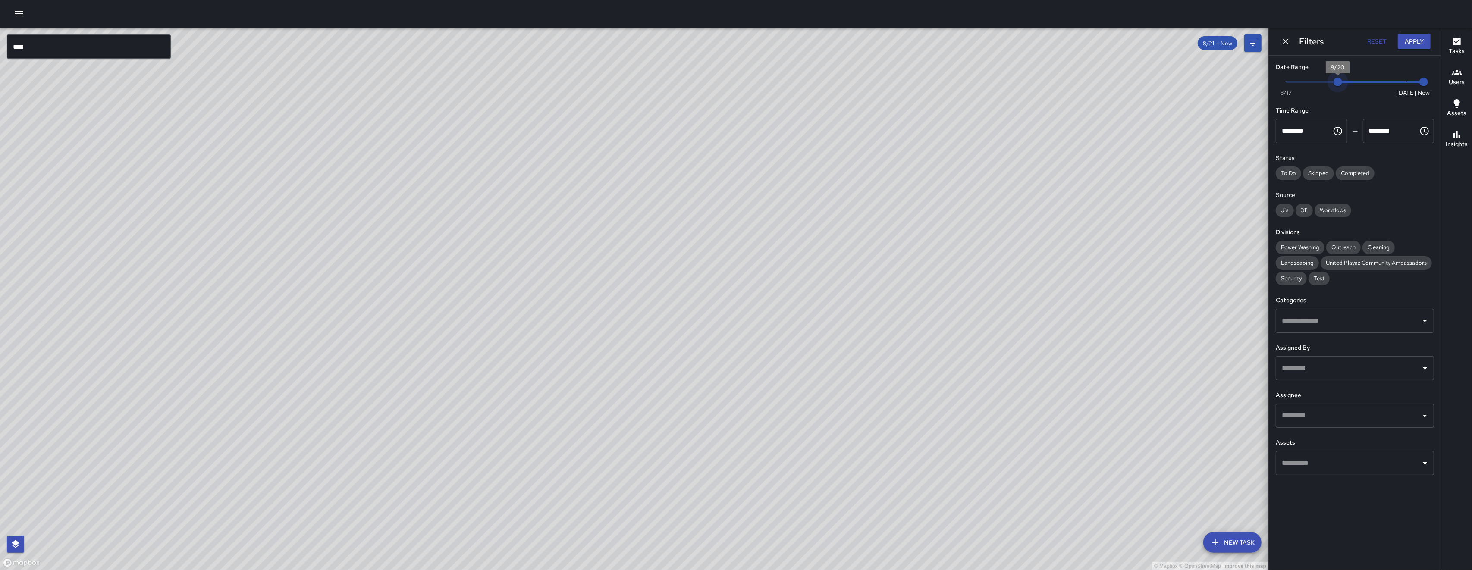
drag, startPoint x: 1355, startPoint y: 85, endPoint x: 1336, endPoint y: 77, distance: 20.7
click at [1336, 78] on span "8/20" at bounding box center [1337, 82] width 9 height 9
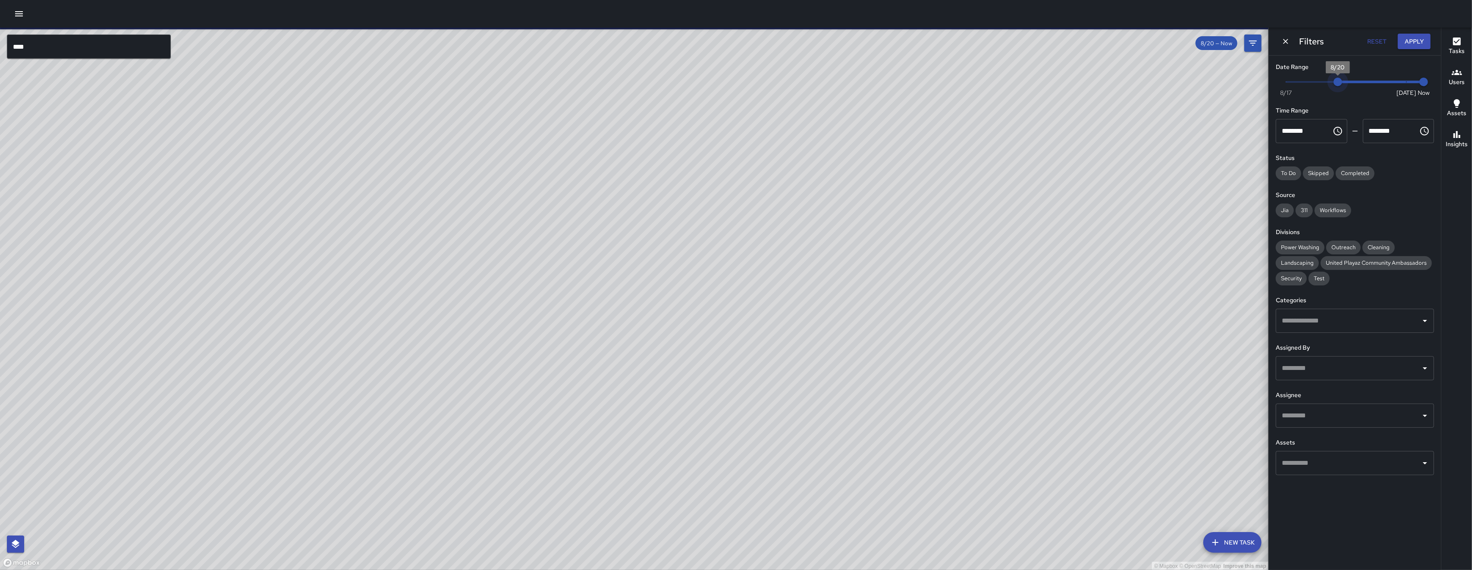
type input "*"
drag, startPoint x: 1338, startPoint y: 81, endPoint x: 1323, endPoint y: 78, distance: 15.0
click at [1323, 78] on span "8/19" at bounding box center [1320, 82] width 9 height 9
click at [418, 337] on div "© Mapbox © OpenStreetMap Improve this map" at bounding box center [634, 299] width 1268 height 543
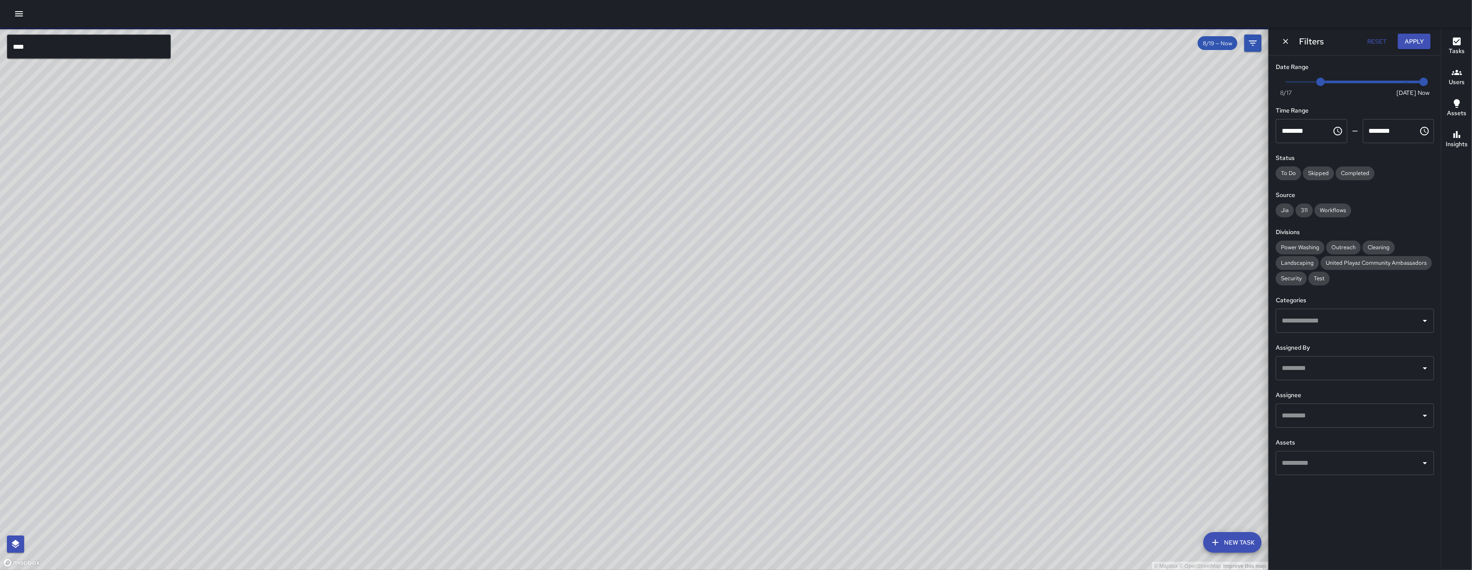
click at [418, 337] on div "© Mapbox © OpenStreetMap Improve this map" at bounding box center [634, 299] width 1268 height 543
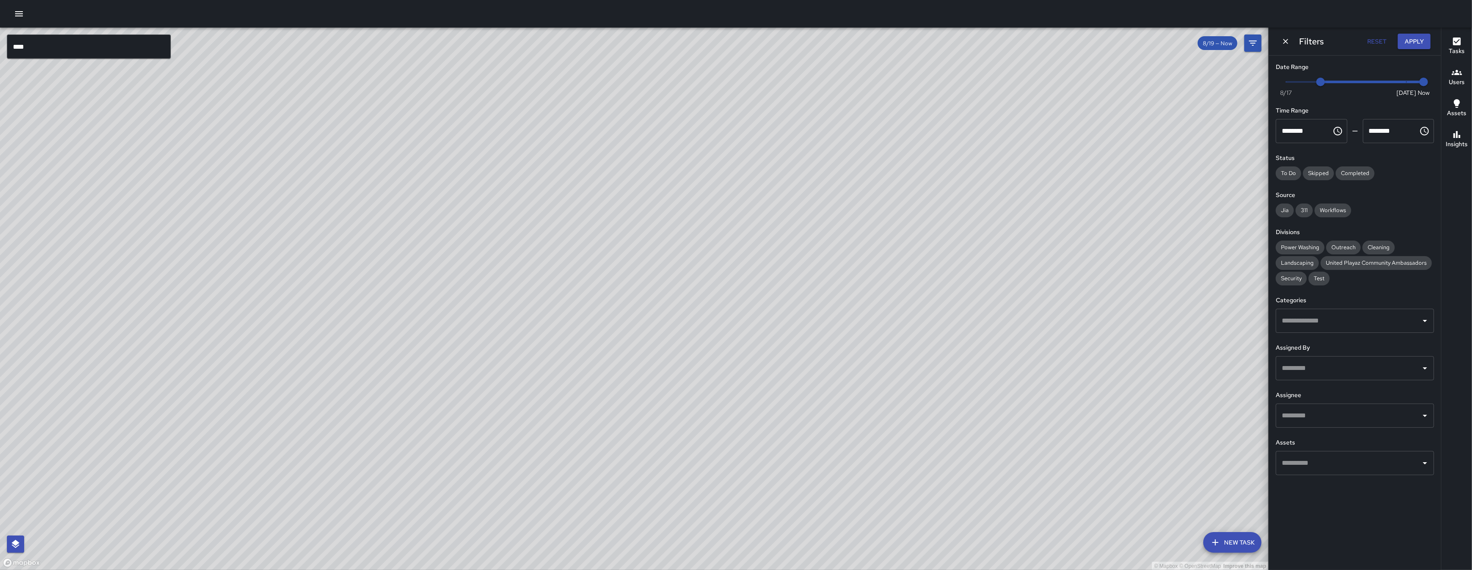
drag, startPoint x: 448, startPoint y: 324, endPoint x: 453, endPoint y: 442, distance: 117.4
click at [453, 442] on div "© Mapbox © OpenStreetMap Improve this map" at bounding box center [634, 299] width 1268 height 543
drag, startPoint x: 445, startPoint y: 315, endPoint x: 448, endPoint y: 450, distance: 135.4
click at [448, 450] on div "© Mapbox © OpenStreetMap Improve this map" at bounding box center [634, 299] width 1268 height 543
click at [96, 34] on input "****" at bounding box center [89, 46] width 164 height 24
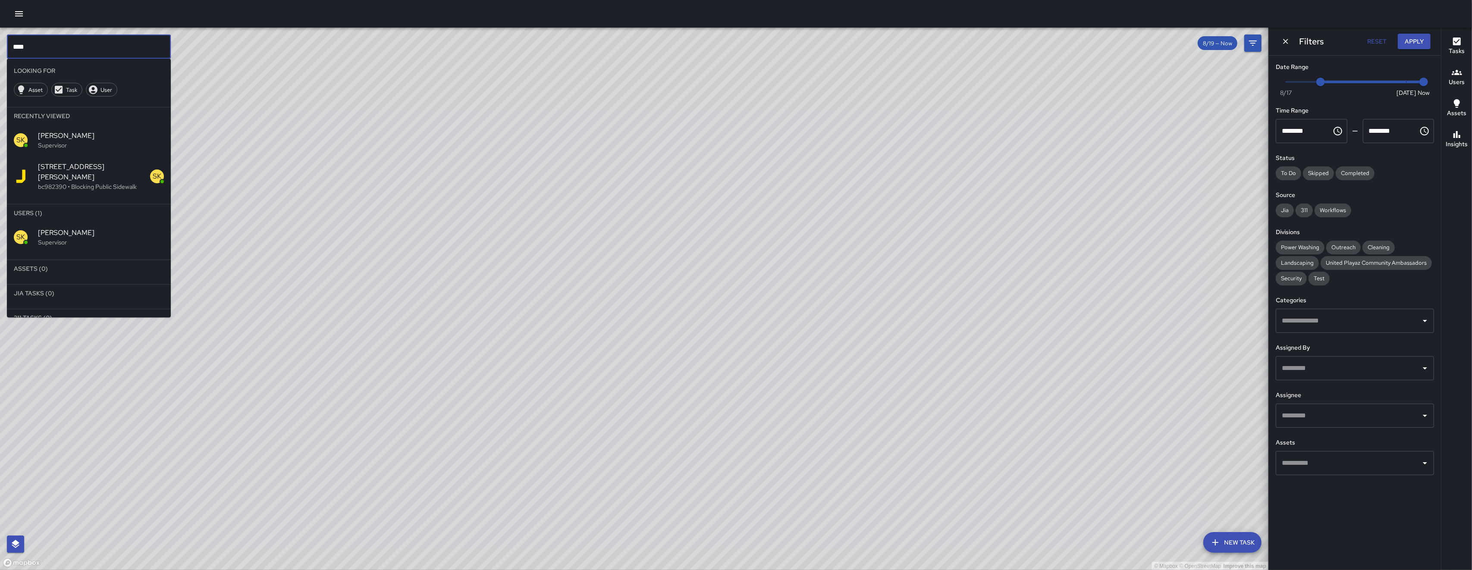
click at [97, 39] on input "****" at bounding box center [89, 46] width 164 height 24
click at [100, 44] on input "****" at bounding box center [89, 46] width 164 height 24
type input "*"
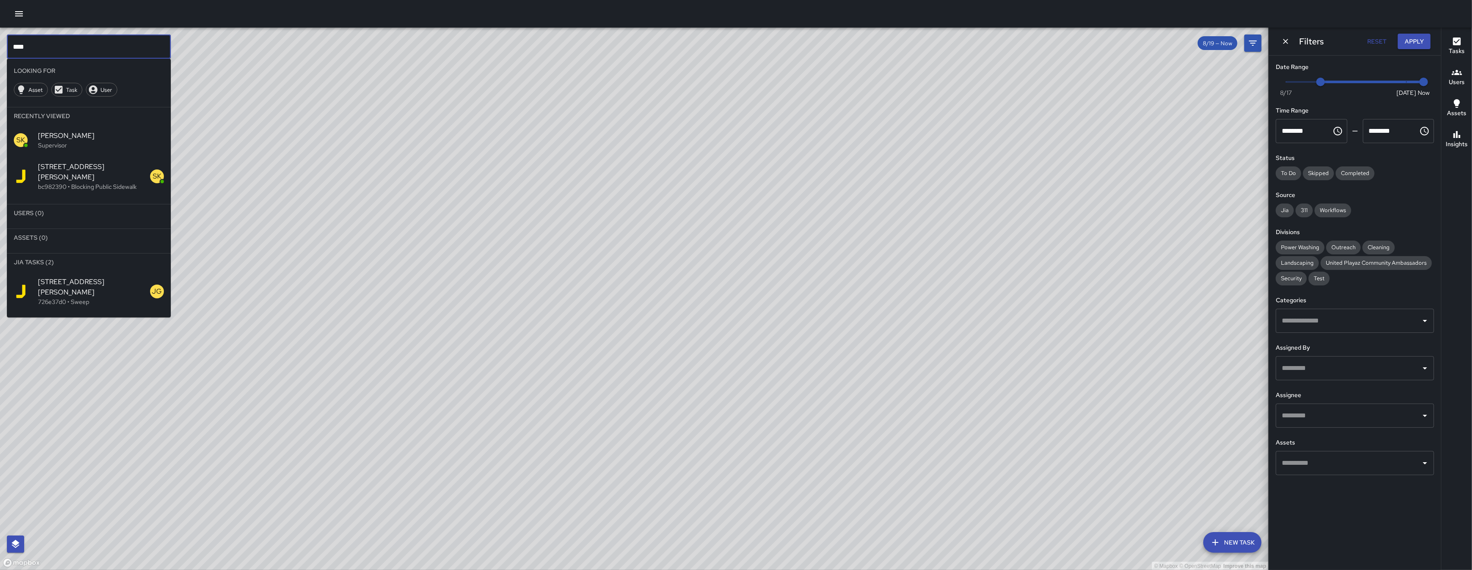
type input "****"
click at [98, 298] on p "726e37d0 • Sweep" at bounding box center [94, 302] width 112 height 9
click at [98, 283] on div "© Mapbox © OpenStreetMap Improve this map" at bounding box center [634, 299] width 1268 height 543
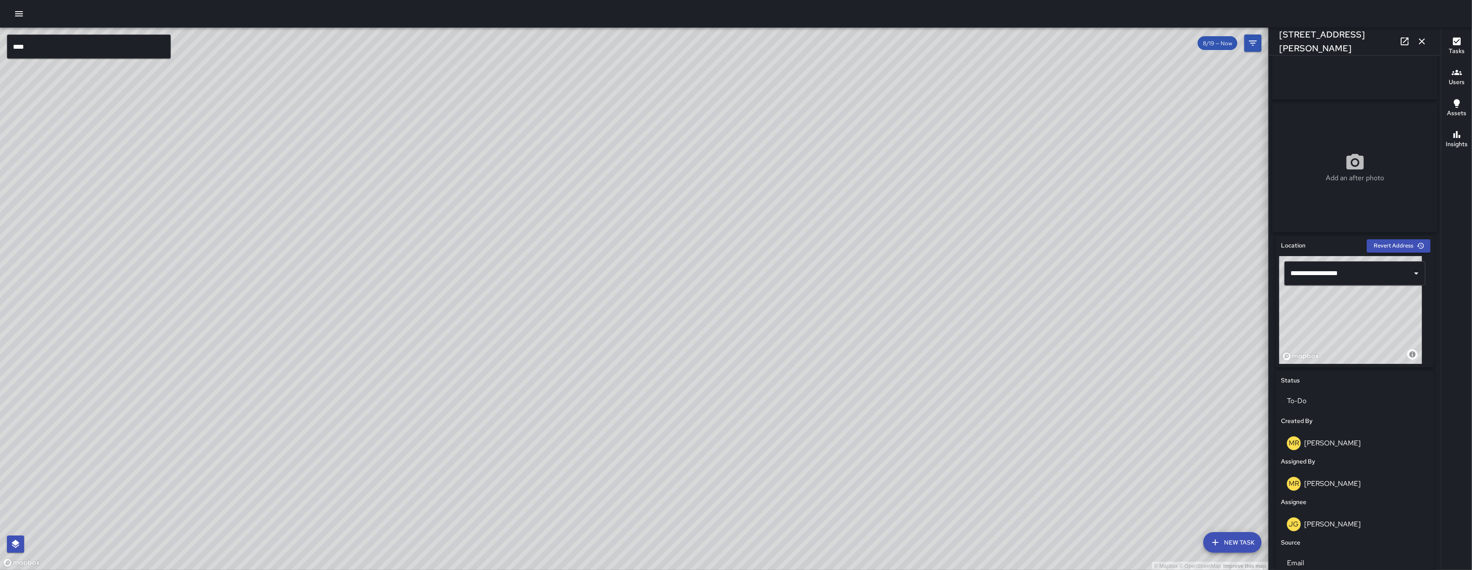
scroll to position [104, 0]
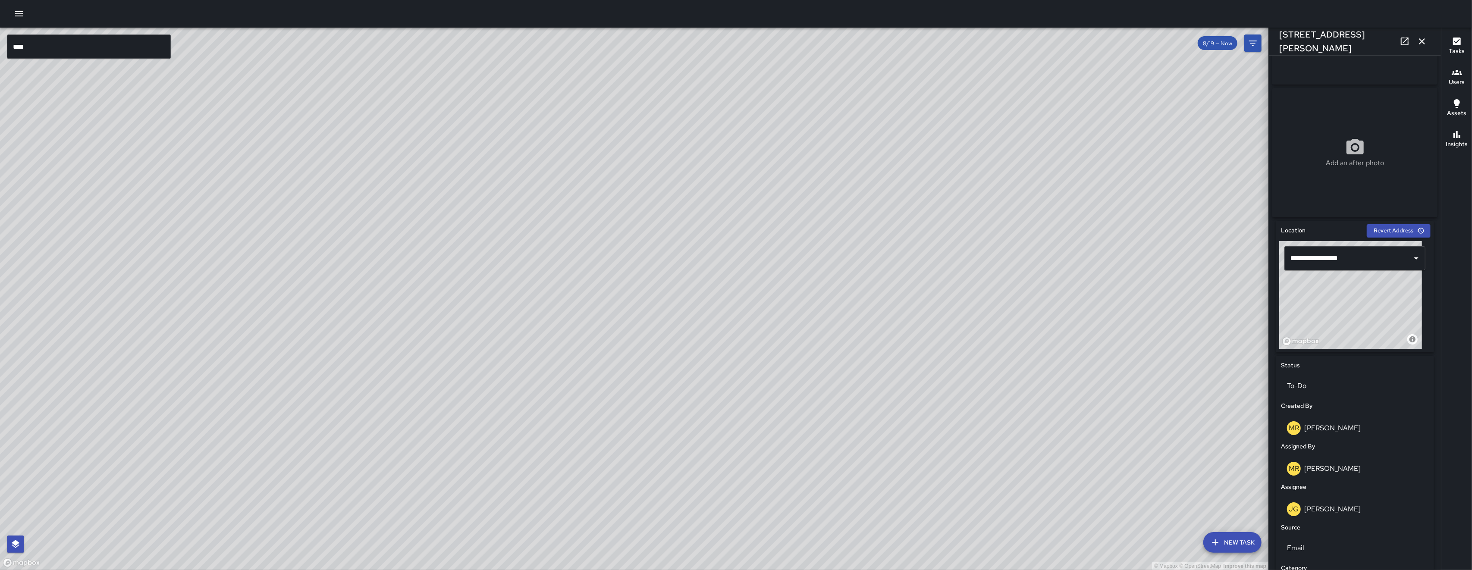
drag, startPoint x: 668, startPoint y: 470, endPoint x: 671, endPoint y: 454, distance: 16.7
click at [668, 470] on div "© Mapbox © OpenStreetMap Improve this map" at bounding box center [634, 299] width 1268 height 543
click at [668, 467] on div "© Mapbox © OpenStreetMap Improve this map" at bounding box center [634, 299] width 1268 height 543
click at [680, 396] on div "© Mapbox © OpenStreetMap Improve this map" at bounding box center [634, 299] width 1268 height 543
click at [681, 386] on div "© Mapbox © OpenStreetMap Improve this map" at bounding box center [634, 299] width 1268 height 543
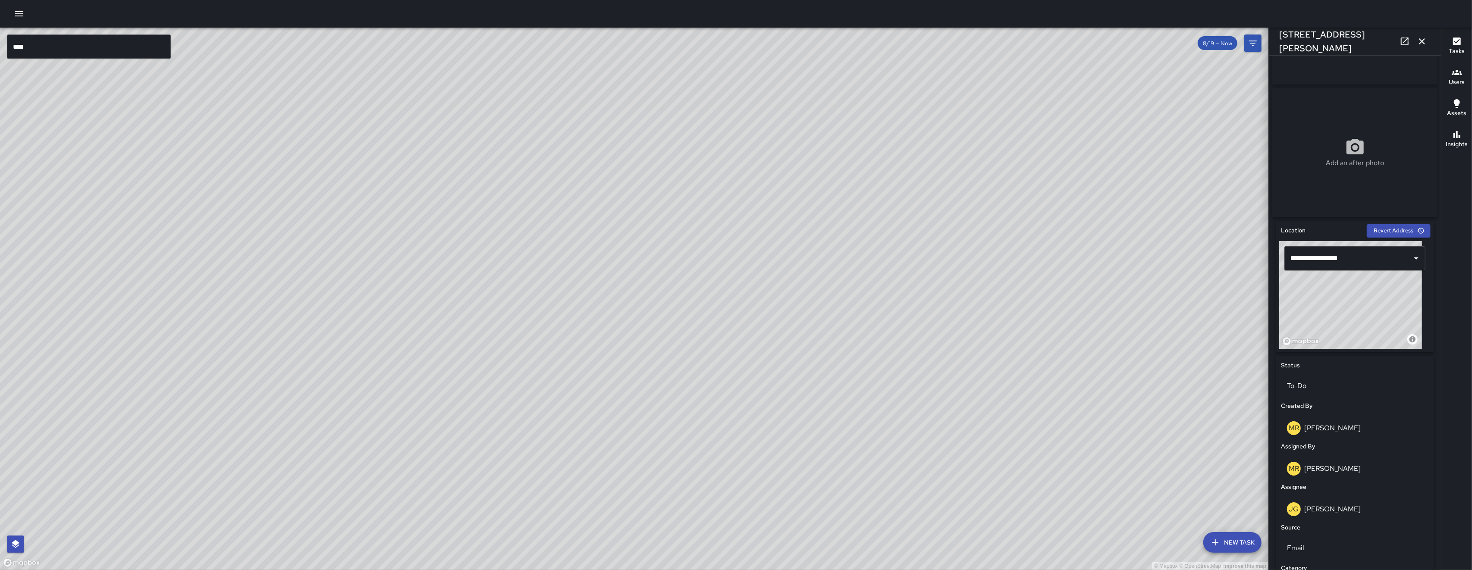
click at [654, 390] on div "© Mapbox © OpenStreetMap Improve this map" at bounding box center [634, 299] width 1268 height 543
drag, startPoint x: 651, startPoint y: 367, endPoint x: 635, endPoint y: 282, distance: 85.9
click at [648, 353] on div "© Mapbox © OpenStreetMap Improve this map" at bounding box center [634, 299] width 1268 height 543
click at [635, 282] on div "© Mapbox © OpenStreetMap Improve this map" at bounding box center [634, 299] width 1268 height 543
click at [1424, 38] on icon "button" at bounding box center [1422, 41] width 10 height 10
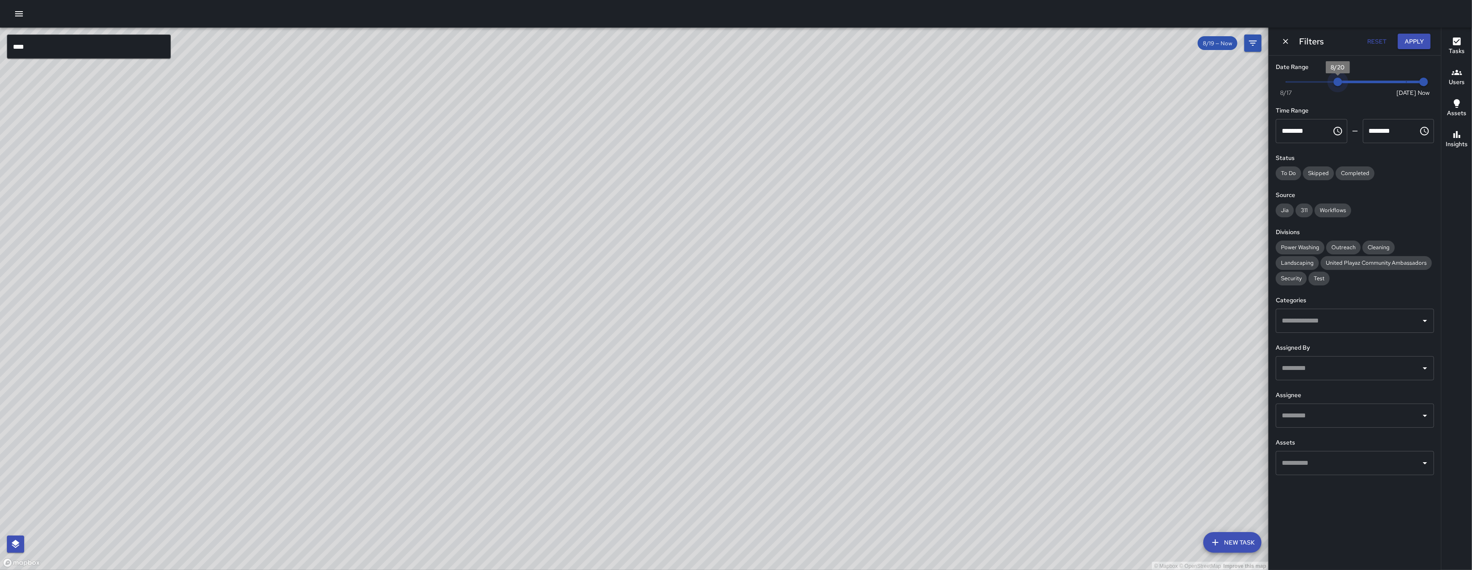
type input "*"
drag, startPoint x: 1330, startPoint y: 82, endPoint x: 1442, endPoint y: 97, distance: 112.6
click at [1442, 97] on div "© Mapbox © OpenStreetMap Improve this map **** ​ New Task 8/19 — Now Map Layers…" at bounding box center [736, 299] width 1472 height 542
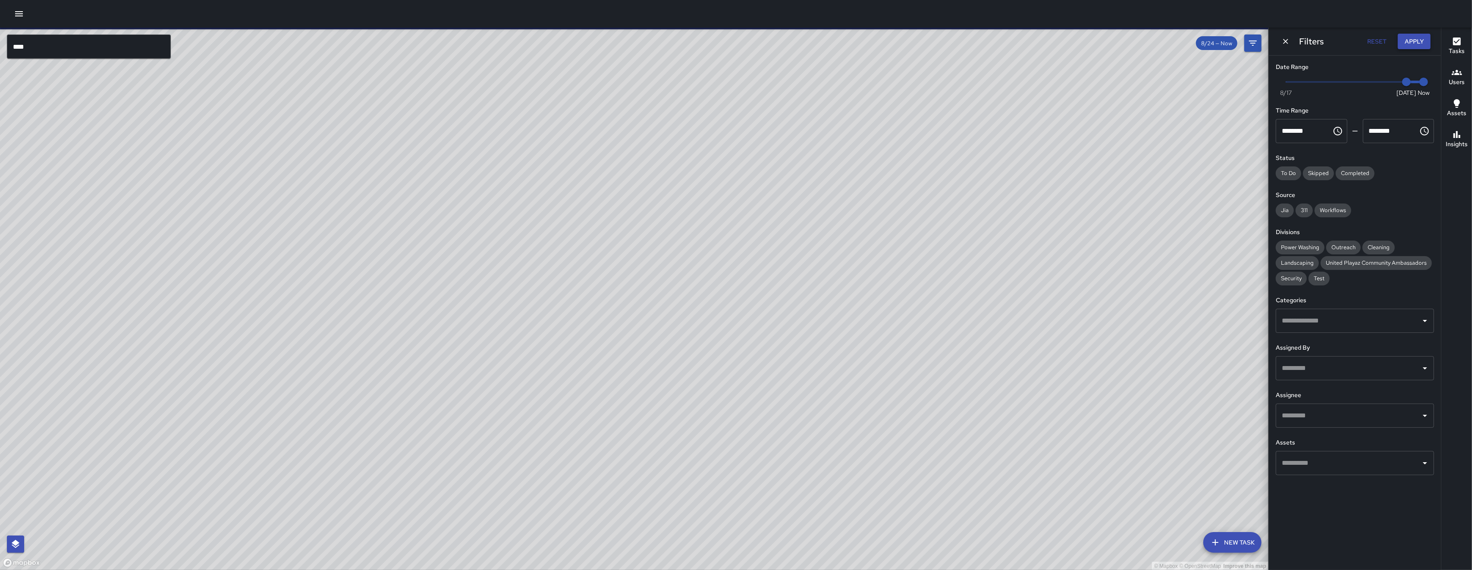
click at [1398, 44] on button "Apply" at bounding box center [1414, 42] width 33 height 16
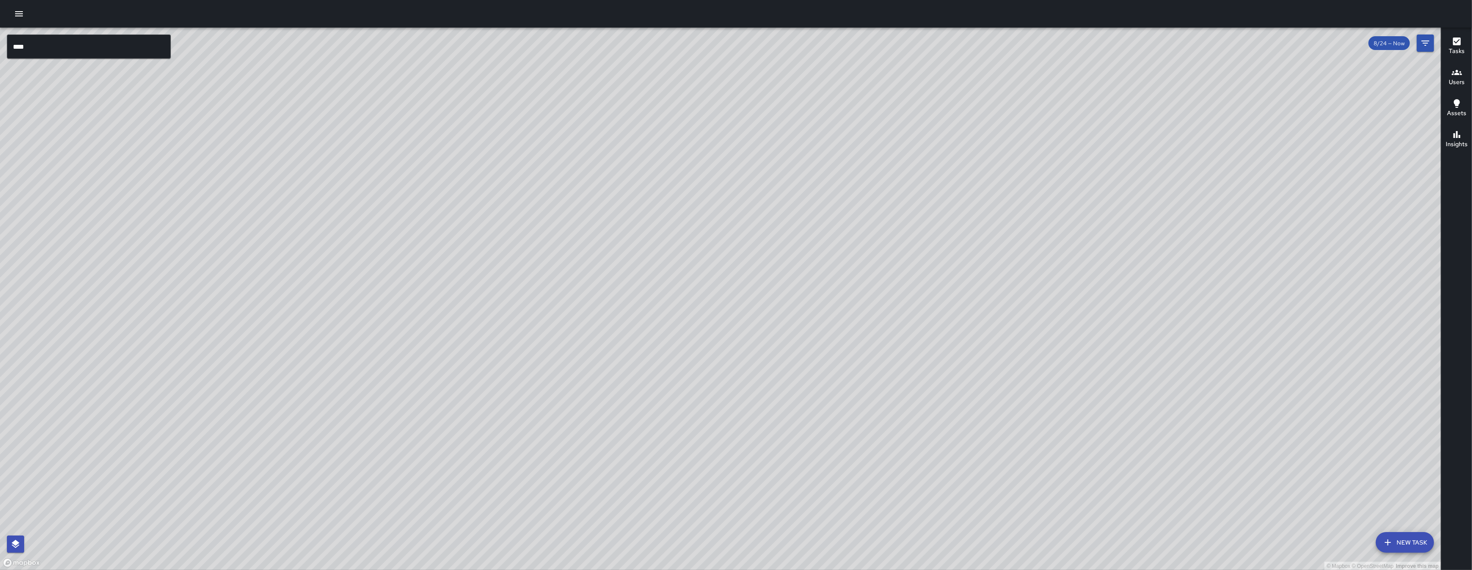
drag, startPoint x: 968, startPoint y: 458, endPoint x: 689, endPoint y: 392, distance: 286.5
click at [845, 395] on div "© Mapbox © OpenStreetMap Improve this map" at bounding box center [720, 299] width 1441 height 543
click at [505, 210] on div "© Mapbox © OpenStreetMap Improve this map WB Woodrow Blake Supervisor Tasks 46 …" at bounding box center [720, 299] width 1441 height 543
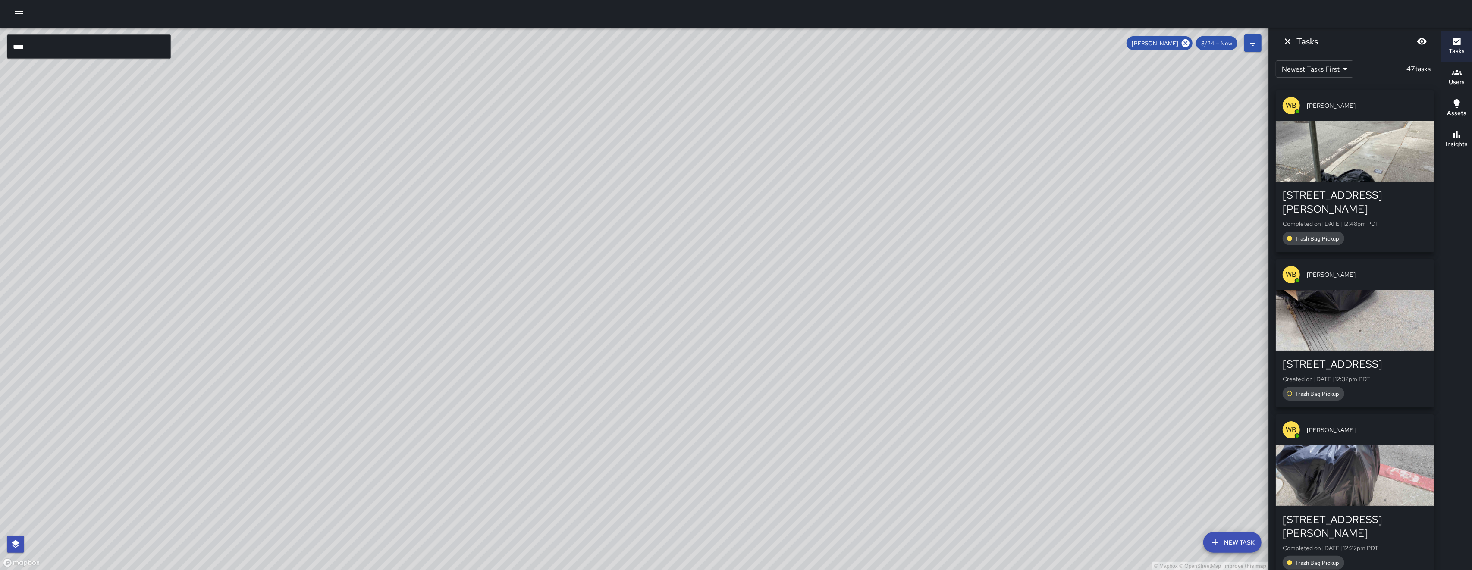
click at [1398, 195] on div "51 Moss Street" at bounding box center [1354, 202] width 144 height 28
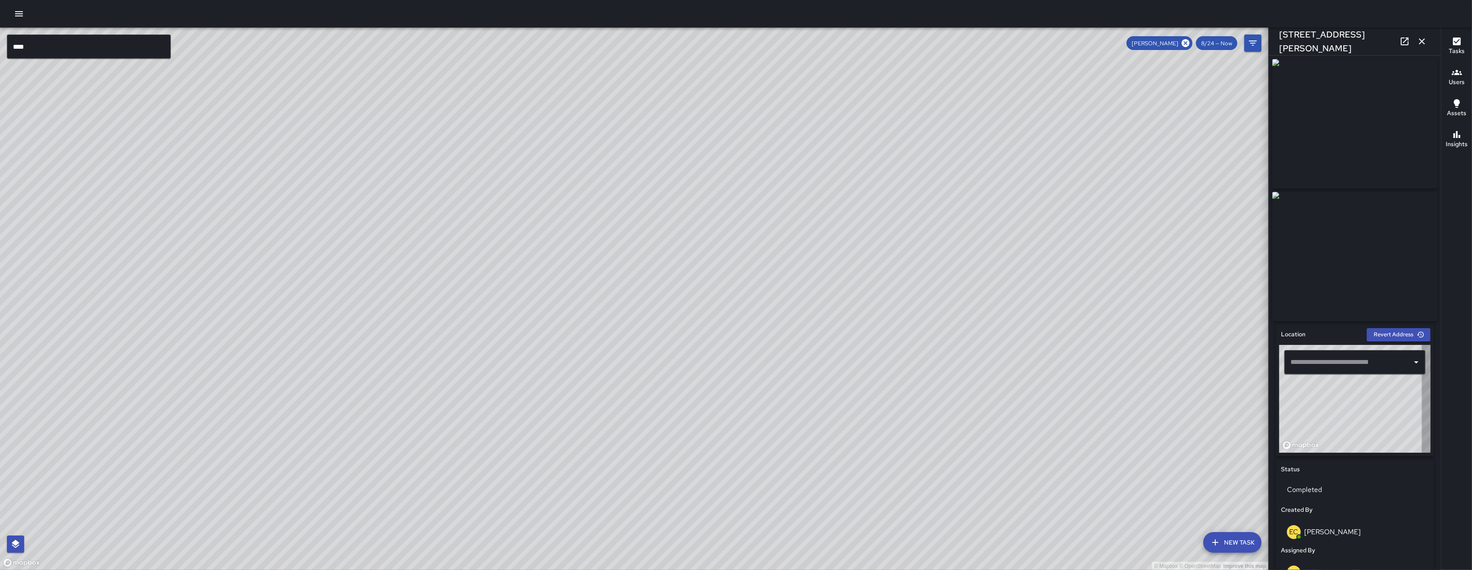
type input "**********"
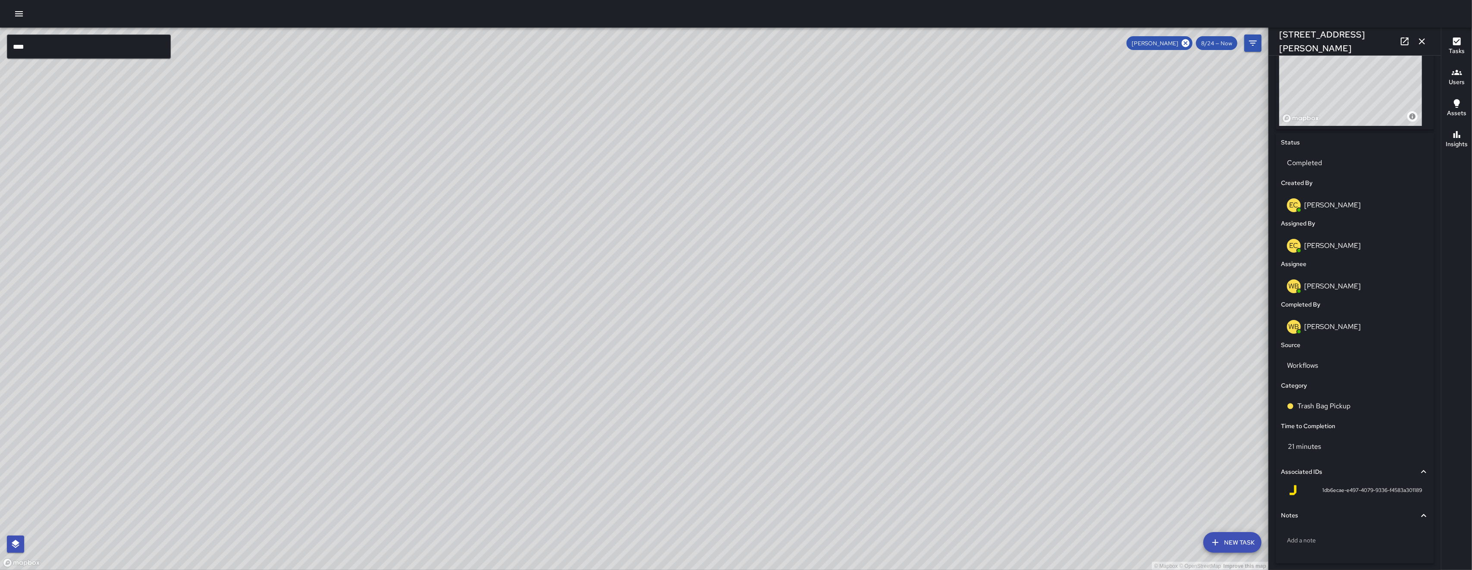
scroll to position [361, 0]
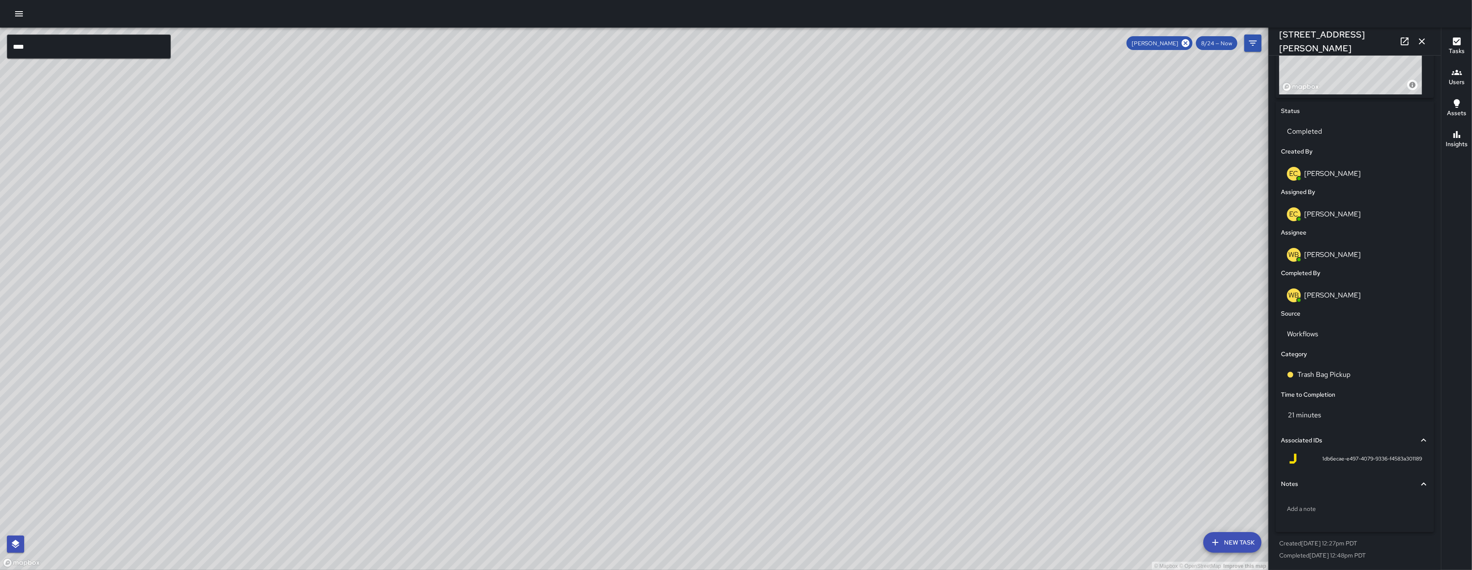
click at [1336, 116] on div "Status" at bounding box center [1354, 111] width 151 height 13
click at [1321, 137] on div "Completed" at bounding box center [1355, 131] width 148 height 24
click at [1326, 152] on li "To-Do" at bounding box center [1350, 155] width 139 height 16
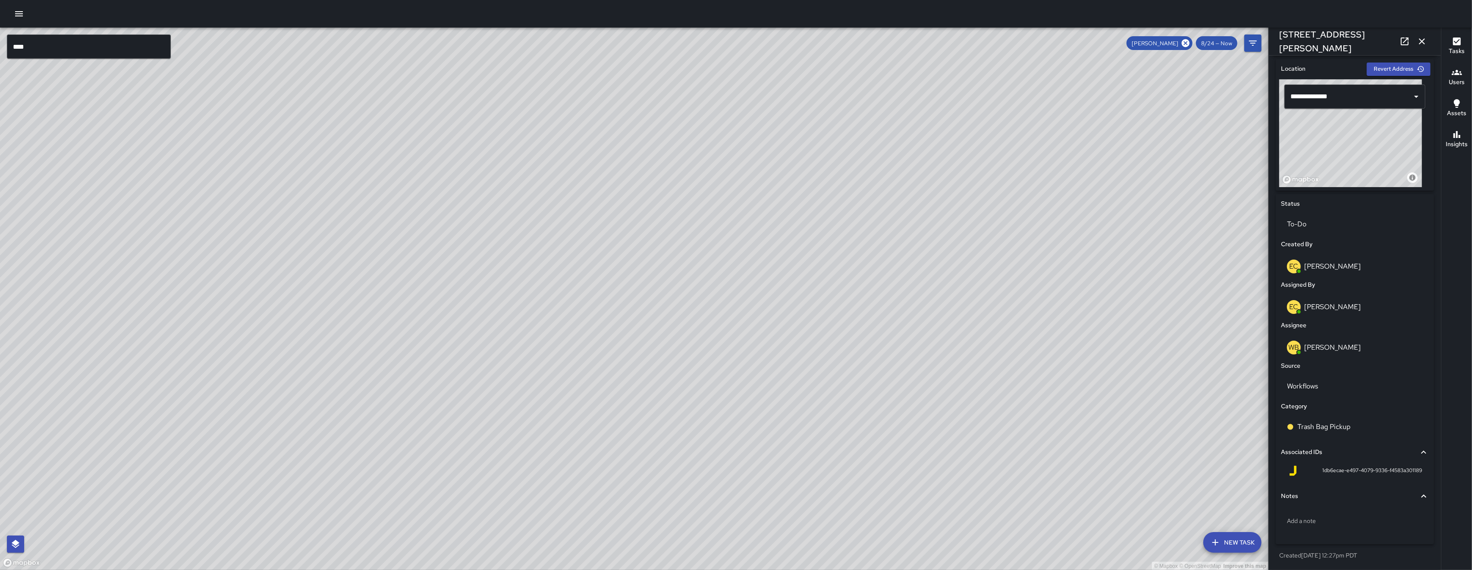
scroll to position [268, 0]
click at [1422, 39] on icon "button" at bounding box center [1422, 41] width 10 height 10
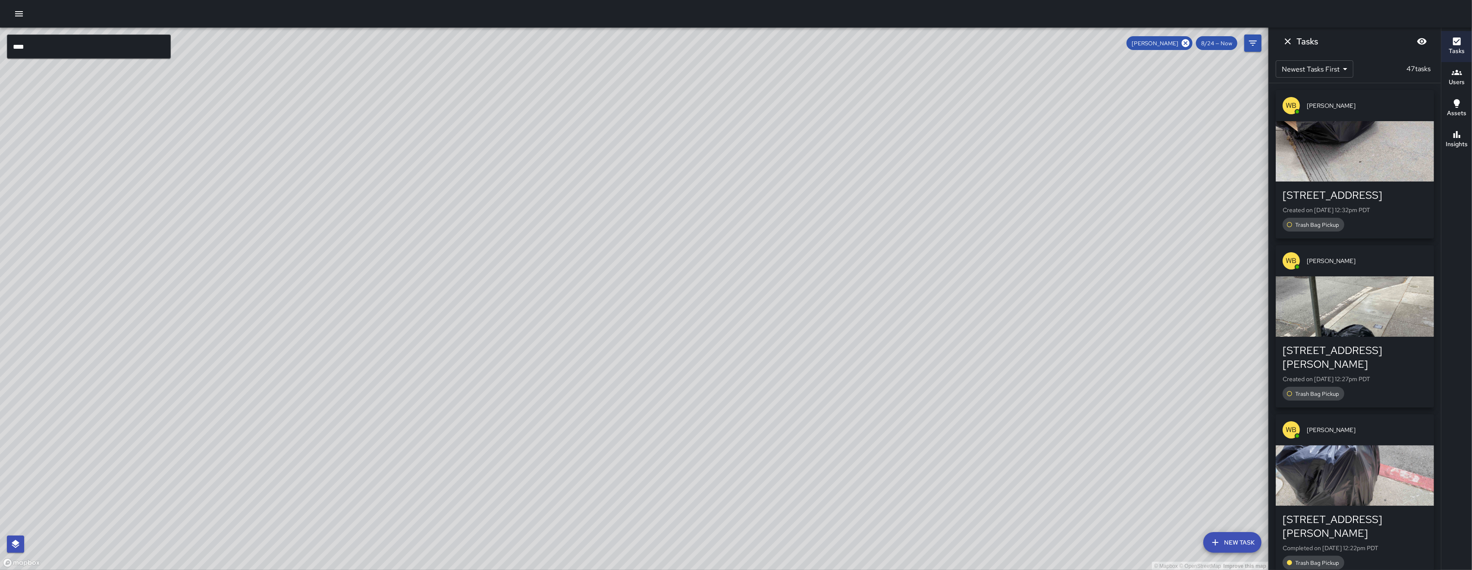
click at [1285, 42] on icon "Dismiss" at bounding box center [1287, 41] width 10 height 10
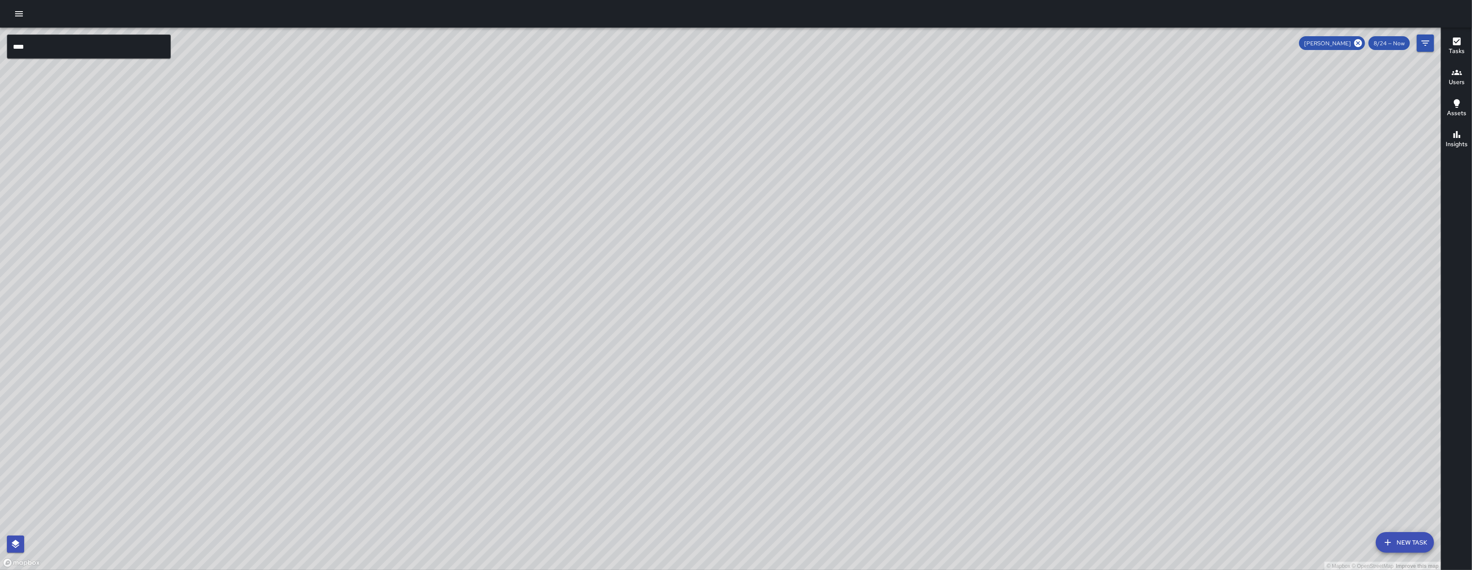
click at [1356, 44] on icon at bounding box center [1358, 43] width 8 height 8
drag, startPoint x: 1149, startPoint y: 322, endPoint x: 1158, endPoint y: 221, distance: 101.3
click at [1158, 221] on div "© Mapbox © OpenStreetMap Improve this map" at bounding box center [720, 299] width 1441 height 543
drag, startPoint x: 994, startPoint y: 307, endPoint x: 983, endPoint y: 266, distance: 43.4
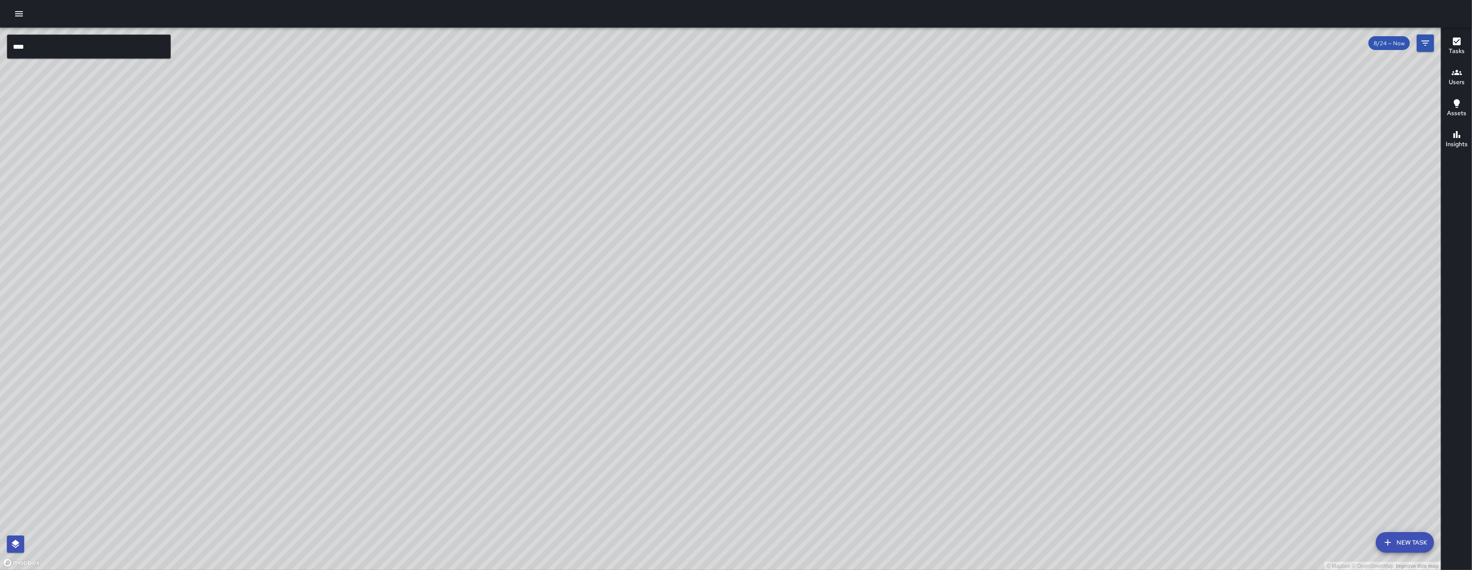
click at [983, 267] on div "© Mapbox © OpenStreetMap Improve this map" at bounding box center [720, 299] width 1441 height 543
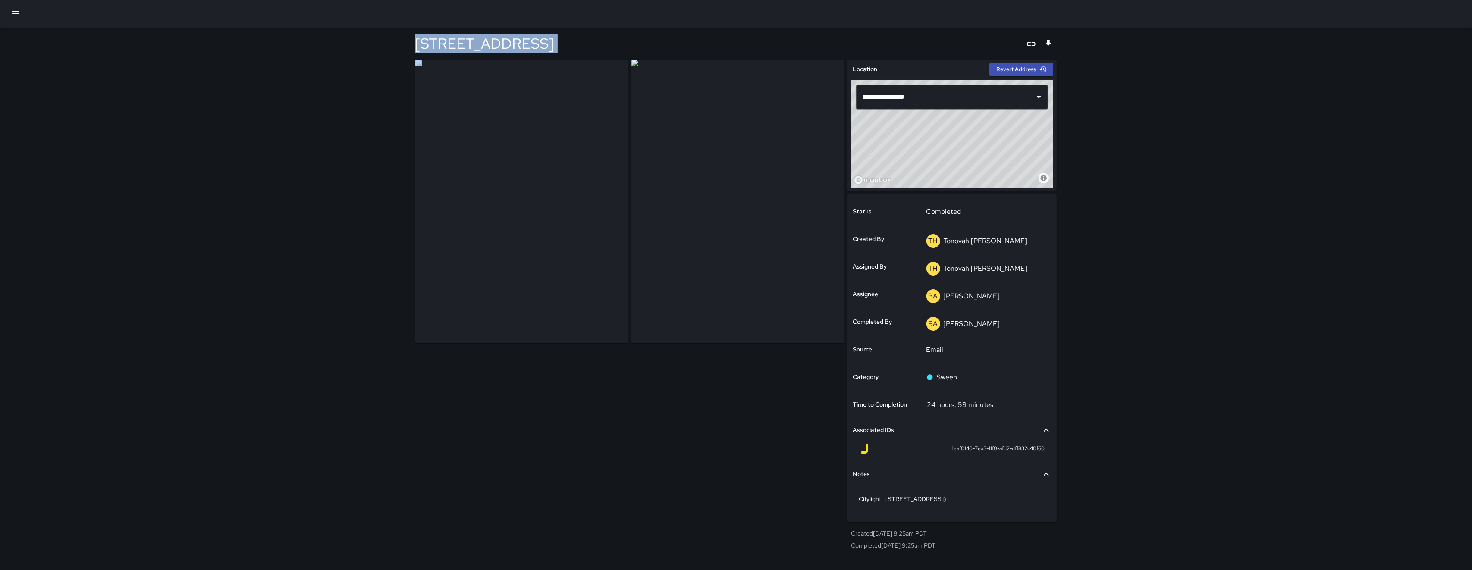
drag, startPoint x: 520, startPoint y: 155, endPoint x: 811, endPoint y: 250, distance: 305.2
click at [811, 250] on div "**********" at bounding box center [736, 291] width 662 height 526
click at [367, 355] on div "**********" at bounding box center [736, 285] width 1472 height 570
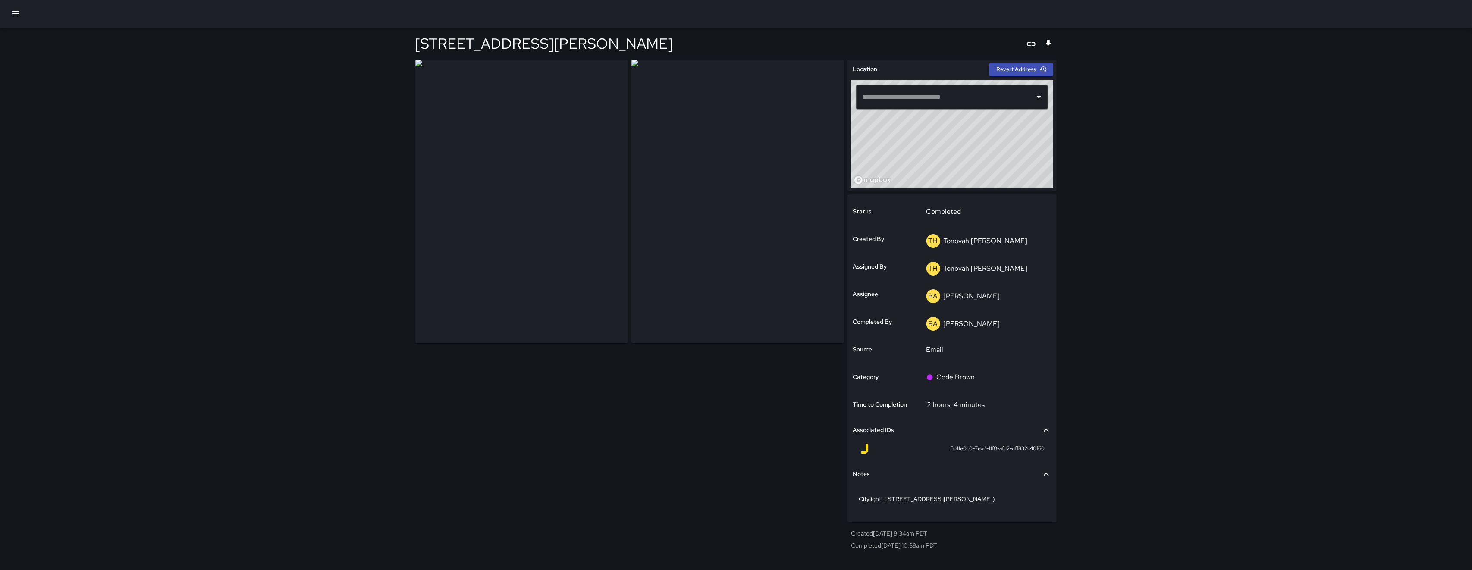
type input "**********"
